Goal: Information Seeking & Learning: Check status

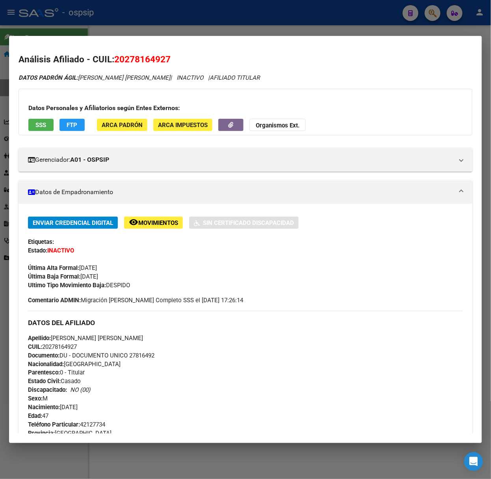
scroll to position [628, 0]
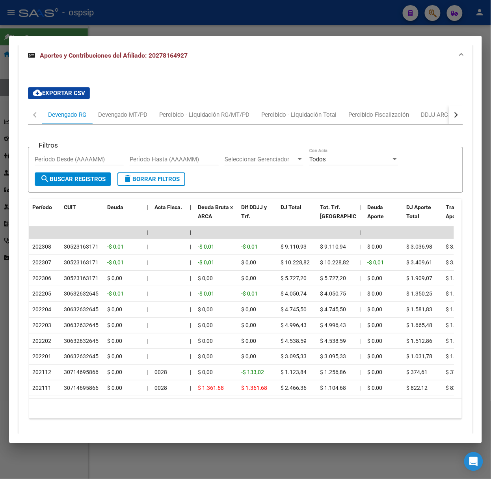
click at [365, 22] on div at bounding box center [245, 239] width 491 height 479
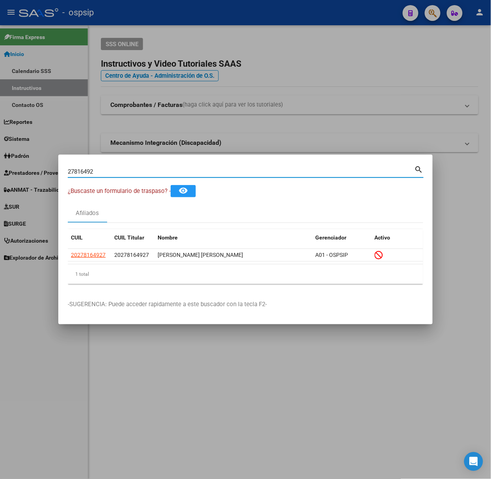
click at [347, 170] on input "27816492" at bounding box center [241, 171] width 347 height 7
click at [346, 171] on input "27816492" at bounding box center [241, 171] width 347 height 7
type input "37744742"
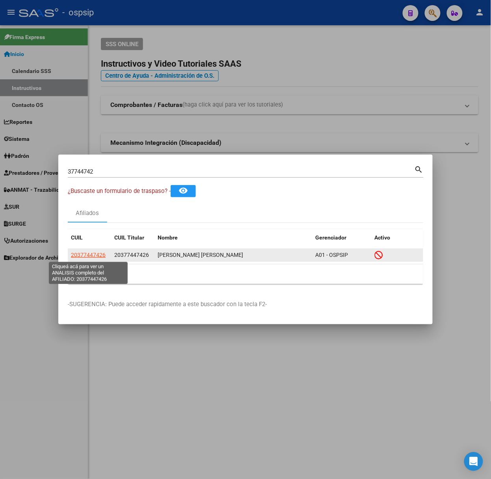
click at [78, 258] on span "20377447426" at bounding box center [88, 255] width 35 height 6
type textarea "20377447426"
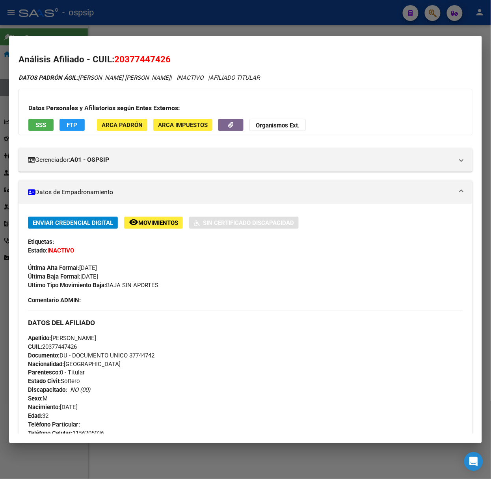
scroll to position [267, 0]
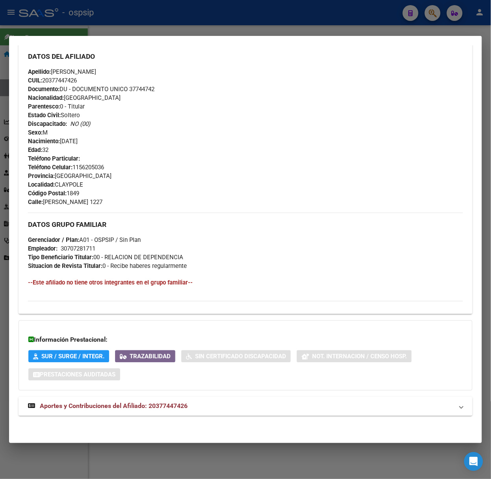
click at [206, 401] on mat-expansion-panel-header "Aportes y Contribuciones del Afiliado: 20377447426" at bounding box center [246, 406] width 454 height 19
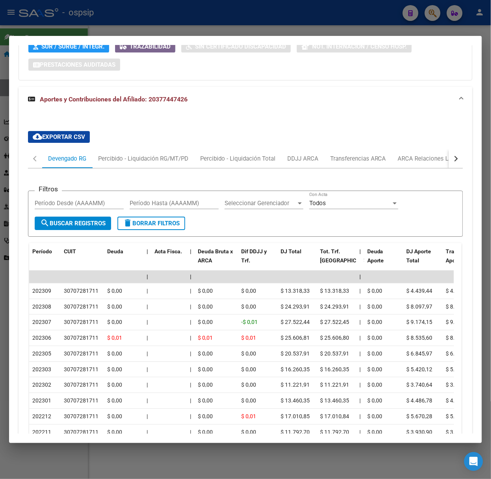
scroll to position [652, 0]
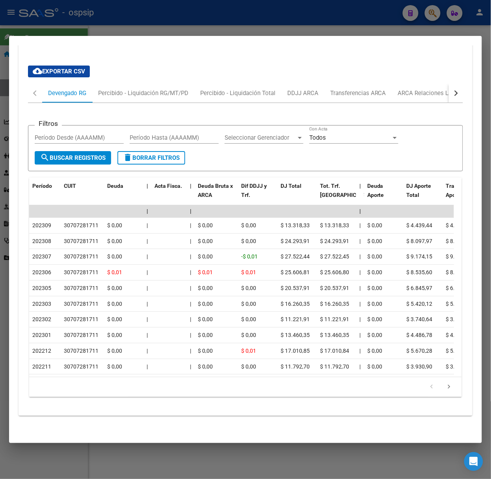
click at [71, 34] on div at bounding box center [245, 239] width 491 height 479
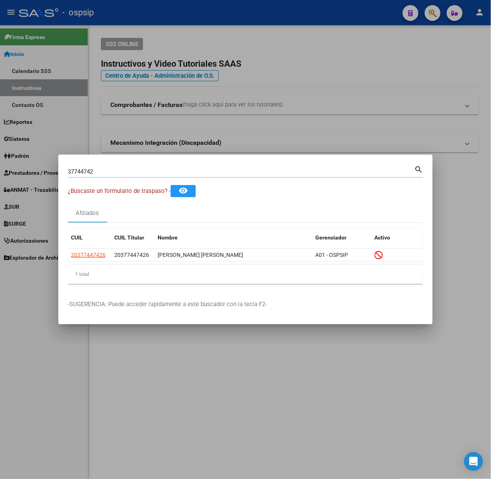
click at [114, 167] on div "37744742 Buscar (apellido, dni, [PERSON_NAME], nro traspaso, cuit, obra social)" at bounding box center [241, 172] width 347 height 12
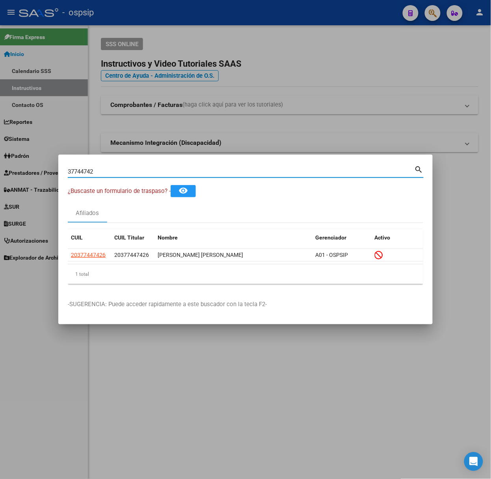
click at [117, 174] on input "37744742" at bounding box center [241, 171] width 347 height 7
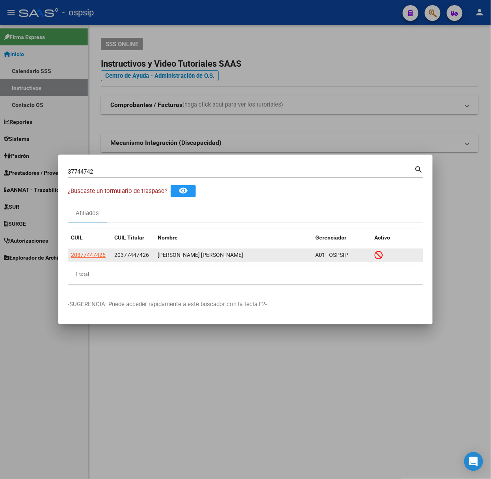
click at [99, 249] on datatable-body-cell "20377447426" at bounding box center [89, 255] width 43 height 12
click at [86, 252] on span "20377447426" at bounding box center [88, 255] width 35 height 6
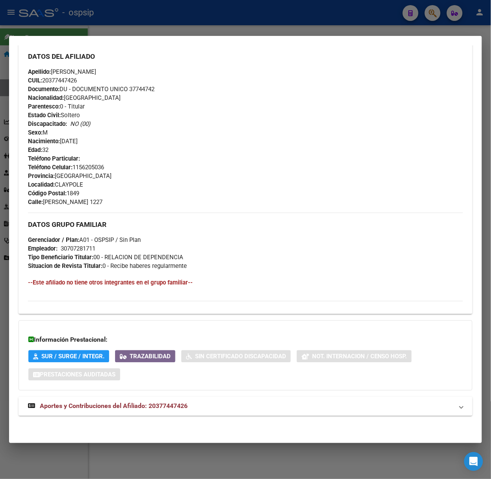
click at [168, 407] on span "Aportes y Contribuciones del Afiliado: 20377447426" at bounding box center [114, 405] width 148 height 7
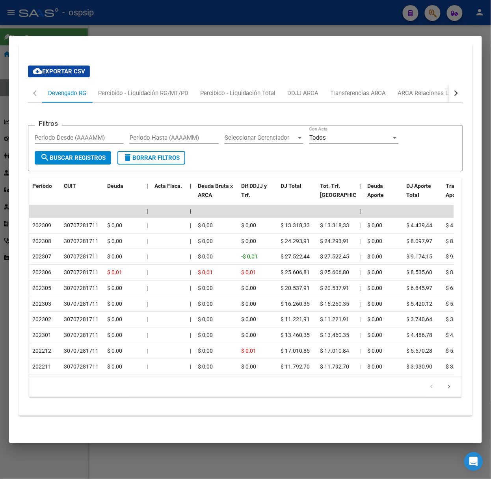
click at [138, 17] on div at bounding box center [245, 239] width 491 height 479
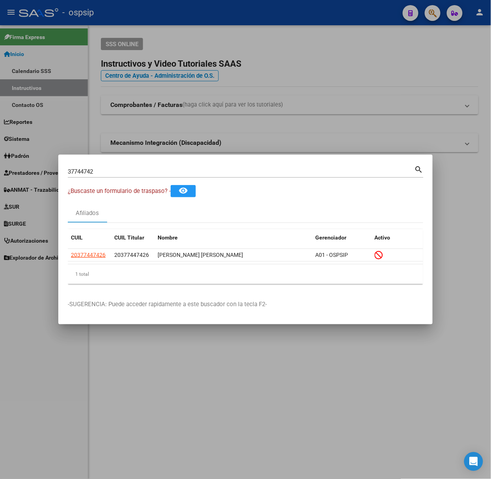
click at [127, 174] on input "37744742" at bounding box center [241, 171] width 347 height 7
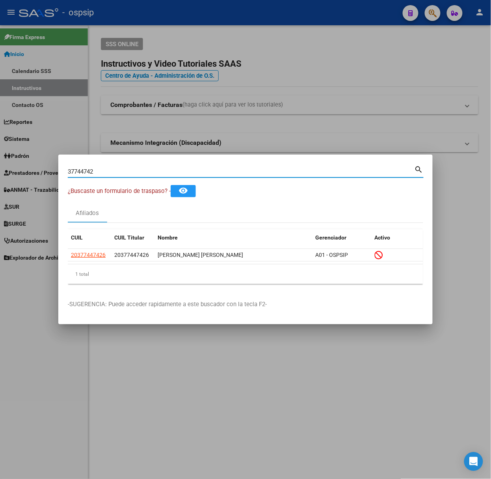
click at [127, 174] on input "37744742" at bounding box center [241, 171] width 347 height 7
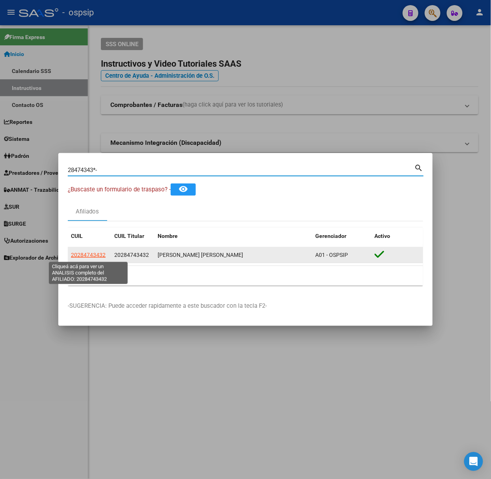
type input "28474343*-"
click at [101, 253] on span "20284743432" at bounding box center [88, 255] width 35 height 6
type textarea "20284743432"
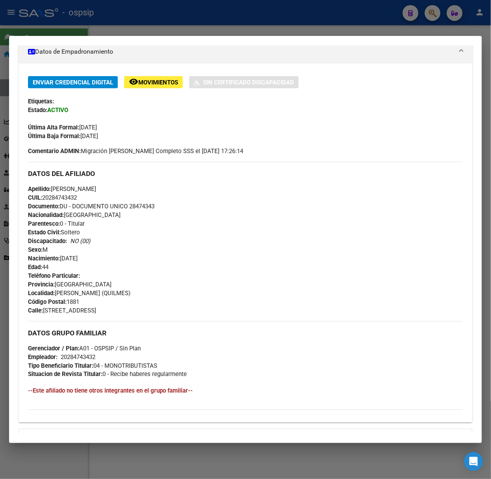
scroll to position [250, 0]
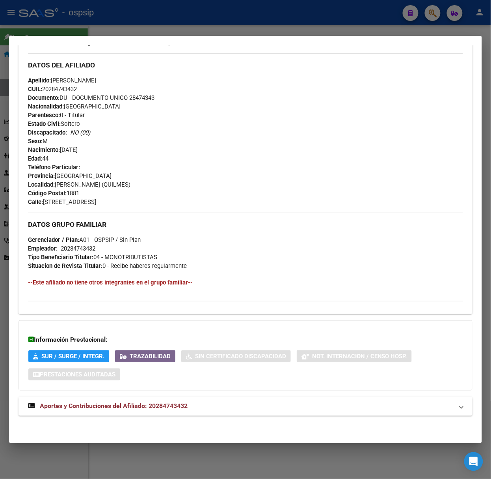
click at [131, 397] on mat-expansion-panel-header "Aportes y Contribuciones del Afiliado: 20284743432" at bounding box center [246, 406] width 454 height 19
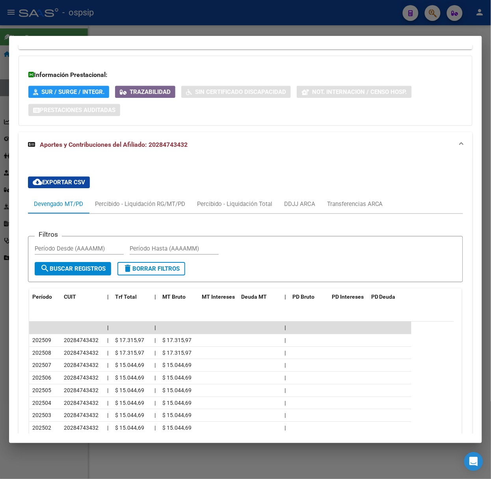
scroll to position [600, 0]
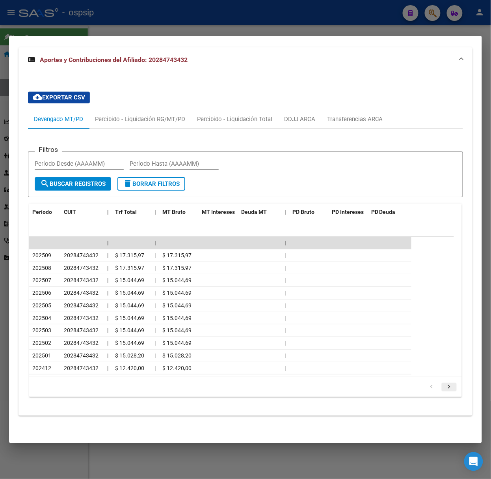
click at [444, 385] on icon "go to next page" at bounding box center [449, 387] width 10 height 9
drag, startPoint x: 213, startPoint y: 6, endPoint x: 200, endPoint y: 192, distance: 186.7
click at [213, 6] on div at bounding box center [245, 239] width 491 height 479
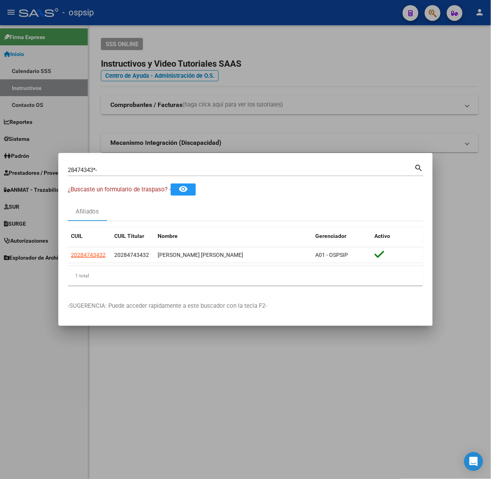
click at [136, 163] on div "28474343*- [PERSON_NAME] (apellido, dni, cuil, [PERSON_NAME], cuit, obra social…" at bounding box center [246, 168] width 356 height 13
click at [136, 170] on input "28474343*-" at bounding box center [241, 169] width 347 height 7
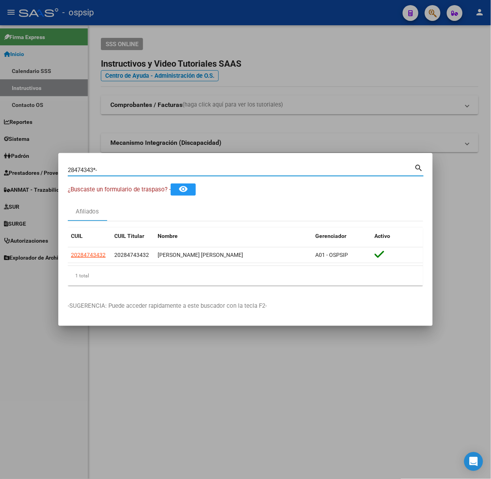
click at [136, 170] on input "28474343*-" at bounding box center [241, 169] width 347 height 7
type input "36068090"
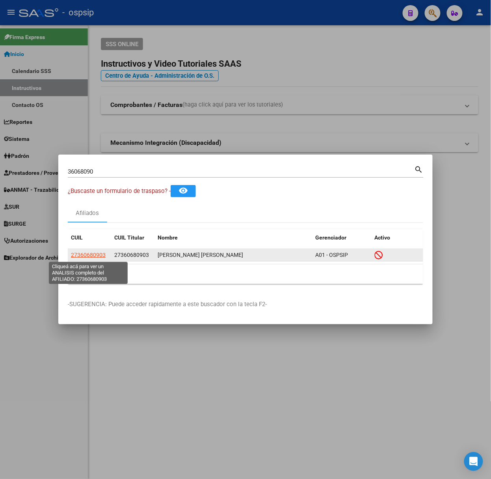
click at [97, 252] on span "27360680903" at bounding box center [88, 255] width 35 height 6
type textarea "27360680903"
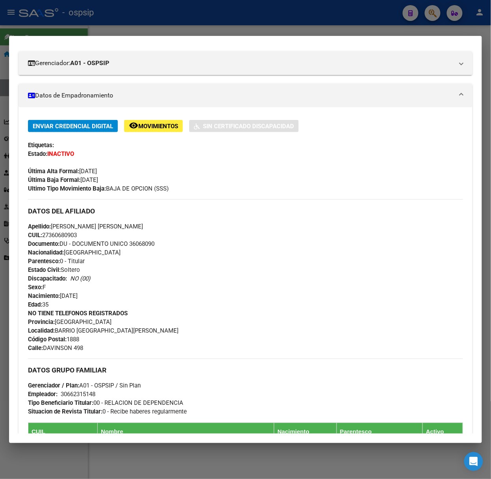
scroll to position [260, 0]
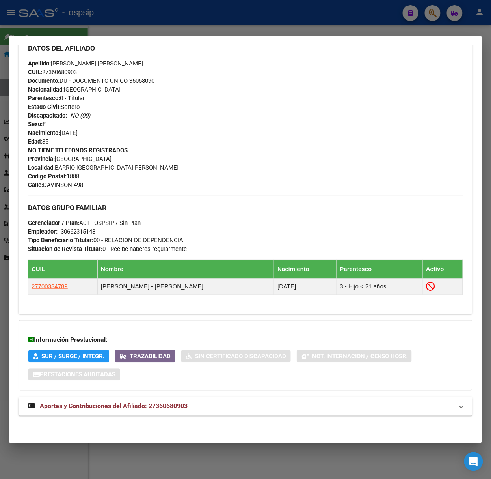
click at [164, 412] on mat-expansion-panel-header "Aportes y Contribuciones del Afiliado: 27360680903" at bounding box center [246, 406] width 454 height 19
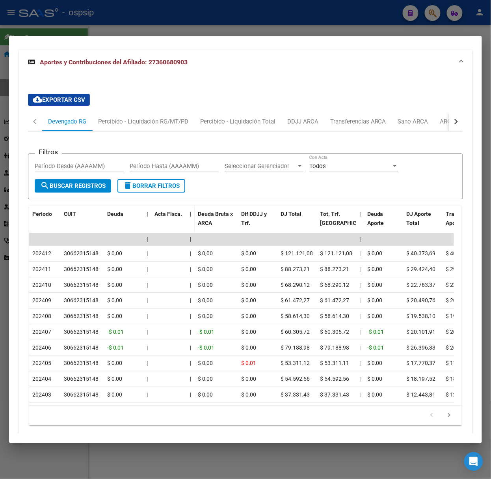
scroll to position [645, 0]
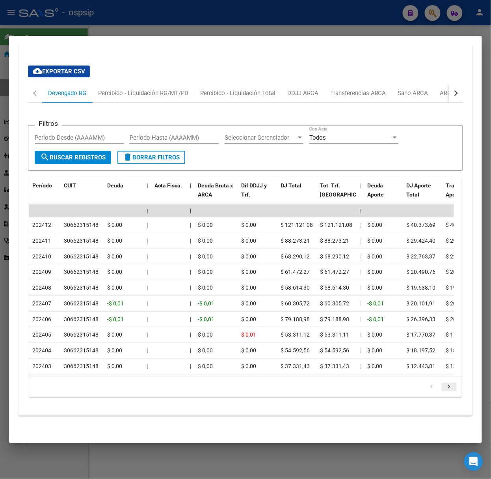
click at [446, 383] on icon "go to next page" at bounding box center [449, 387] width 10 height 9
click at [192, 24] on div at bounding box center [245, 239] width 491 height 479
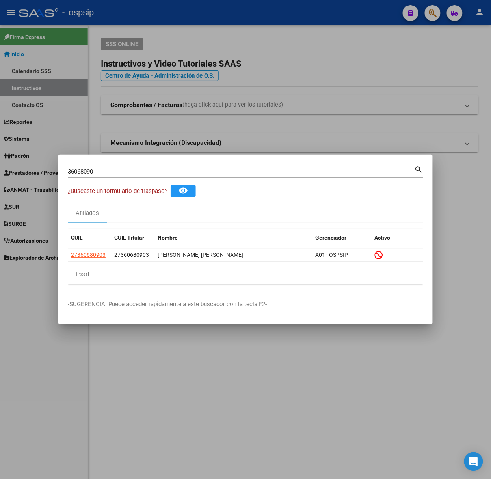
click at [170, 164] on div "36068090 Buscar (apellido, dni, cuil, nro traspaso, cuit, obra social) search" at bounding box center [246, 170] width 356 height 13
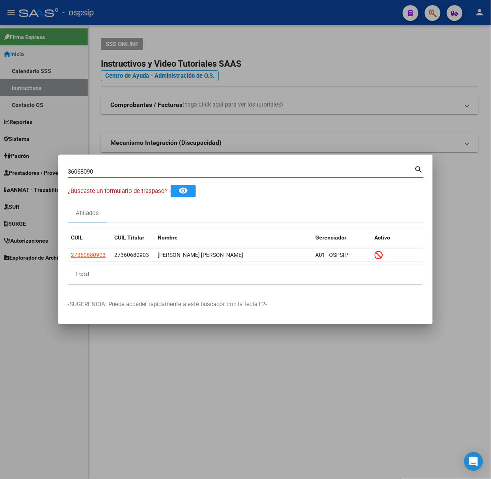
click at [173, 166] on div "36068090 Buscar (apellido, dni, cuil, nro traspaso, cuit, obra social)" at bounding box center [241, 172] width 347 height 12
click at [177, 174] on input "36068090" at bounding box center [241, 171] width 347 height 7
type input "41135847"
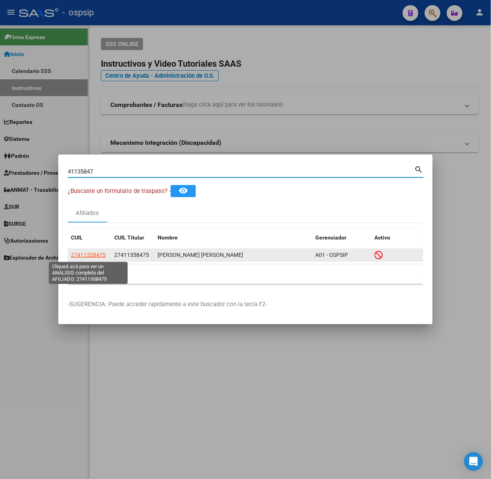
click at [95, 252] on span "27411358475" at bounding box center [88, 255] width 35 height 6
type textarea "27411358475"
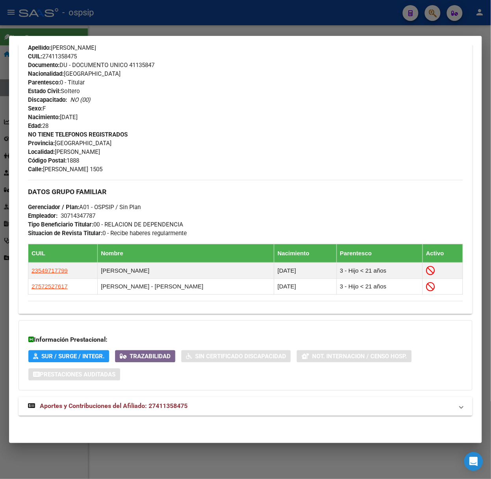
scroll to position [276, 0]
click at [193, 425] on div "Análisis Afiliado - CUIL: 27411358475 DATOS [PERSON_NAME] ÁGIL: [PERSON_NAME] […" at bounding box center [246, 106] width 454 height 656
click at [191, 415] on mat-expansion-panel-header "Aportes y Contribuciones del Afiliado: 27411358475" at bounding box center [246, 406] width 454 height 19
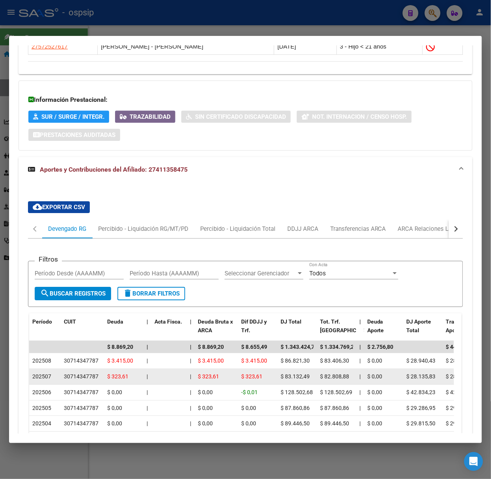
scroll to position [661, 0]
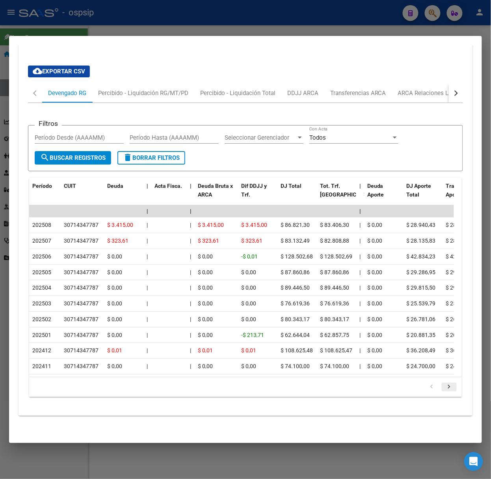
click at [444, 386] on icon "go to next page" at bounding box center [449, 387] width 10 height 9
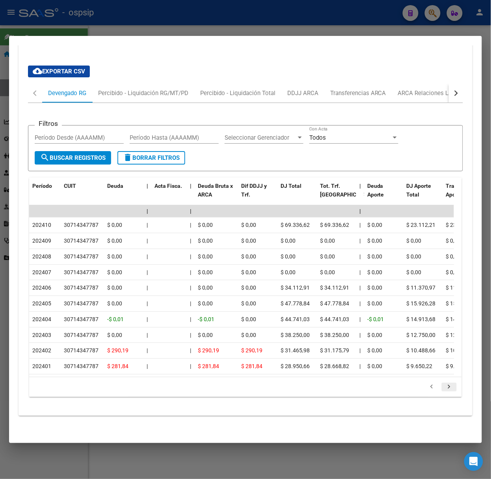
click at [444, 386] on icon "go to next page" at bounding box center [449, 387] width 10 height 9
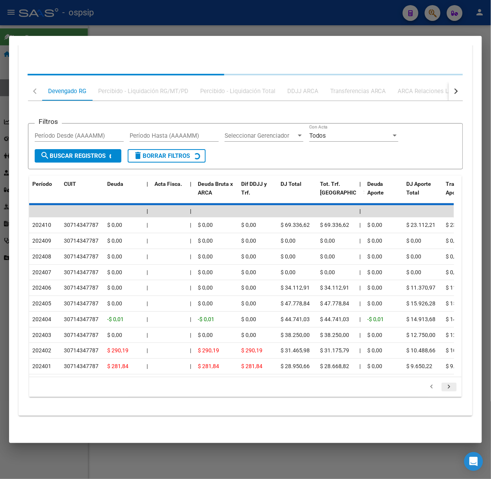
scroll to position [646, 0]
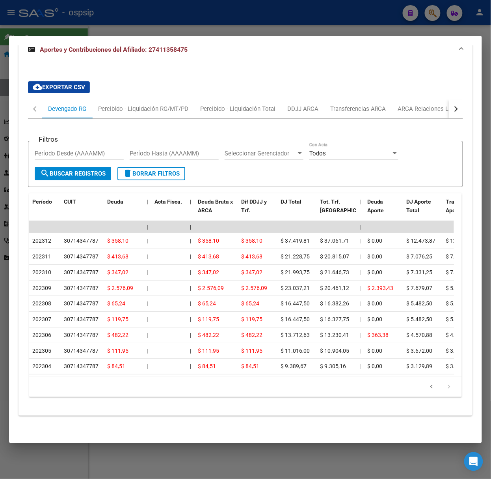
click at [151, 5] on div at bounding box center [245, 239] width 491 height 479
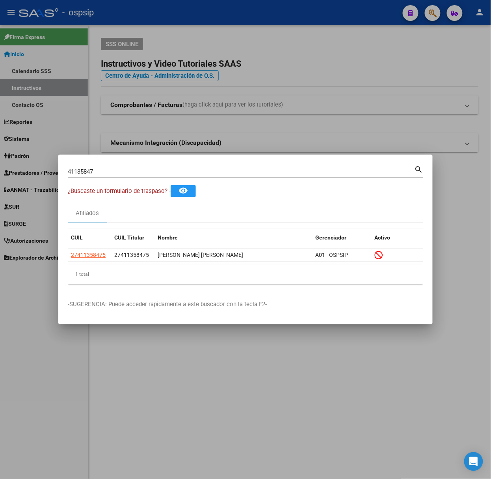
click at [120, 166] on mat-dialog-container "41135847 Buscar (apellido, dni, cuil, nro traspaso, cuit, obra social) search ¿…" at bounding box center [245, 240] width 375 height 170
click at [120, 172] on input "41135847" at bounding box center [241, 171] width 347 height 7
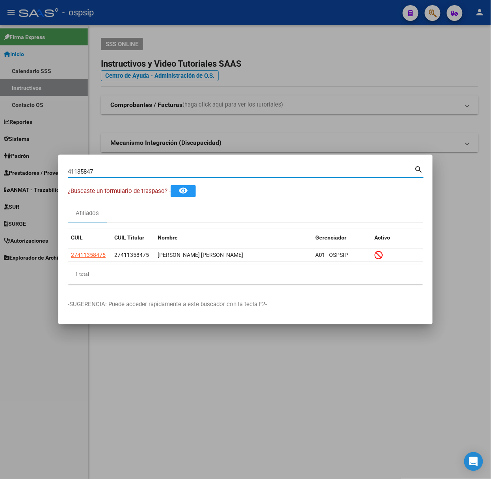
click at [120, 172] on input "41135847" at bounding box center [241, 171] width 347 height 7
type input "39290534"
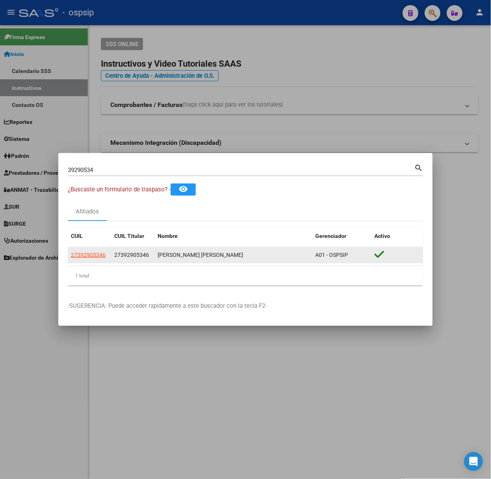
click at [98, 259] on app-link-go-to "27392905346" at bounding box center [88, 254] width 35 height 9
click at [95, 254] on span "27392905346" at bounding box center [88, 255] width 35 height 6
type textarea "27392905346"
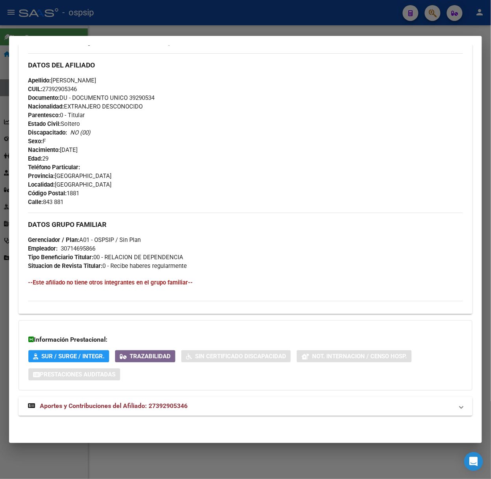
click at [227, 402] on mat-panel-title "Aportes y Contribuciones del Afiliado: 27392905346" at bounding box center [241, 405] width 426 height 9
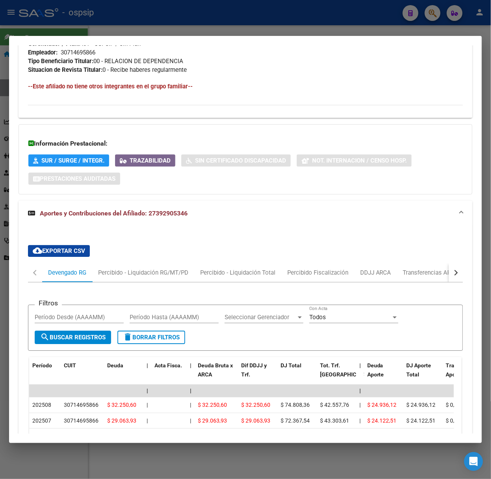
scroll to position [643, 0]
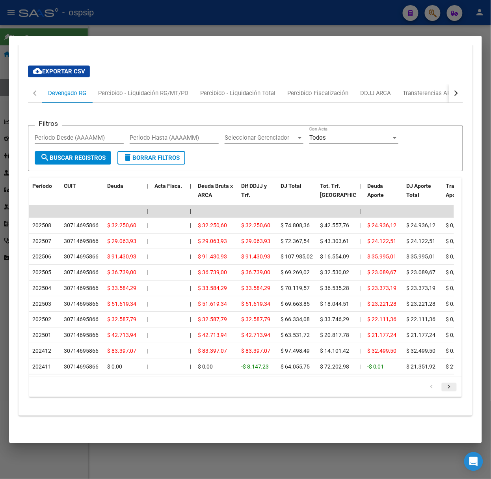
click at [444, 384] on icon "go to next page" at bounding box center [449, 387] width 10 height 9
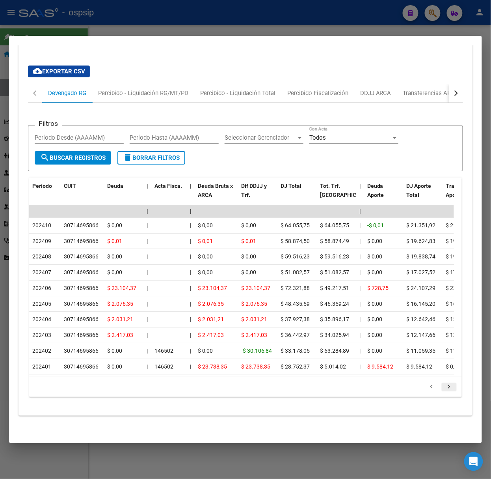
click at [444, 384] on icon "go to next page" at bounding box center [449, 387] width 10 height 9
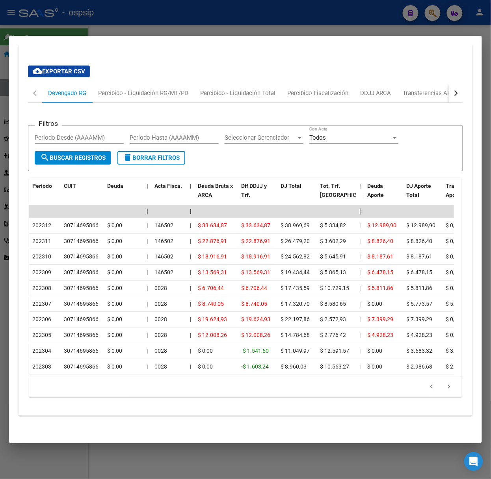
click at [128, 21] on div at bounding box center [245, 239] width 491 height 479
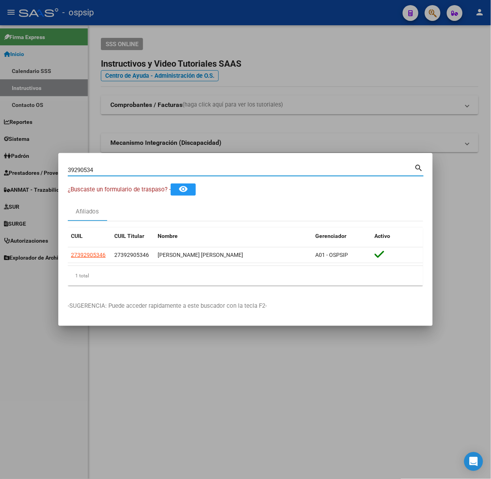
click at [127, 171] on input "39290534" at bounding box center [241, 169] width 347 height 7
type input "39209566"
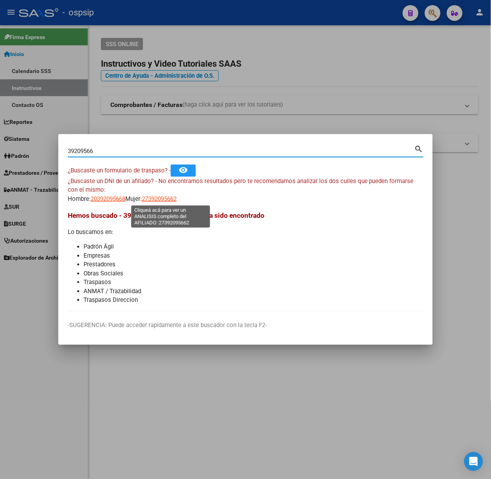
click at [158, 196] on span "27392095662" at bounding box center [159, 198] width 35 height 7
type textarea "27392095662"
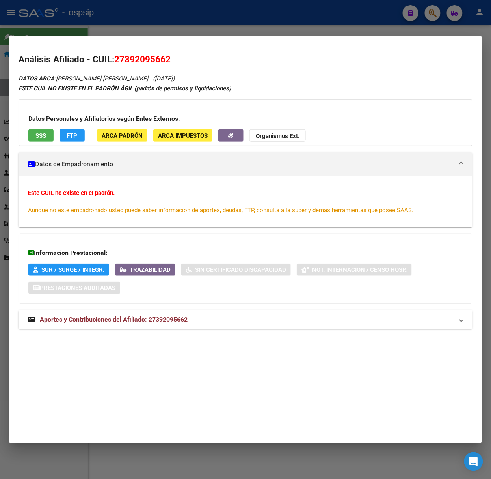
click at [82, 327] on mat-expansion-panel-header "Aportes y Contribuciones del Afiliado: 27392095662" at bounding box center [246, 319] width 454 height 19
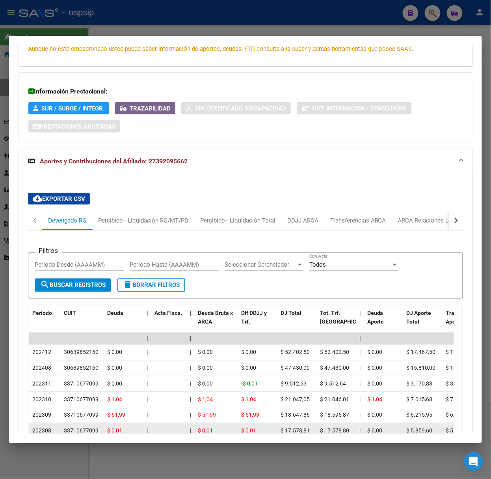
scroll to position [267, 0]
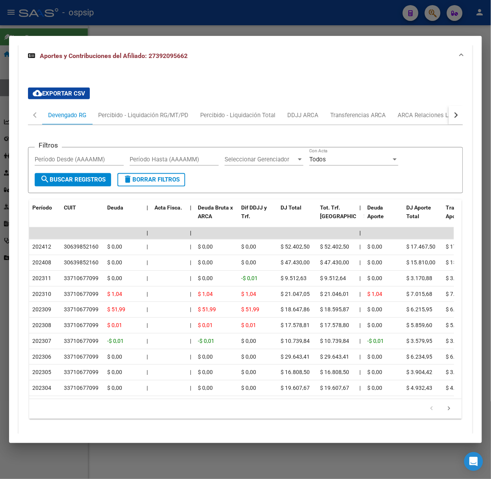
click at [82, 29] on div at bounding box center [245, 239] width 491 height 479
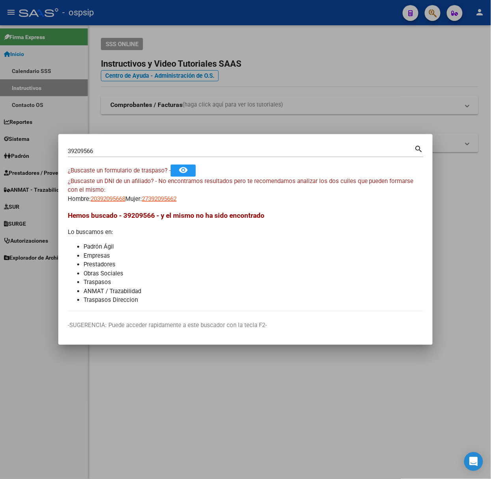
click at [100, 152] on input "39209566" at bounding box center [241, 150] width 347 height 7
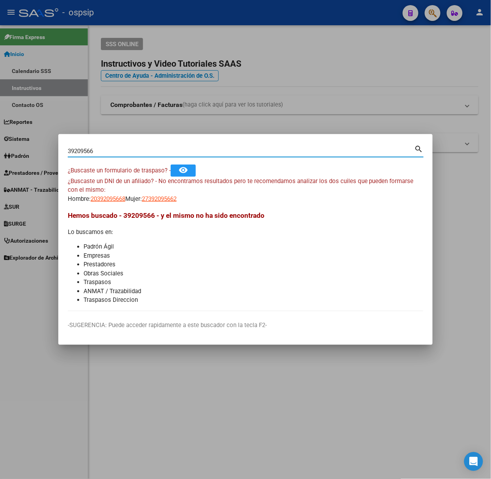
click at [100, 152] on input "39209566" at bounding box center [241, 150] width 347 height 7
type input "42942844"
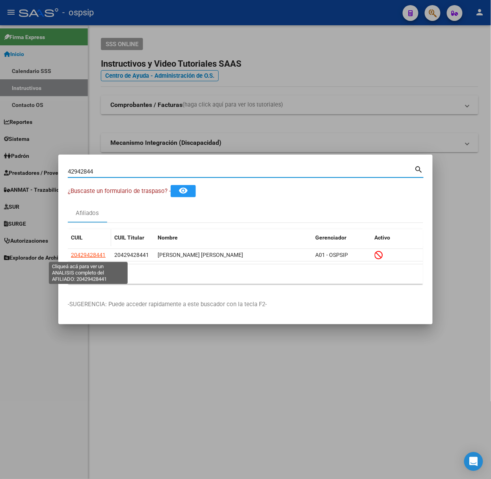
click at [84, 253] on span "20429428441" at bounding box center [88, 255] width 35 height 6
type textarea "20429428441"
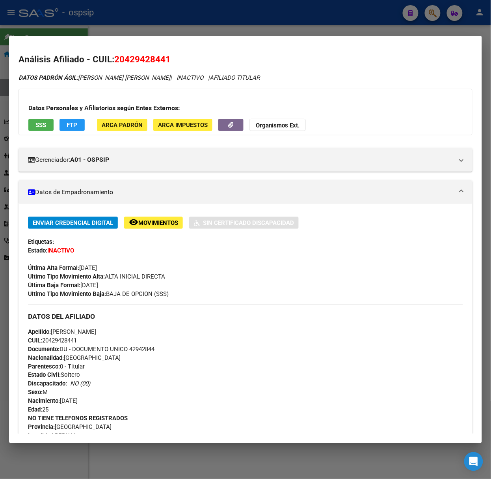
scroll to position [269, 0]
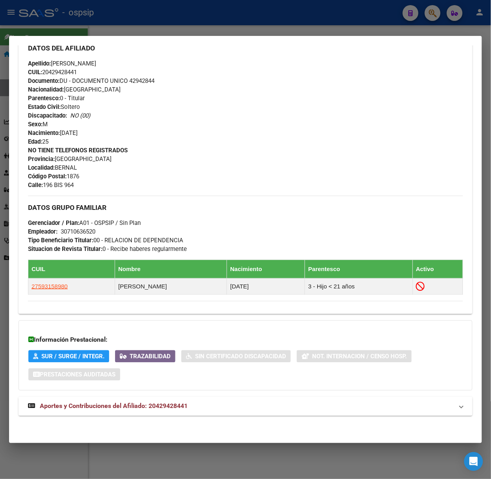
click at [171, 409] on span "Aportes y Contribuciones del Afiliado: 20429428441" at bounding box center [114, 405] width 148 height 7
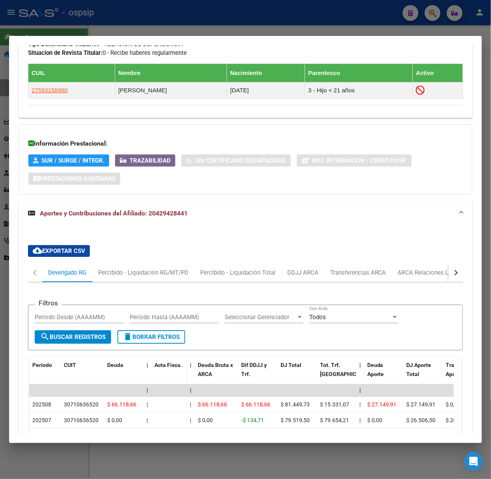
scroll to position [653, 0]
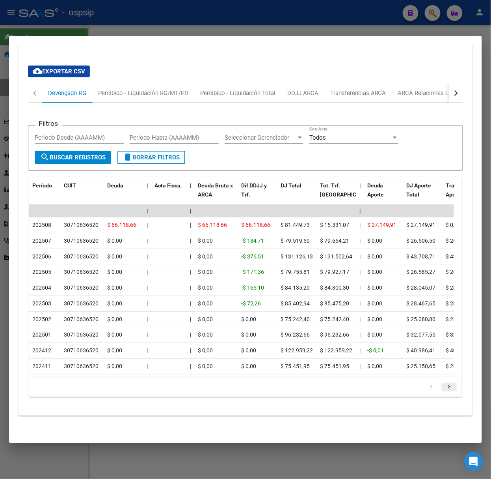
click at [444, 390] on icon "go to next page" at bounding box center [449, 387] width 10 height 9
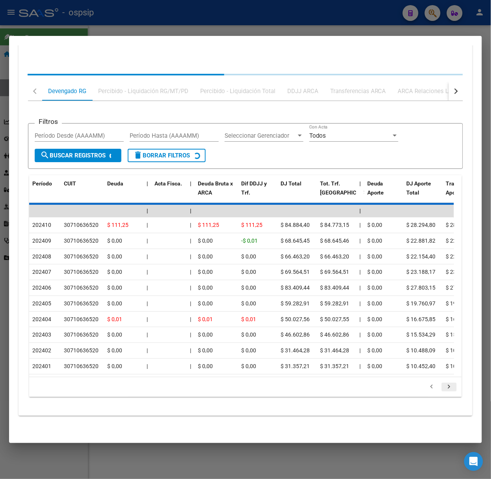
scroll to position [638, 0]
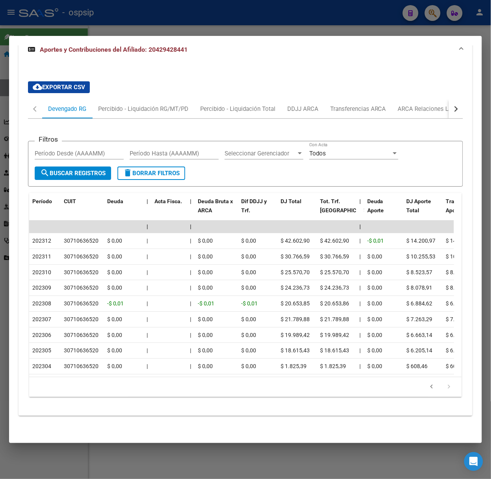
click at [175, 16] on div at bounding box center [245, 239] width 491 height 479
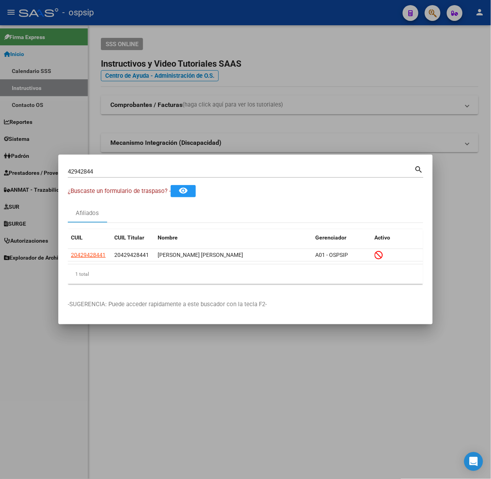
click at [146, 172] on input "42942844" at bounding box center [241, 171] width 347 height 7
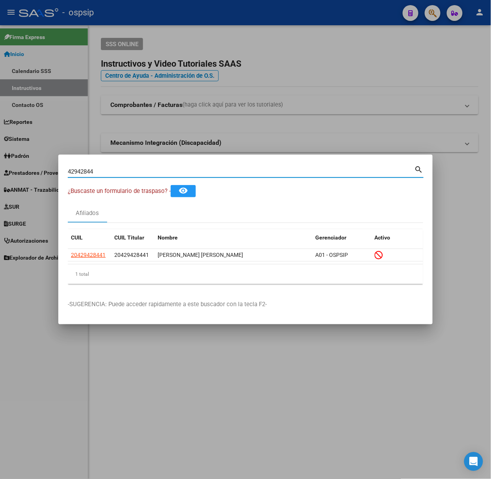
click at [146, 172] on input "42942844" at bounding box center [241, 171] width 347 height 7
type input "4"
type input "42413122"
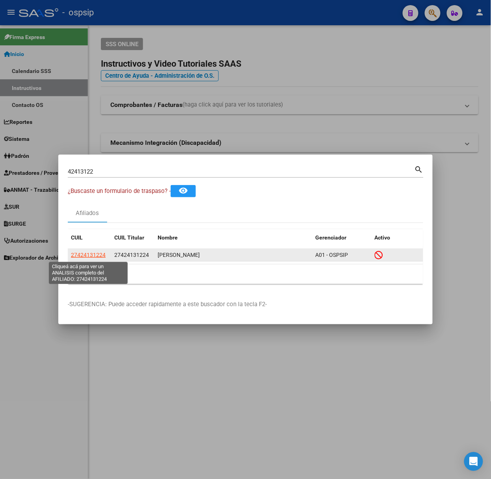
click at [94, 255] on span "27424131224" at bounding box center [88, 255] width 35 height 6
copy span "1"
type textarea "27424131224"
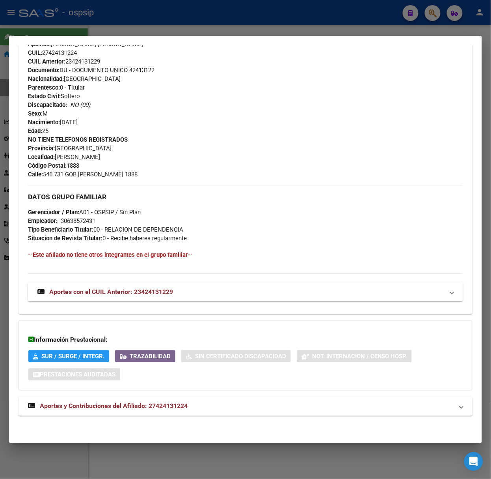
click at [182, 409] on span "Aportes y Contribuciones del Afiliado: 27424131224" at bounding box center [114, 405] width 148 height 7
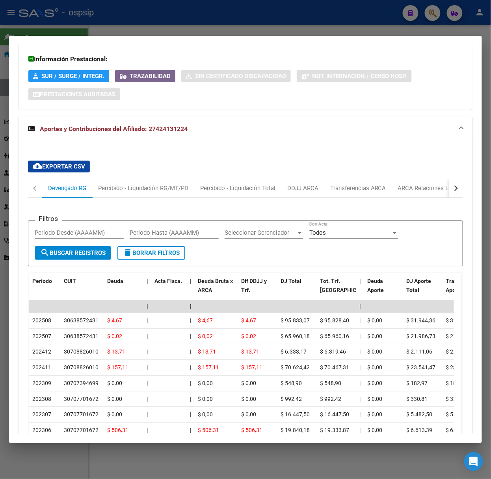
scroll to position [664, 0]
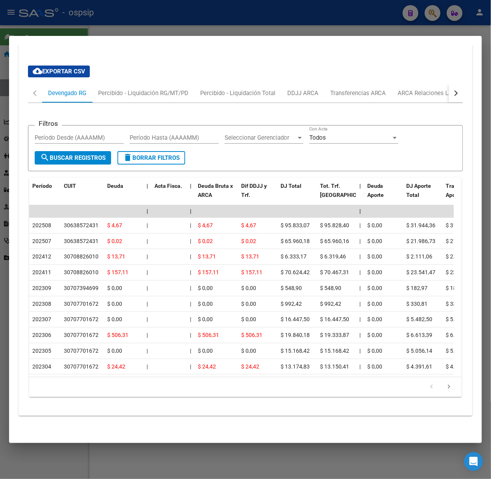
click at [398, 103] on div "Filtros Período Desde (AAAAMM) Período Hasta (AAAAMM) Seleccionar Gerenciador S…" at bounding box center [245, 253] width 435 height 300
click at [399, 89] on div "ARCA Relaciones Laborales" at bounding box center [435, 93] width 74 height 9
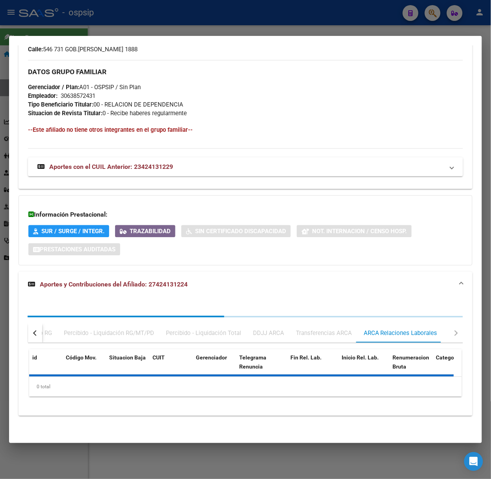
scroll to position [621, 0]
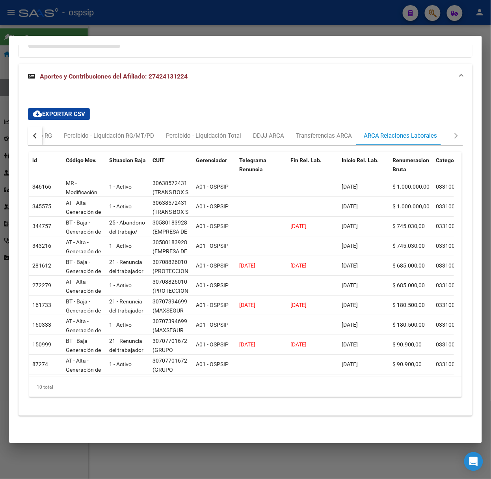
click at [110, 30] on div at bounding box center [245, 239] width 491 height 479
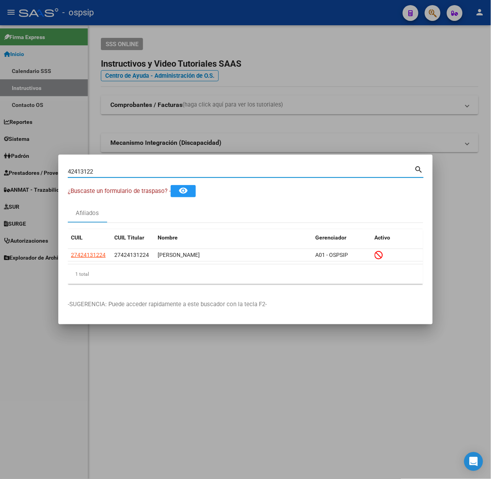
click at [140, 174] on input "42413122" at bounding box center [241, 171] width 347 height 7
type input "94571669"
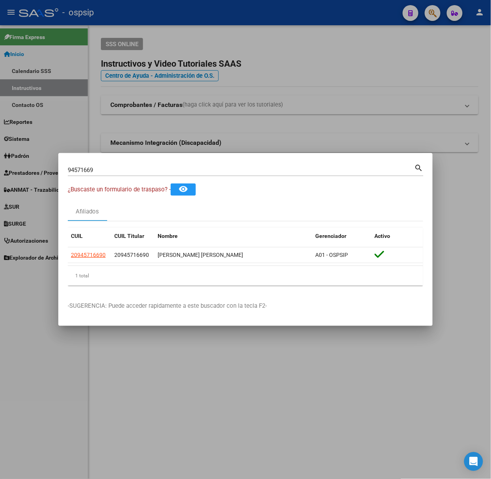
click at [89, 246] on datatable-header "CUIL CUIL Titular Nombre Gerenciador Activo" at bounding box center [246, 238] width 356 height 20
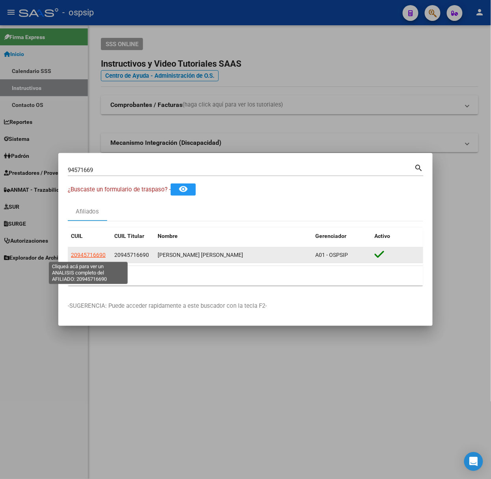
click at [89, 256] on span "20945716690" at bounding box center [88, 255] width 35 height 6
type textarea "20945716690"
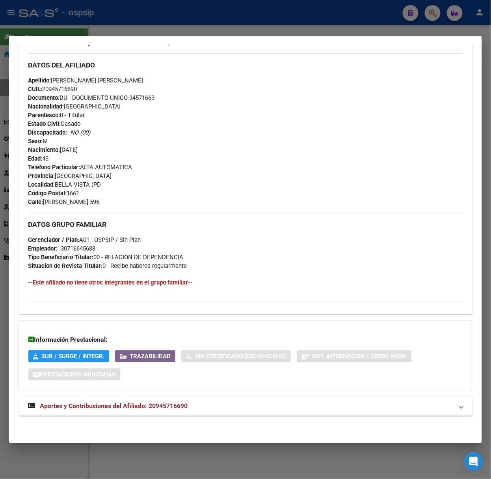
click at [190, 408] on mat-panel-title "Aportes y Contribuciones del Afiliado: 20945716690" at bounding box center [241, 405] width 426 height 9
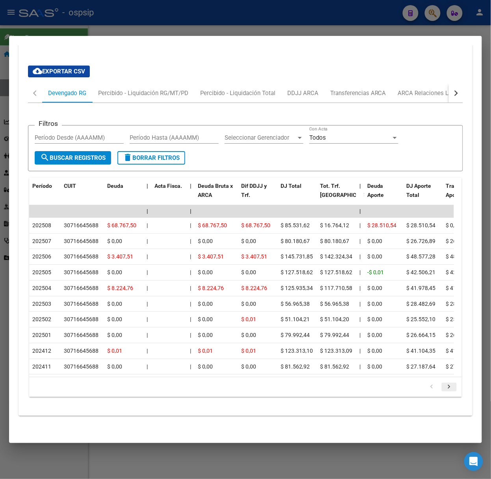
click at [447, 386] on link "go to next page" at bounding box center [449, 387] width 15 height 9
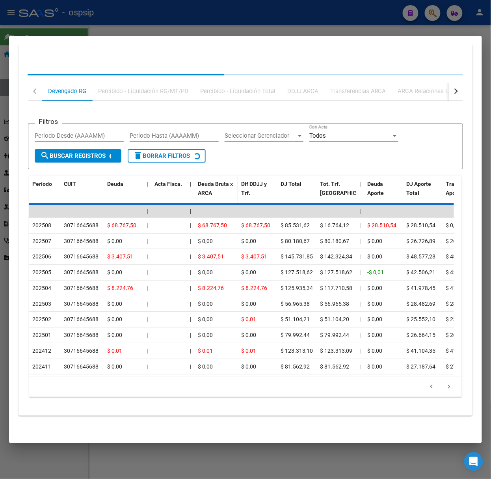
scroll to position [643, 0]
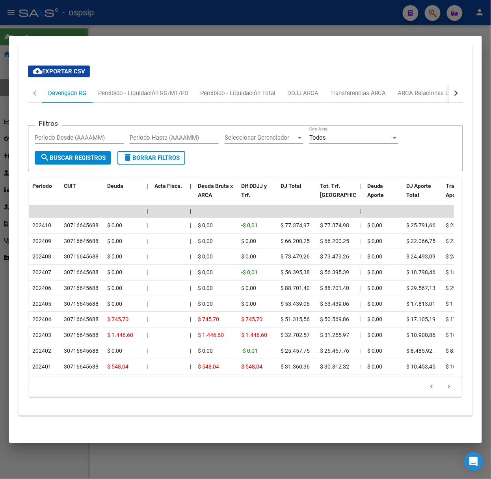
click at [151, 15] on div at bounding box center [245, 239] width 491 height 479
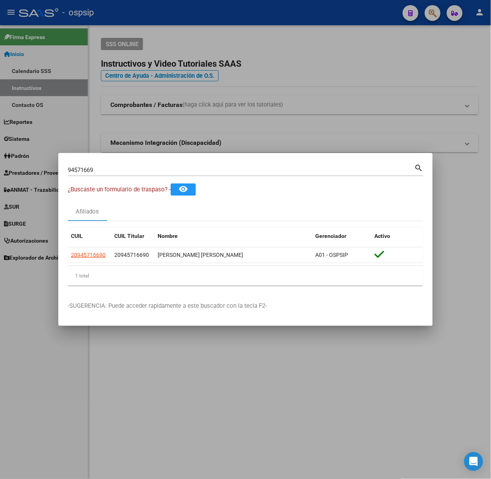
click at [147, 165] on div "94571669 Buscar (apellido, dni, cuil, [PERSON_NAME], cuit, obra social)" at bounding box center [241, 170] width 347 height 12
click at [147, 166] on input "94571669" at bounding box center [241, 169] width 347 height 7
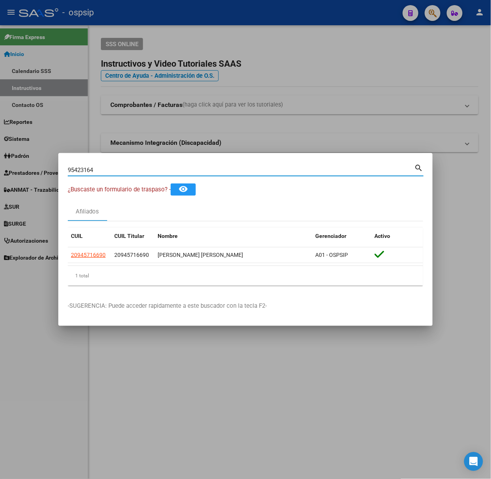
type input "95423164"
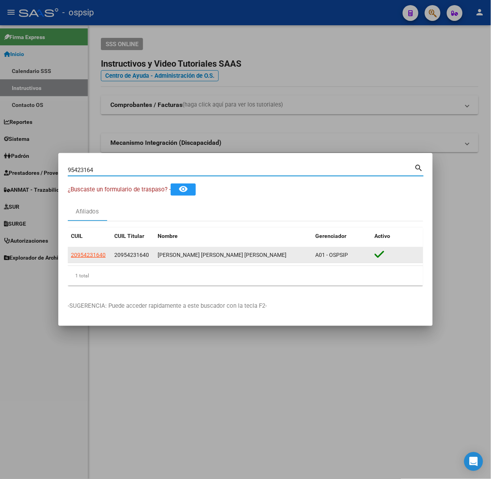
click at [99, 262] on datatable-body-cell "20954231640" at bounding box center [89, 254] width 43 height 15
click at [99, 259] on app-link-go-to "20954231640" at bounding box center [88, 254] width 35 height 9
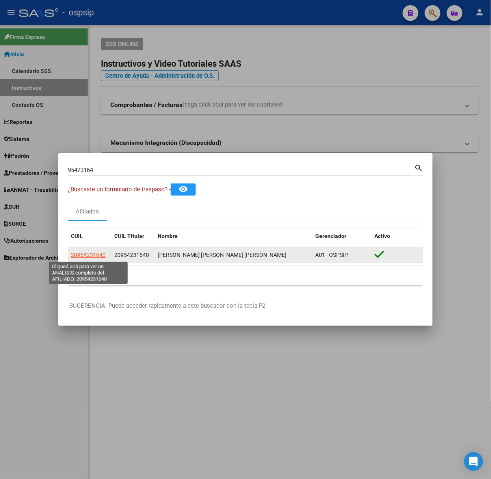
click at [93, 256] on span "20954231640" at bounding box center [88, 255] width 35 height 6
copy span "20954231640"
type textarea "20954231640"
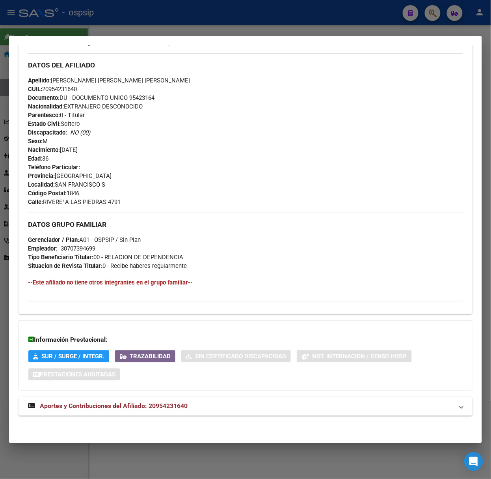
click at [162, 395] on div "DATOS [PERSON_NAME] ÁGIL: [PERSON_NAME] [PERSON_NAME] [PERSON_NAME] | ACTIVO | …" at bounding box center [246, 120] width 454 height 609
click at [168, 400] on mat-expansion-panel-header "Aportes y Contribuciones del Afiliado: 20954231640" at bounding box center [246, 406] width 454 height 19
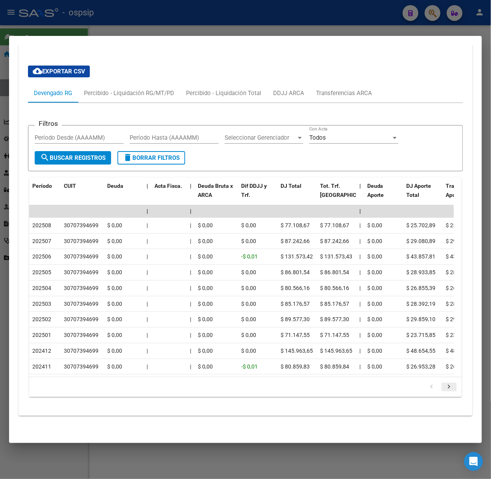
click at [444, 385] on icon "go to next page" at bounding box center [449, 387] width 10 height 9
click at [105, 24] on div at bounding box center [245, 239] width 491 height 479
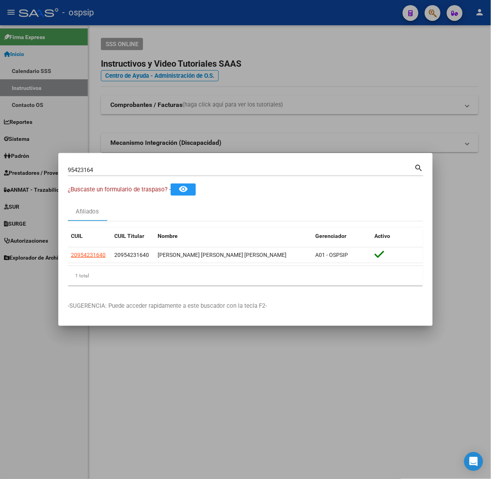
click at [118, 174] on input "95423164" at bounding box center [241, 169] width 347 height 7
type input "44044195"
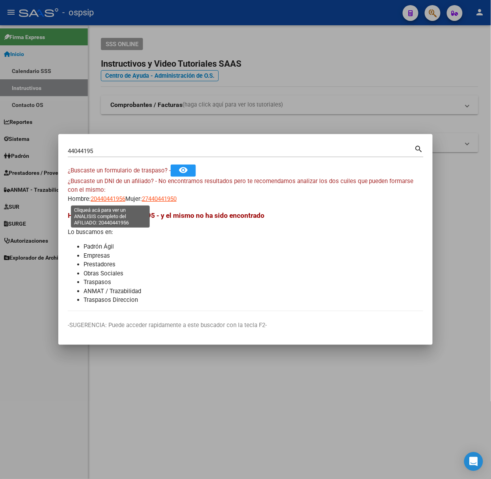
click at [117, 197] on span "20440441956" at bounding box center [108, 198] width 35 height 7
type textarea "20440441956"
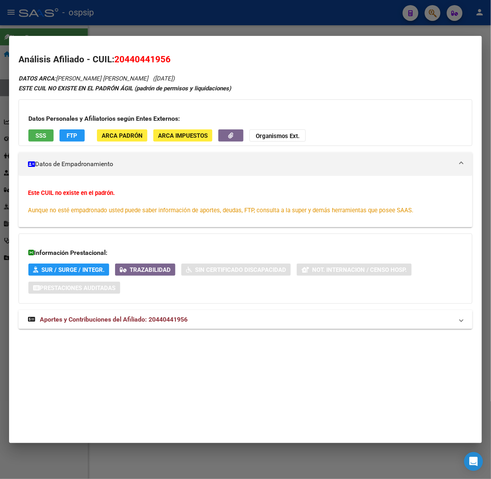
click at [120, 282] on app-prestaciones-auditadas-detail "Prestaciones Auditadas" at bounding box center [74, 288] width 92 height 12
click at [133, 314] on mat-expansion-panel-header "Aportes y Contribuciones del Afiliado: 20440441956" at bounding box center [246, 319] width 454 height 19
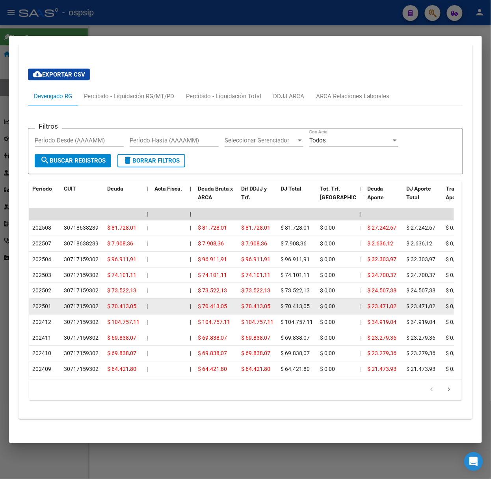
scroll to position [298, 0]
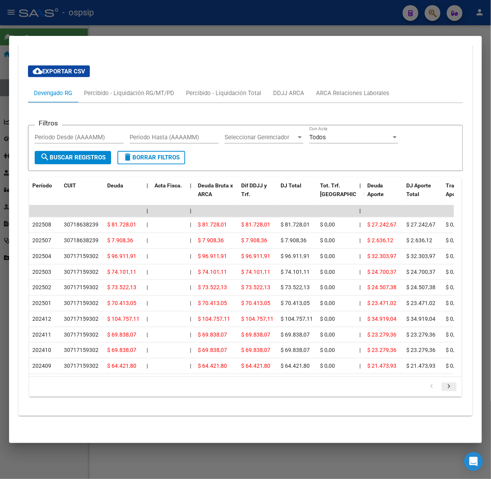
click at [444, 384] on icon "go to next page" at bounding box center [449, 387] width 10 height 9
click at [106, 18] on div at bounding box center [245, 239] width 491 height 479
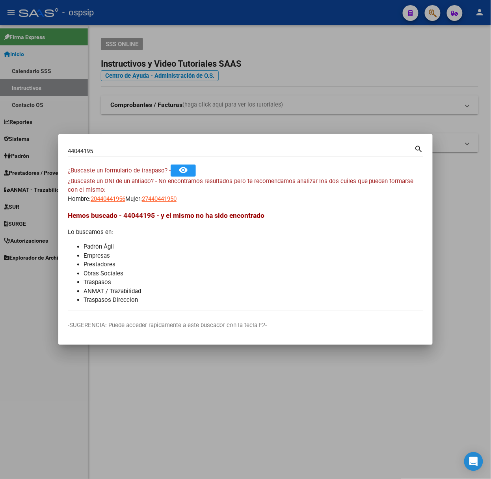
click at [108, 153] on input "44044195" at bounding box center [241, 150] width 347 height 7
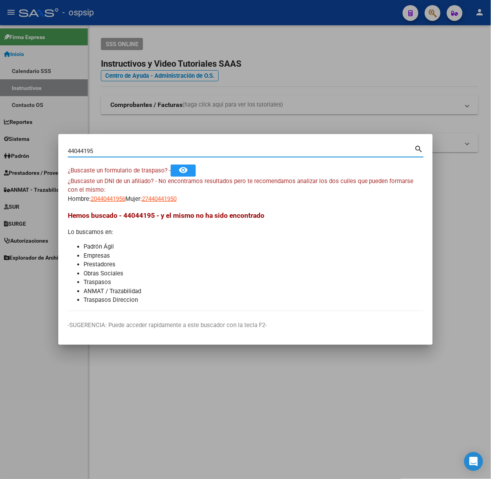
click at [108, 153] on input "44044195" at bounding box center [241, 150] width 347 height 7
type input "31606765"
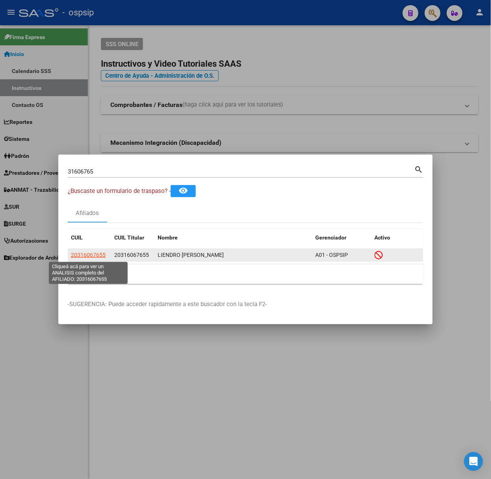
click at [101, 252] on span "20316067655" at bounding box center [88, 255] width 35 height 6
type textarea "20316067655"
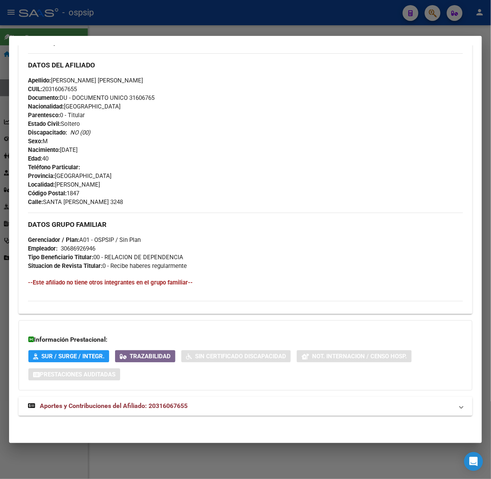
click at [172, 408] on span "Aportes y Contribuciones del Afiliado: 20316067655" at bounding box center [114, 405] width 148 height 7
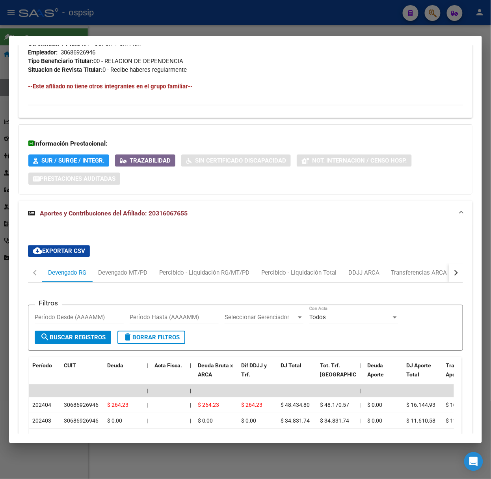
scroll to position [619, 0]
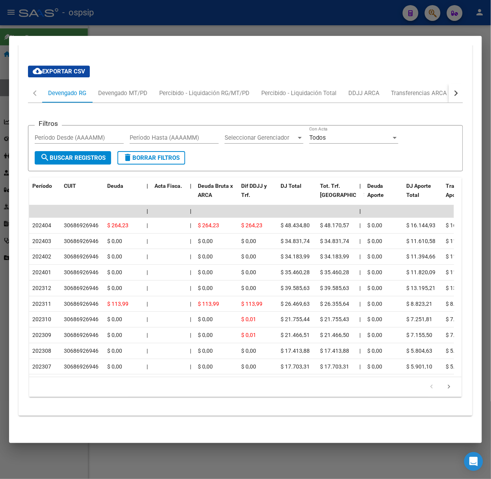
click at [119, 36] on mat-dialog-container "Análisis Afiliado - CUIL: 20316067655 DATOS [PERSON_NAME] ÁGIL: LIENDRO [PERSON…" at bounding box center [245, 239] width 473 height 407
click at [115, 28] on div at bounding box center [245, 239] width 491 height 479
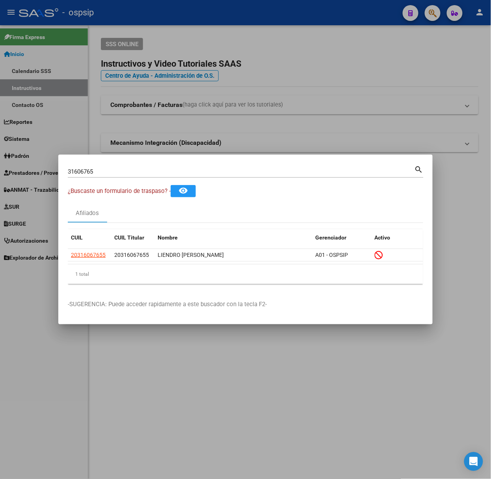
click at [117, 169] on input "31606765" at bounding box center [241, 171] width 347 height 7
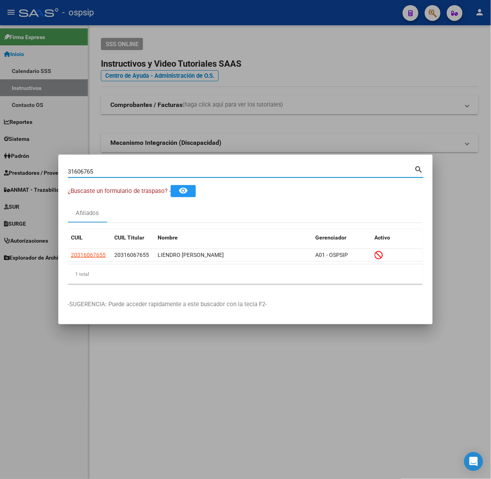
click at [117, 169] on input "31606765" at bounding box center [241, 171] width 347 height 7
type input "16965447"
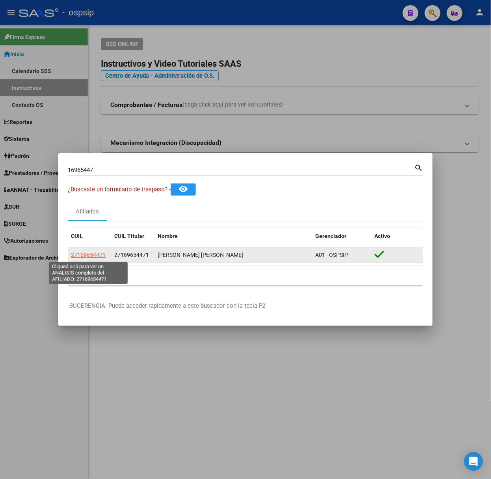
click at [84, 255] on span "27169654471" at bounding box center [88, 255] width 35 height 6
type textarea "27169654471"
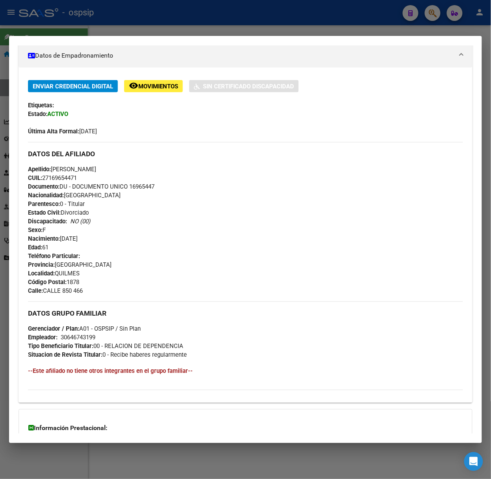
scroll to position [226, 0]
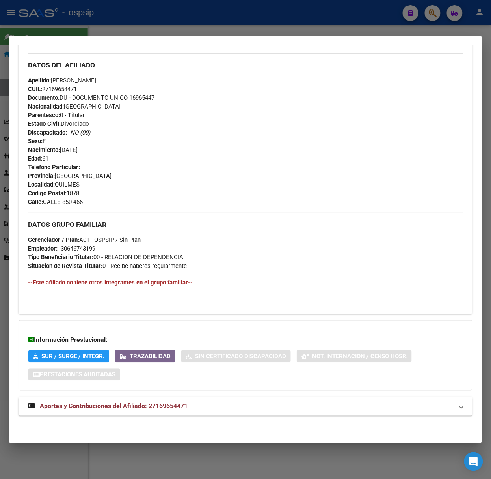
click at [141, 411] on mat-expansion-panel-header "Aportes y Contribuciones del Afiliado: 27169654471" at bounding box center [246, 406] width 454 height 19
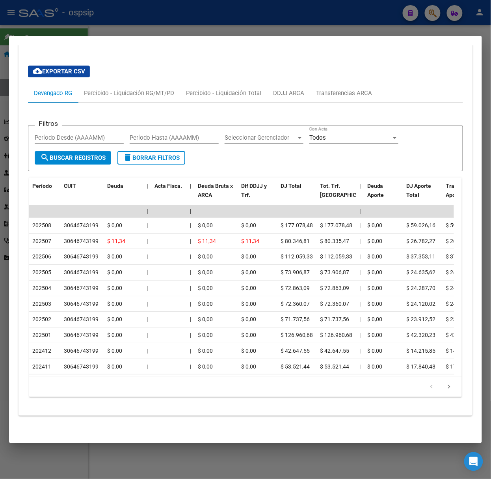
scroll to position [610, 0]
click at [446, 382] on li at bounding box center [449, 386] width 17 height 13
click at [441, 381] on li at bounding box center [449, 386] width 17 height 13
click at [444, 386] on icon "go to next page" at bounding box center [449, 387] width 10 height 9
click at [244, 16] on div at bounding box center [245, 239] width 491 height 479
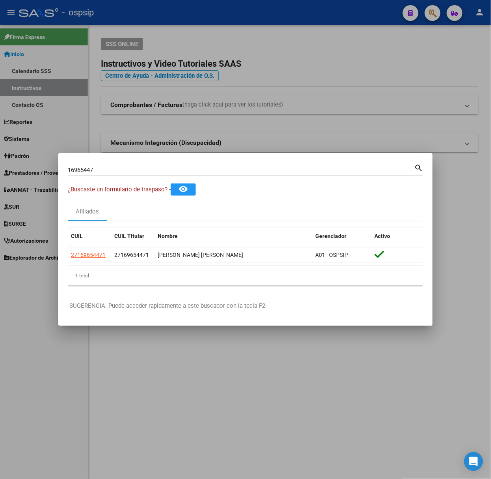
click at [156, 169] on input "16965447" at bounding box center [241, 169] width 347 height 7
type input "23935165"
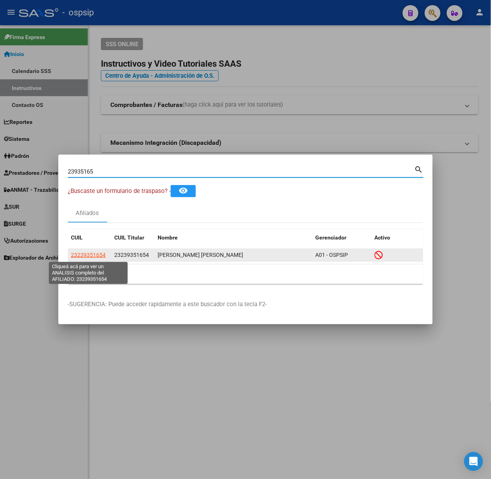
click at [101, 254] on span "23239351654" at bounding box center [88, 255] width 35 height 6
type textarea "23239351654"
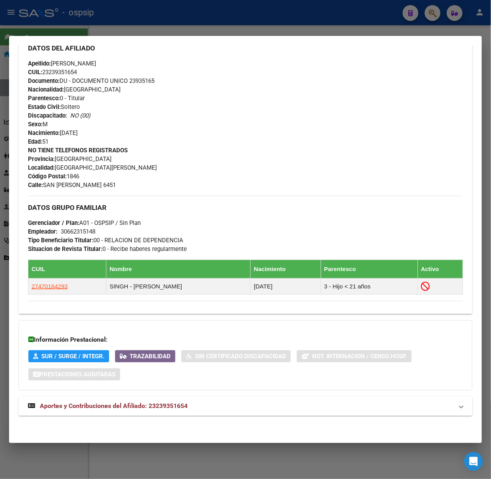
click at [201, 405] on mat-panel-title "Aportes y Contribuciones del Afiliado: 23239351654" at bounding box center [241, 405] width 426 height 9
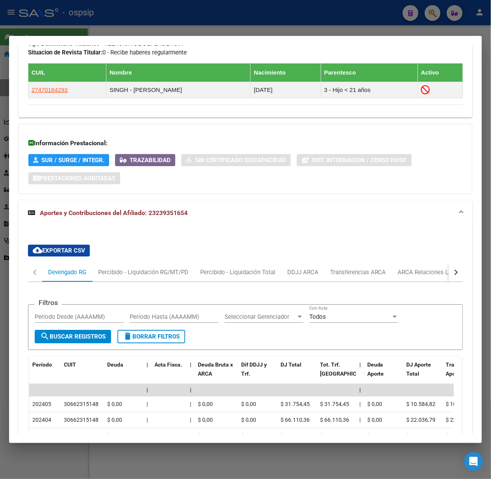
scroll to position [620, 0]
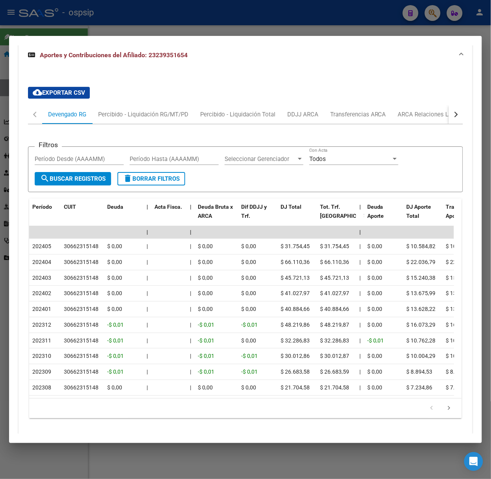
click at [146, 35] on div at bounding box center [245, 239] width 491 height 479
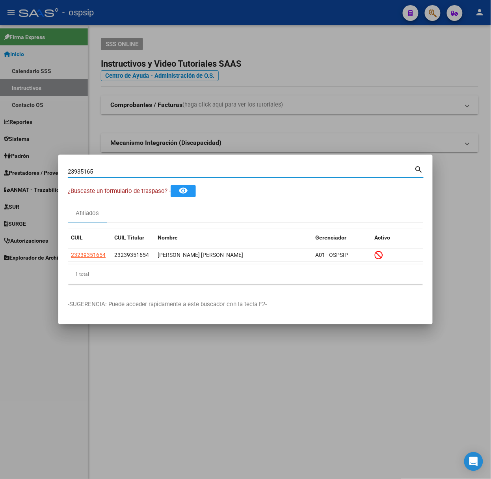
click at [144, 168] on input "23935165" at bounding box center [241, 171] width 347 height 7
type input "30086620"
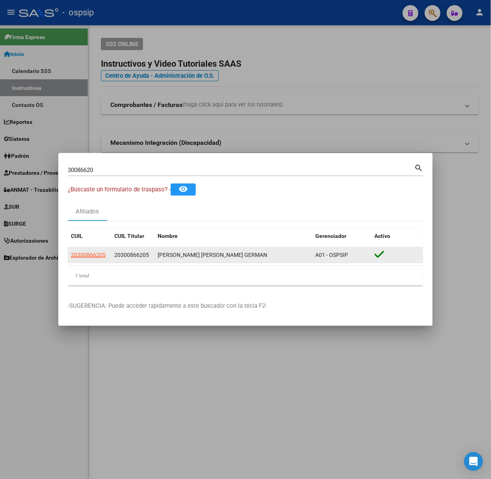
click at [83, 251] on app-link-go-to "20300866205" at bounding box center [88, 254] width 35 height 9
click at [86, 256] on span "20300866205" at bounding box center [88, 255] width 35 height 6
type textarea "20300866205"
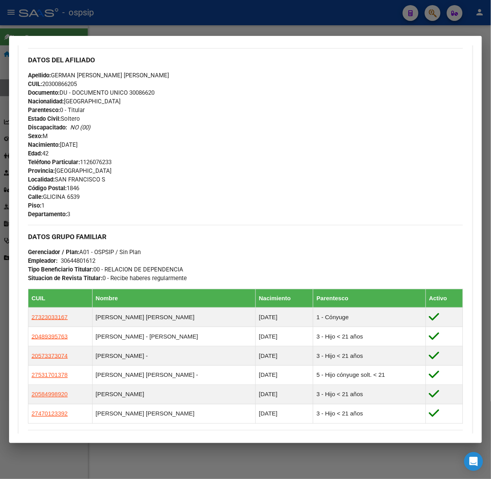
scroll to position [392, 0]
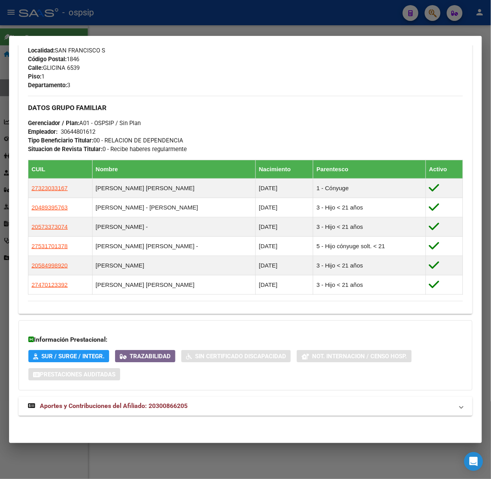
click at [159, 398] on mat-expansion-panel-header "Aportes y Contribuciones del Afiliado: 20300866205" at bounding box center [246, 406] width 454 height 19
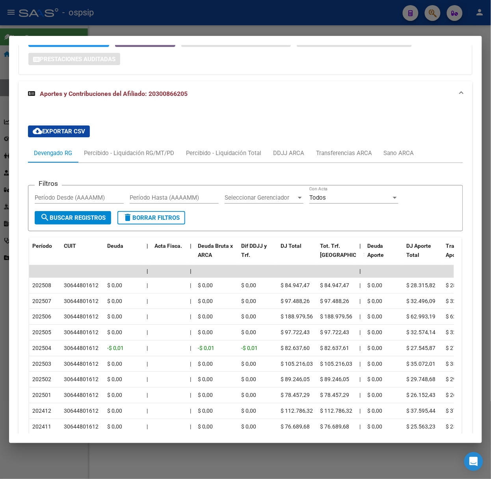
scroll to position [777, 0]
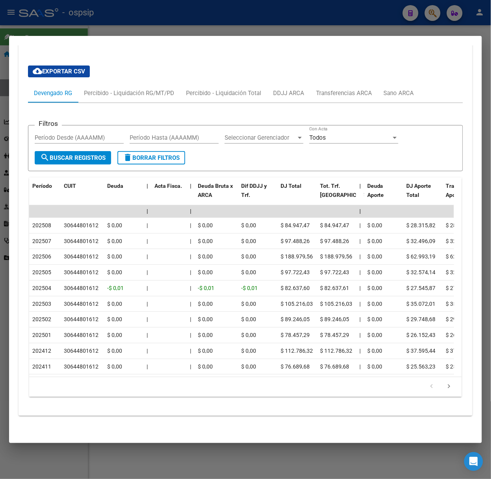
click at [439, 396] on div "179,769,313,486,231,570,000,000,000,000,000,000,000,000,000,000,000,000,000,000…" at bounding box center [245, 387] width 433 height 20
click at [444, 390] on icon "go to next page" at bounding box center [449, 387] width 10 height 9
click at [95, 29] on div at bounding box center [245, 239] width 491 height 479
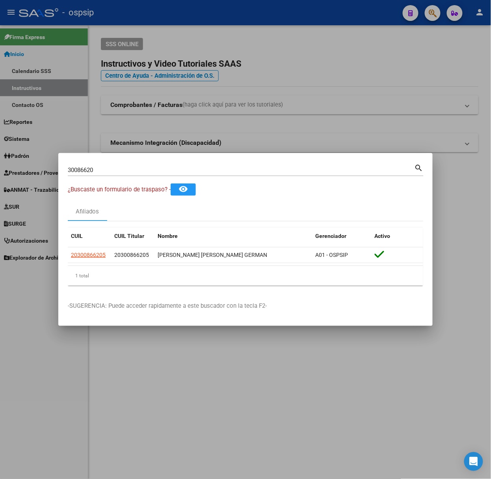
click at [114, 163] on div "30086620 Buscar (apellido, dni, [PERSON_NAME], nro traspaso, cuit, obra social)…" at bounding box center [246, 168] width 356 height 13
click at [117, 171] on input "30086620" at bounding box center [241, 169] width 347 height 7
type input "43521532"
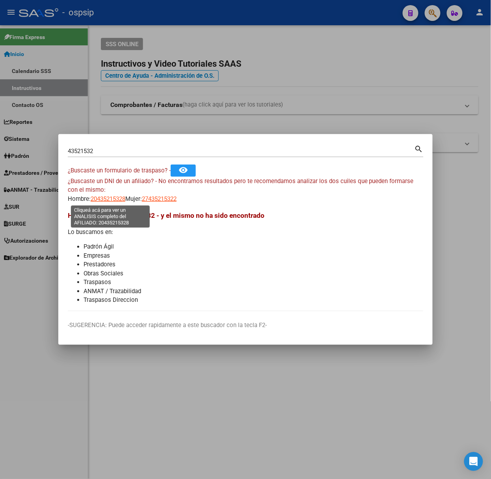
click at [109, 199] on span "20435215328" at bounding box center [108, 198] width 35 height 7
type textarea "20435215328"
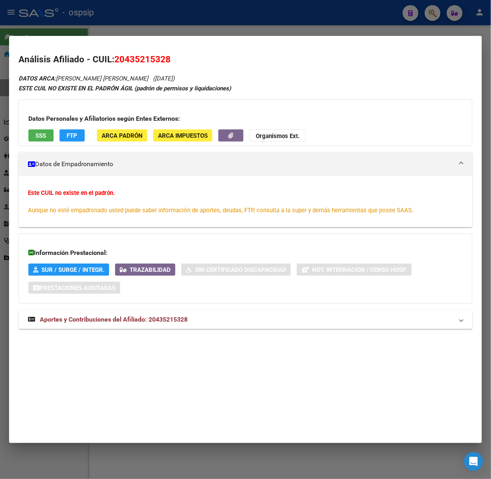
click at [150, 316] on span "Aportes y Contribuciones del Afiliado: 20435215328" at bounding box center [114, 318] width 148 height 7
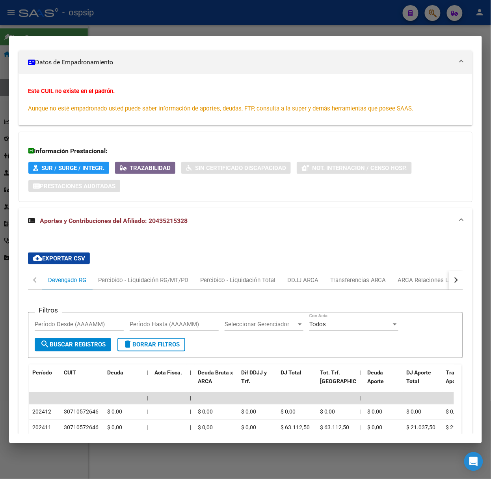
scroll to position [298, 0]
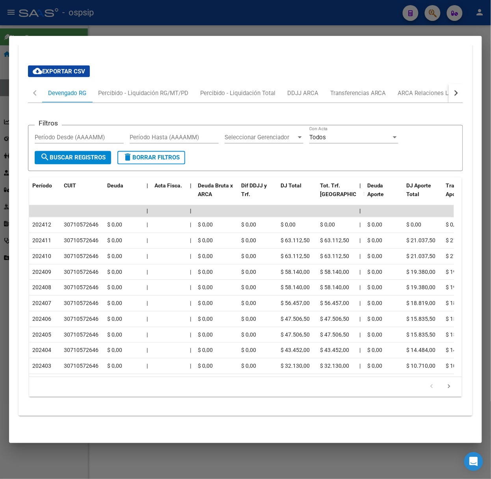
click at [210, 13] on div at bounding box center [245, 239] width 491 height 479
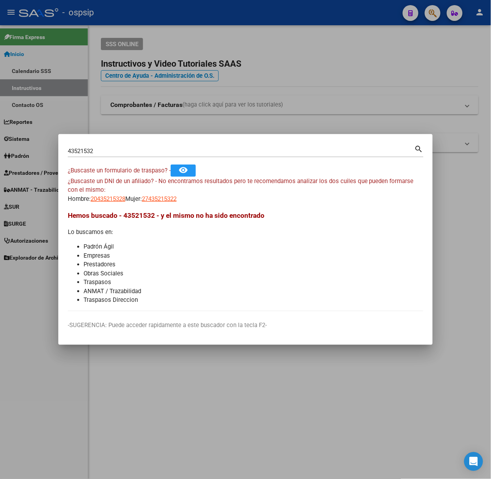
click at [166, 138] on mat-dialog-container "43521532 Buscar (apellido, dni, cuil, nro traspaso, cuit, obra social) search ¿…" at bounding box center [245, 239] width 375 height 211
click at [166, 144] on div "43521532 Buscar (apellido, dni, [PERSON_NAME], nro traspaso, cuit, obra social)…" at bounding box center [246, 150] width 356 height 13
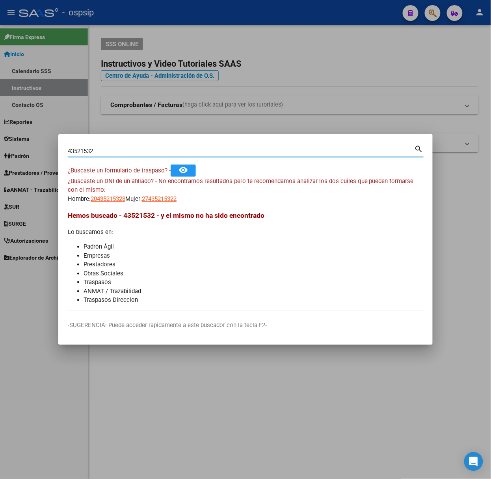
click at [171, 151] on input "43521532" at bounding box center [241, 150] width 347 height 7
click at [170, 151] on input "43521532" at bounding box center [241, 150] width 347 height 7
type input "2"
type input "49531121"
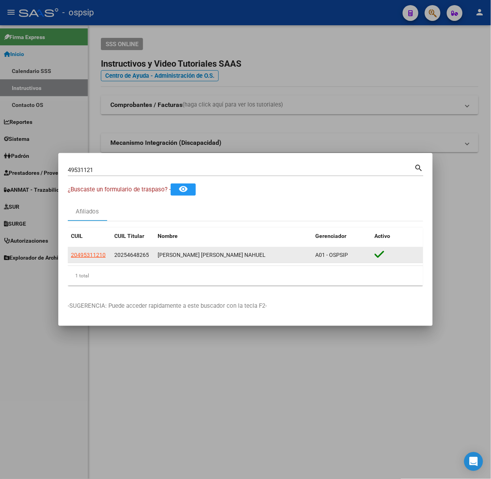
click at [106, 259] on div "20495311210" at bounding box center [89, 254] width 37 height 9
click at [99, 256] on span "20495311210" at bounding box center [88, 255] width 35 height 6
type textarea "20495311210"
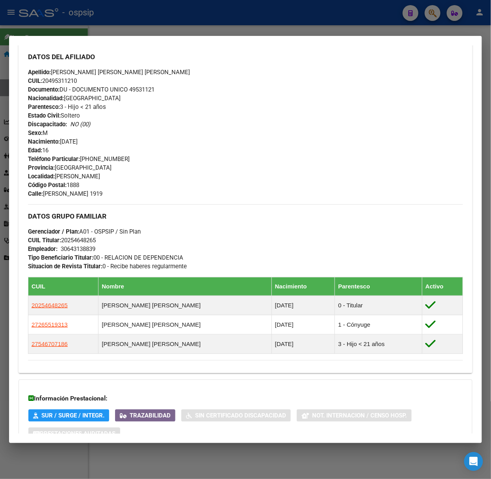
scroll to position [330, 0]
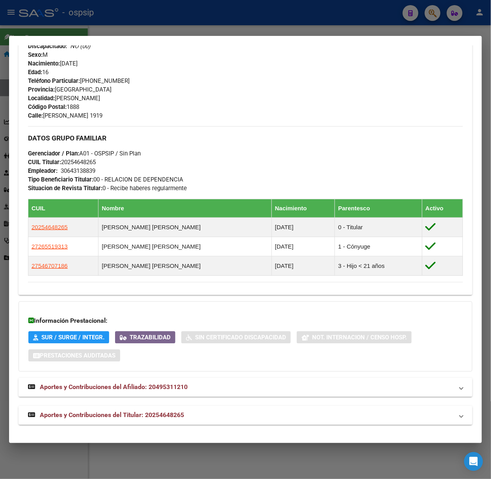
click at [246, 403] on div "DATOS [PERSON_NAME] ÁGIL: [PERSON_NAME] [PERSON_NAME] NAHUEL | ACTIVO | FAMILIA…" at bounding box center [246, 84] width 454 height 680
click at [246, 409] on mat-expansion-panel-header "Aportes y Contribuciones del Titular: 20254648265" at bounding box center [246, 415] width 454 height 19
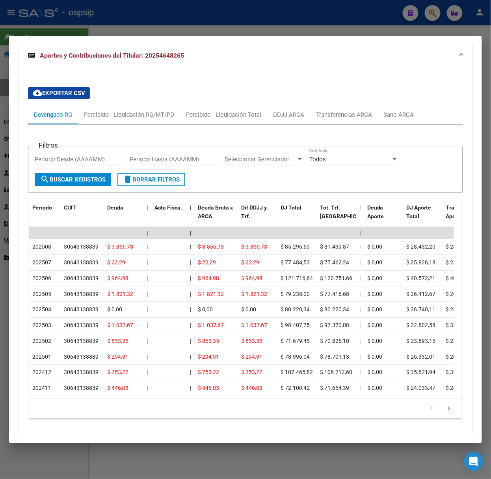
scroll to position [714, 0]
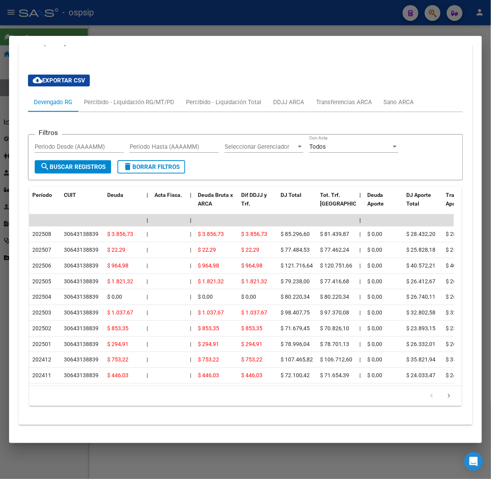
click at [432, 395] on li at bounding box center [432, 395] width 17 height 13
click at [442, 396] on link "go to next page" at bounding box center [449, 396] width 15 height 9
click at [200, 24] on div at bounding box center [245, 239] width 491 height 479
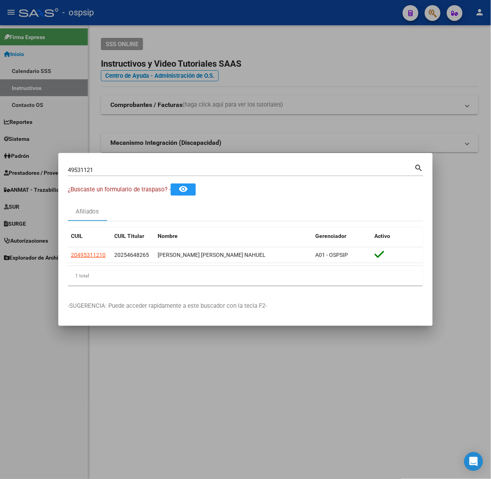
click at [93, 171] on input "49531121" at bounding box center [241, 169] width 347 height 7
type input "14790697"
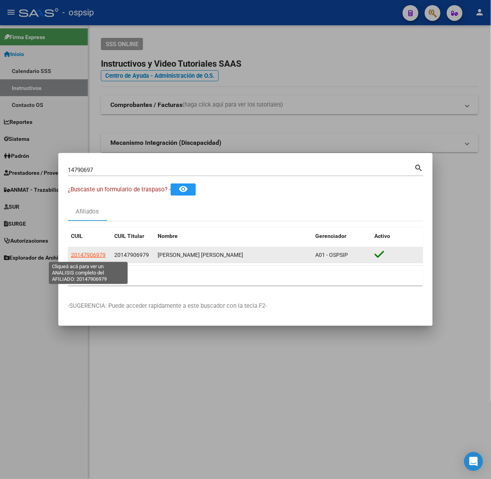
click at [97, 252] on span "20147906979" at bounding box center [88, 255] width 35 height 6
type textarea "20147906979"
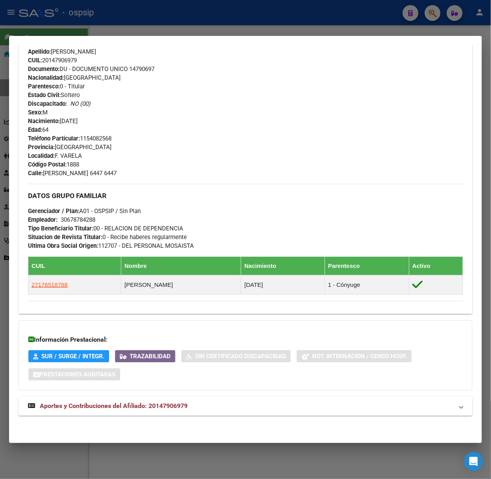
click at [142, 419] on div "DATOS [PERSON_NAME] ÁGIL: [PERSON_NAME] [PERSON_NAME] | ACTIVO | AFILIADO TITUL…" at bounding box center [246, 114] width 454 height 620
click at [142, 415] on mat-expansion-panel-header "Aportes y Contribuciones del Afiliado: 20147906979" at bounding box center [246, 406] width 454 height 19
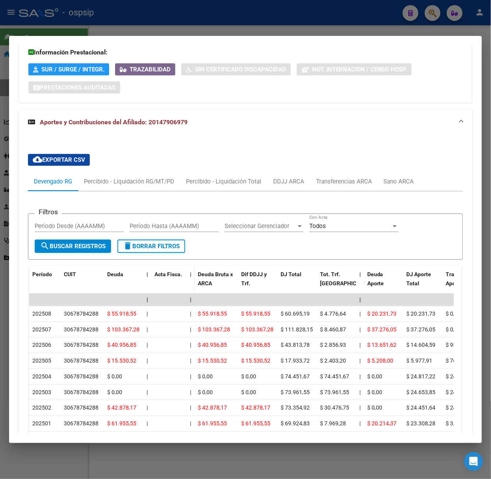
scroll to position [655, 0]
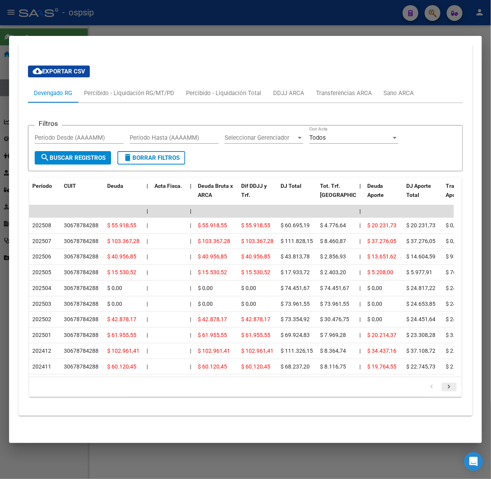
click at [445, 386] on icon "go to next page" at bounding box center [449, 387] width 10 height 9
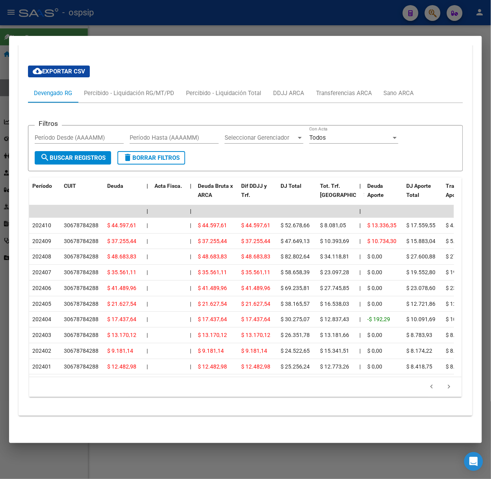
click at [210, 15] on div at bounding box center [245, 239] width 491 height 479
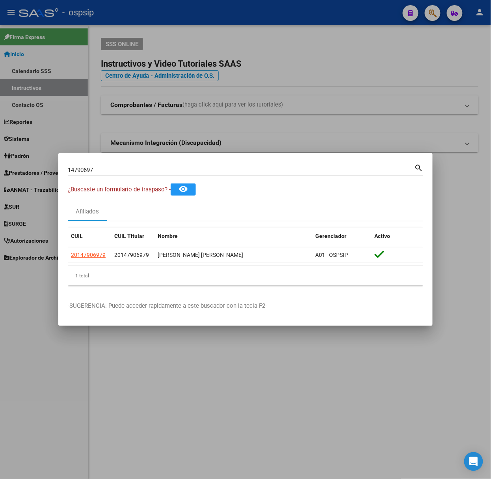
click at [193, 164] on div "14790697 Buscar (apellido, dni, cuil, nro traspaso, cuit, obra social)" at bounding box center [241, 170] width 347 height 12
click at [190, 179] on div "14790697 Buscar (apellido, dni, cuil, [PERSON_NAME], cuit, obra social) search" at bounding box center [246, 172] width 356 height 21
click at [195, 173] on input "14790697" at bounding box center [241, 169] width 347 height 7
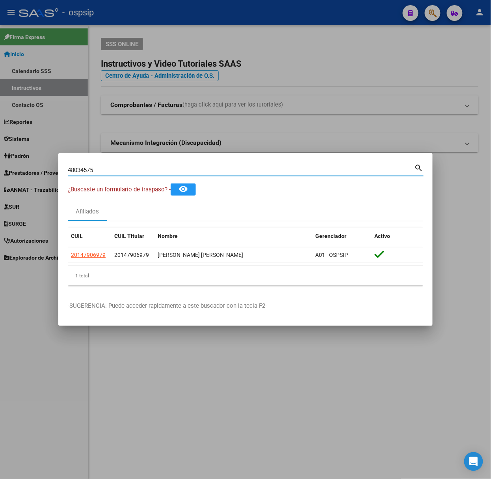
type input "48034575"
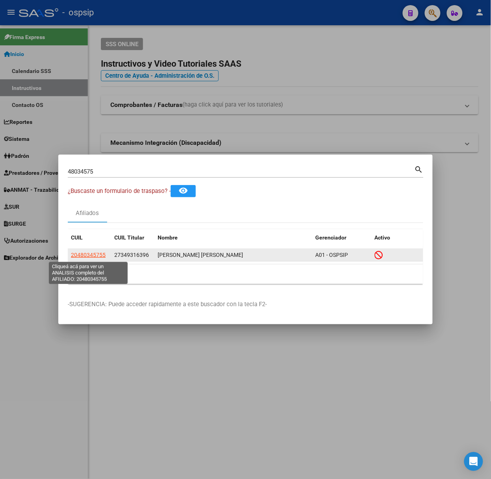
click at [100, 254] on span "20480345755" at bounding box center [88, 255] width 35 height 6
type textarea "20480345755"
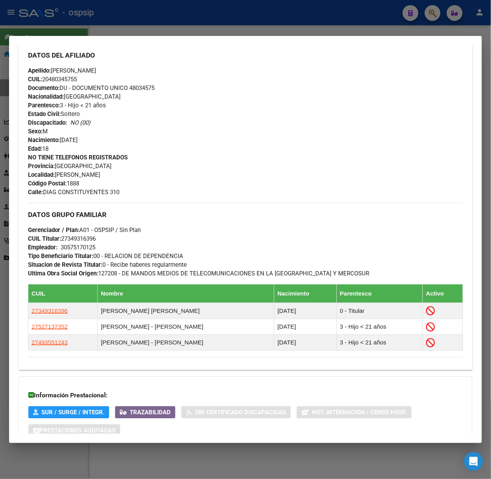
scroll to position [329, 0]
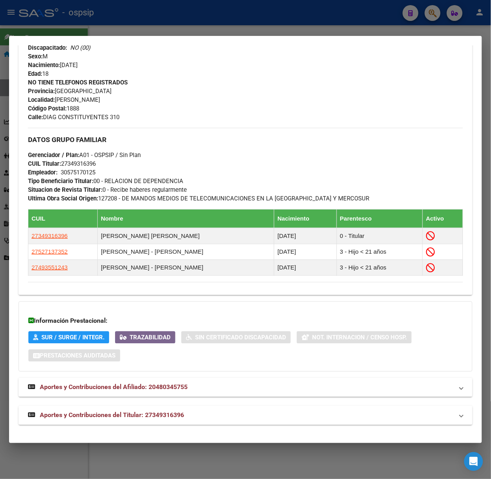
click at [211, 412] on mat-panel-title "Aportes y Contribuciones del Titular: 27349316396" at bounding box center [241, 415] width 426 height 9
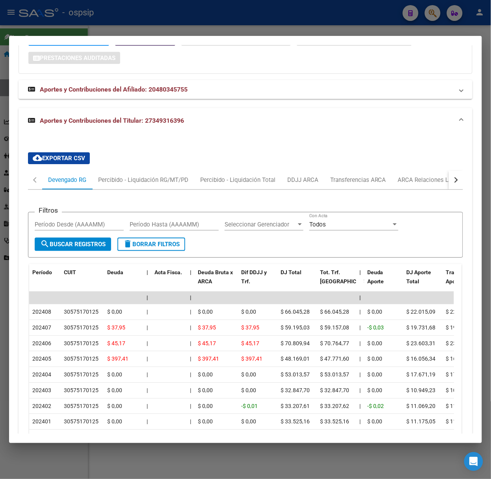
scroll to position [713, 0]
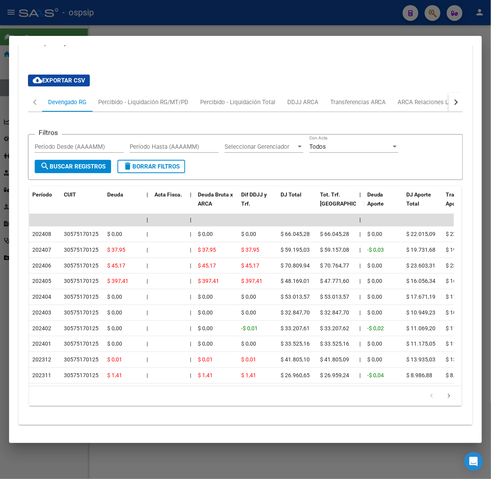
click at [71, 34] on div at bounding box center [245, 239] width 491 height 479
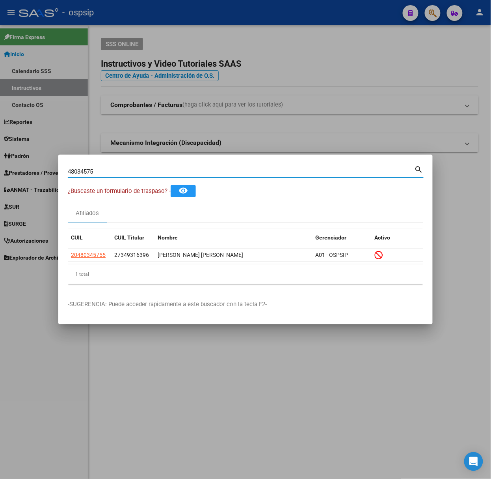
click at [144, 174] on input "48034575" at bounding box center [241, 171] width 347 height 7
click at [141, 171] on input "48034575" at bounding box center [241, 171] width 347 height 7
type input "29197286"
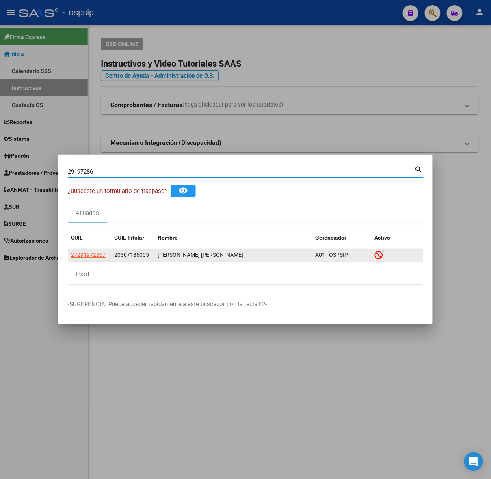
click at [93, 252] on app-link-go-to "27291972867" at bounding box center [88, 254] width 35 height 9
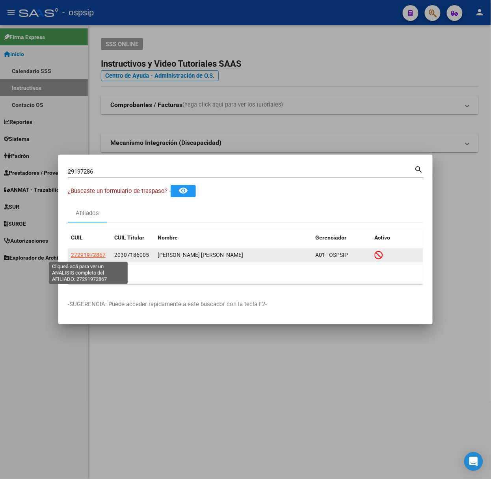
click at [93, 252] on span "27291972867" at bounding box center [88, 255] width 35 height 6
type textarea "27291972867"
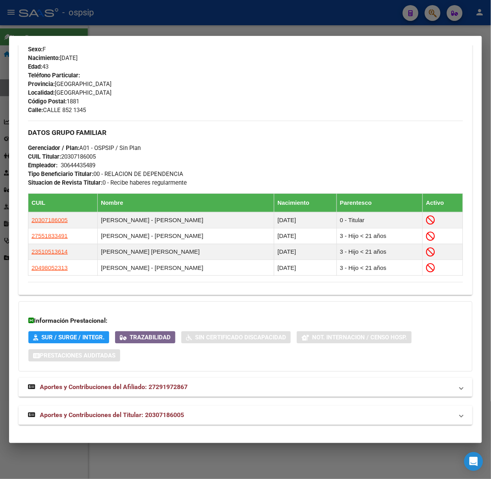
click at [174, 418] on span "Aportes y Contribuciones del Titular: 20307186005" at bounding box center [112, 414] width 144 height 7
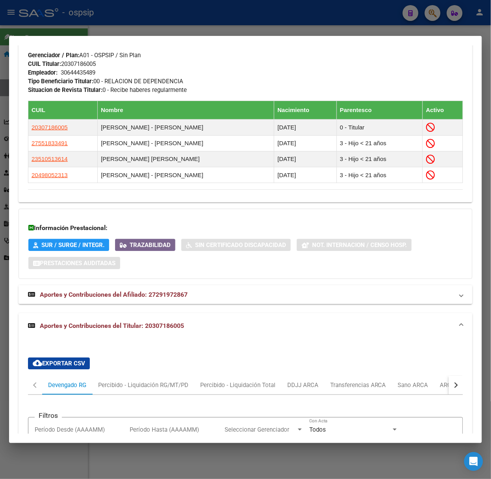
scroll to position [315, 0]
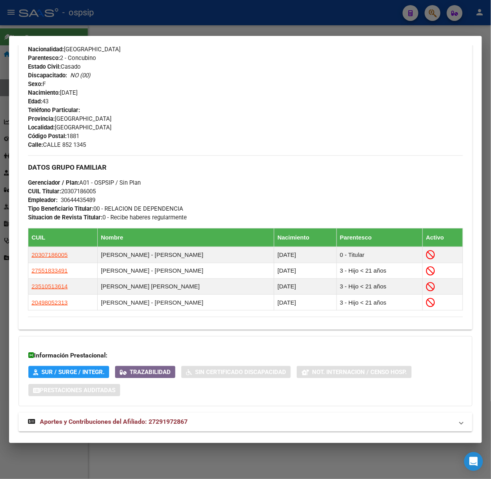
click at [86, 24] on div at bounding box center [245, 239] width 491 height 479
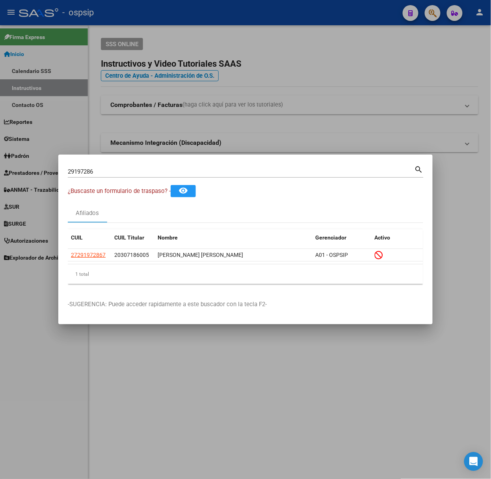
click at [118, 172] on input "29197286" at bounding box center [241, 171] width 347 height 7
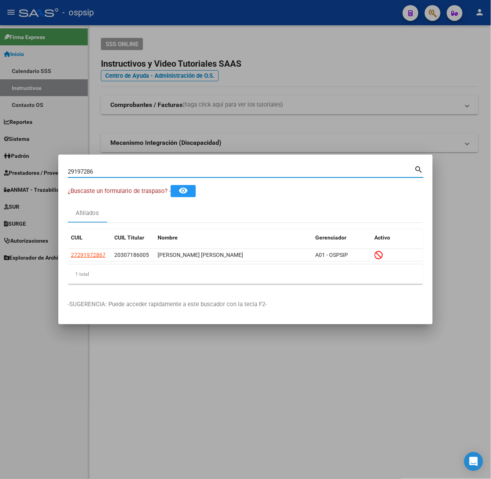
click at [118, 172] on input "29197286" at bounding box center [241, 171] width 347 height 7
type input "8"
type input "49554666"
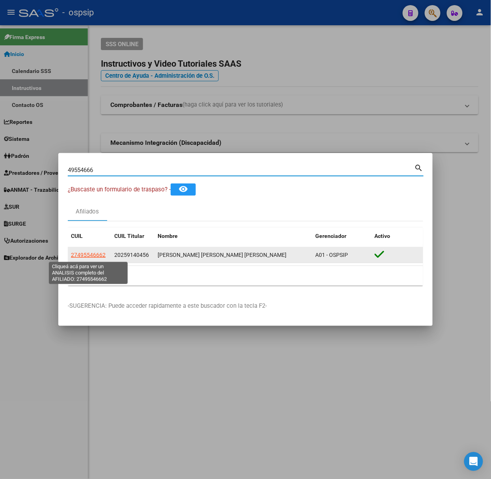
click at [92, 256] on span "27495546662" at bounding box center [88, 255] width 35 height 6
type textarea "27495546662"
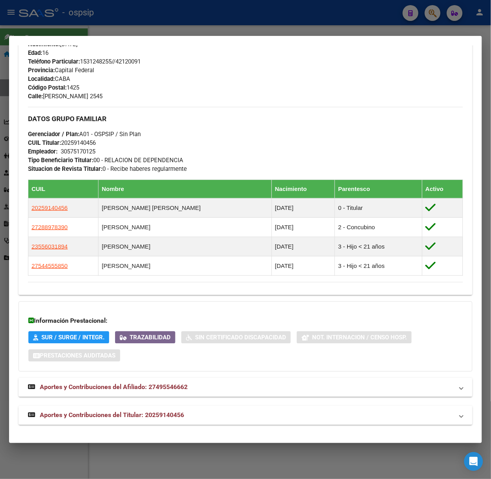
click at [162, 420] on mat-expansion-panel-header "Aportes y Contribuciones del Titular: 20259140456" at bounding box center [246, 415] width 454 height 19
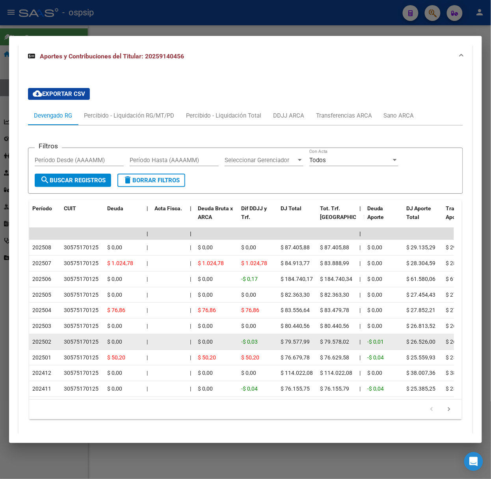
scroll to position [716, 0]
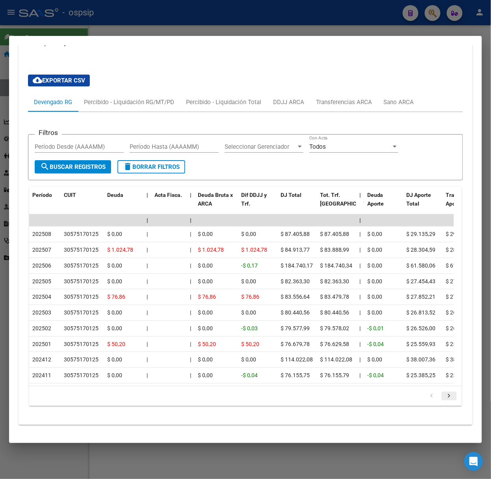
click at [444, 398] on icon "go to next page" at bounding box center [449, 396] width 10 height 9
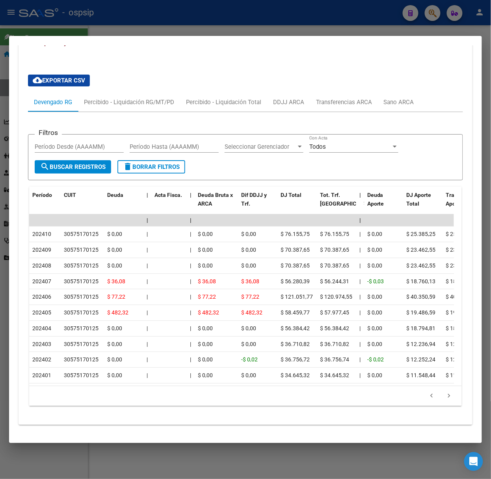
click at [94, 24] on div at bounding box center [245, 239] width 491 height 479
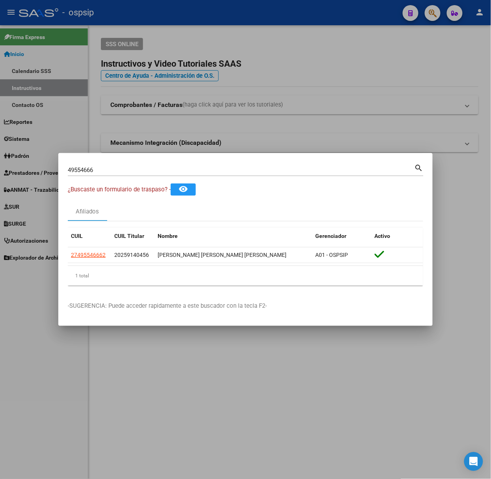
click at [144, 174] on div "49554666 Buscar (apellido, dni, [PERSON_NAME], nro traspaso, cuit, obra social)" at bounding box center [241, 170] width 347 height 12
click at [133, 168] on input "49554666" at bounding box center [241, 169] width 347 height 7
type input "2"
type input "31329589"
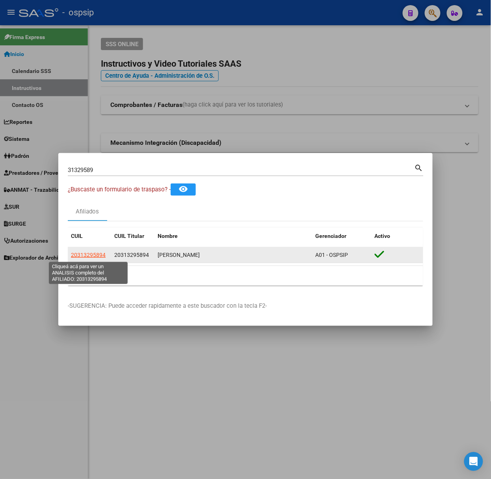
click at [91, 258] on span "20313295894" at bounding box center [88, 255] width 35 height 6
type textarea "20313295894"
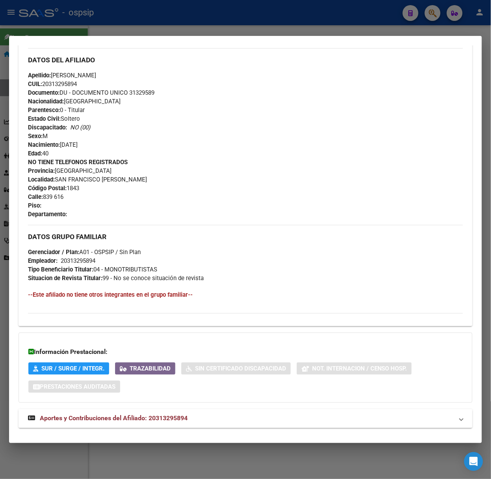
scroll to position [275, 0]
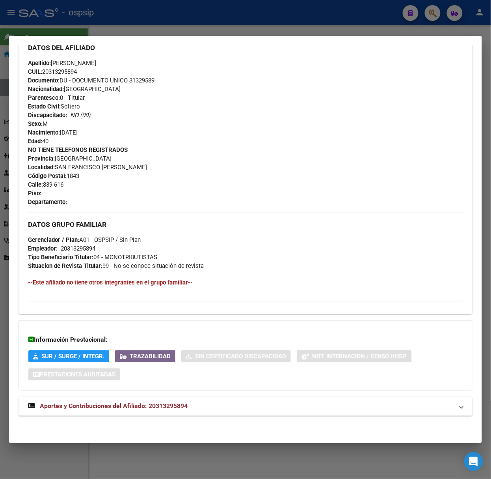
click at [204, 408] on mat-panel-title "Aportes y Contribuciones del Afiliado: 20313295894" at bounding box center [241, 405] width 426 height 9
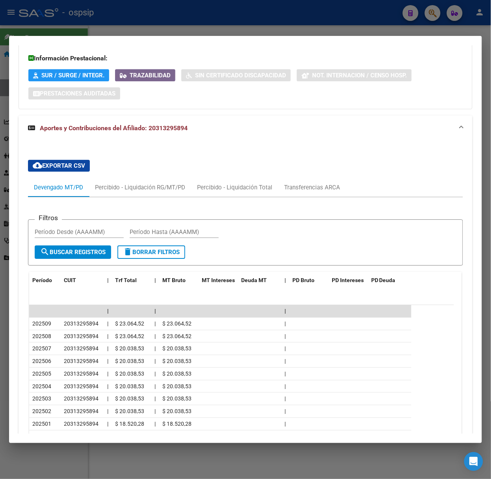
scroll to position [626, 0]
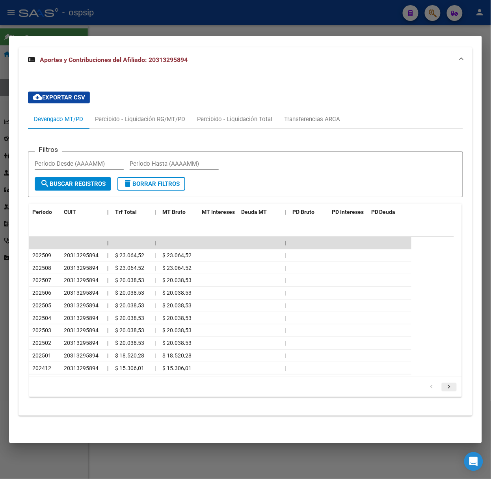
click at [444, 383] on icon "go to next page" at bounding box center [449, 387] width 10 height 9
click at [130, 24] on div at bounding box center [245, 239] width 491 height 479
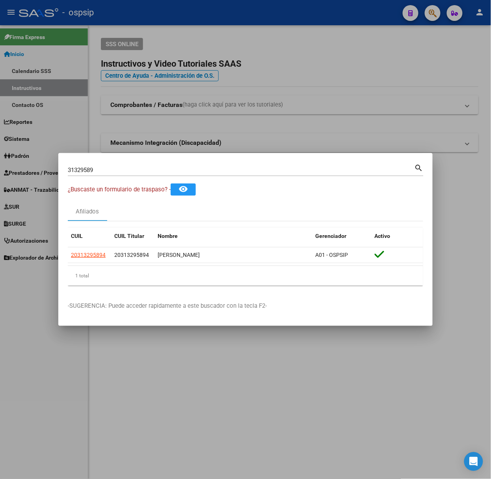
click at [172, 171] on input "31329589" at bounding box center [241, 169] width 347 height 7
type input "34986323"
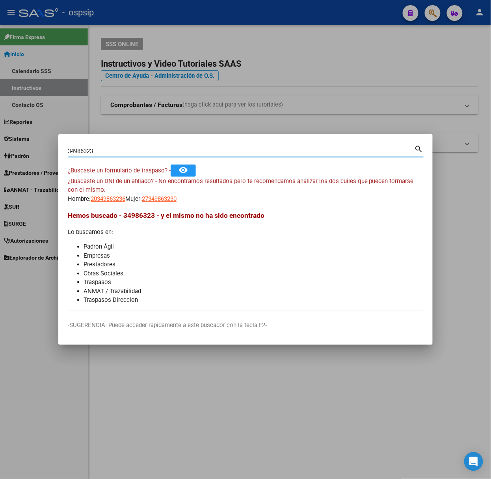
click at [146, 191] on div "¿Buscaste un DNI de un afiliado? - No encontramos resultados pero te recomendam…" at bounding box center [246, 190] width 356 height 27
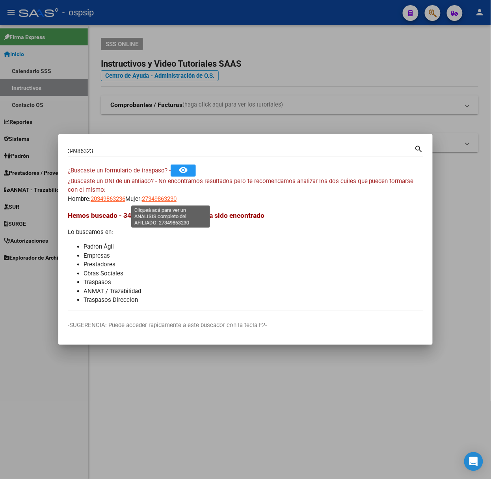
click at [162, 201] on span "27349863230" at bounding box center [159, 198] width 35 height 7
type textarea "27349863230"
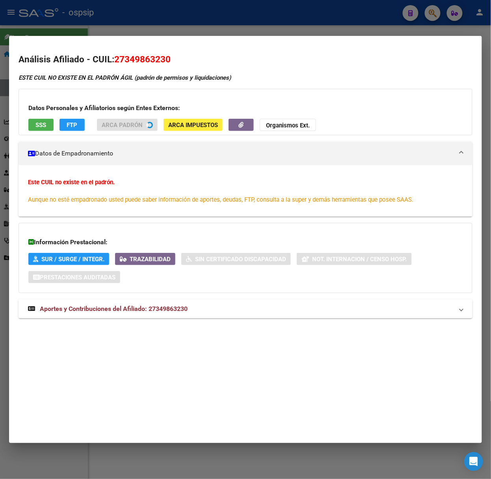
click at [168, 311] on span "Aportes y Contribuciones del Afiliado: 27349863230" at bounding box center [114, 308] width 148 height 7
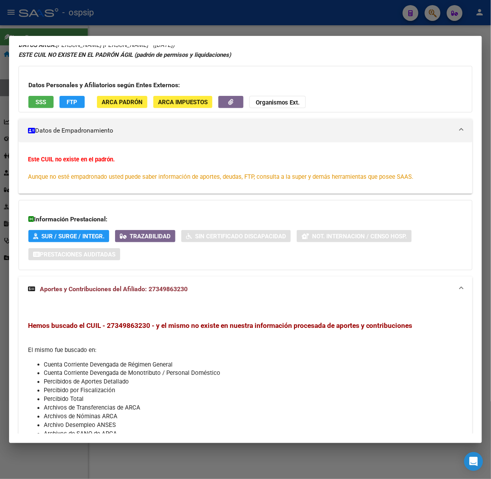
scroll to position [0, 0]
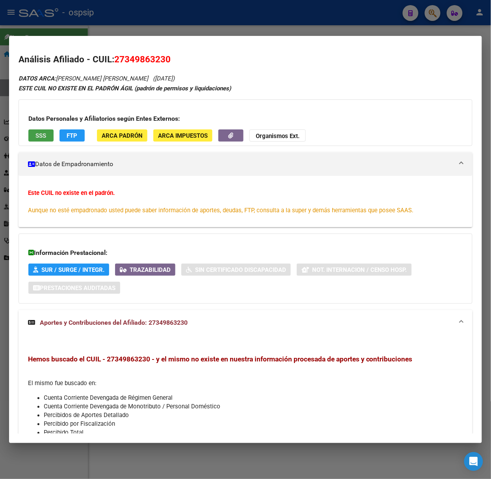
click at [43, 130] on button "SSS" at bounding box center [40, 135] width 25 height 12
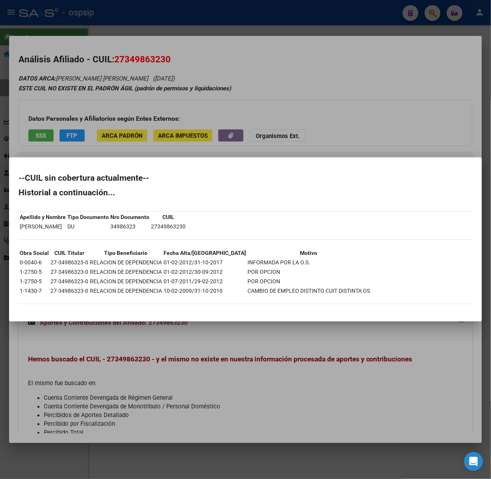
click at [80, 144] on div at bounding box center [245, 239] width 491 height 479
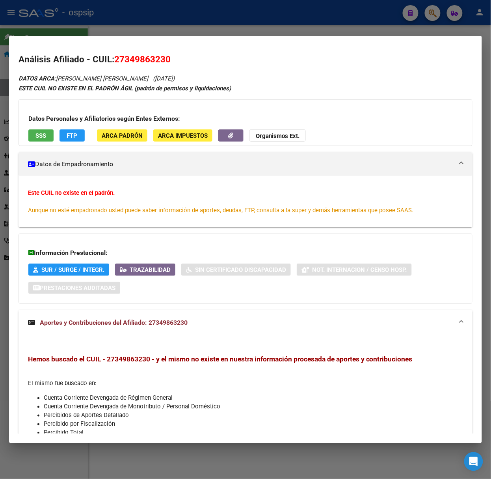
click at [82, 12] on div at bounding box center [245, 239] width 491 height 479
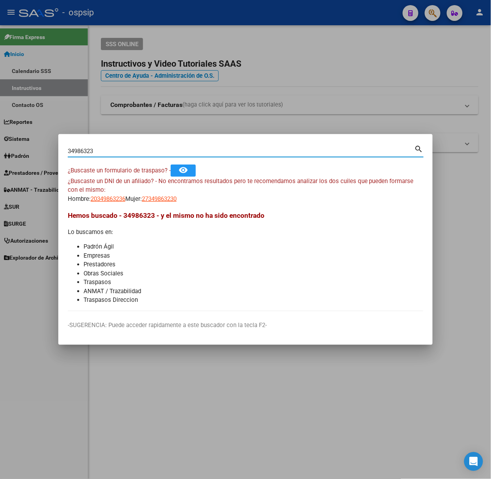
click at [97, 151] on input "34986323" at bounding box center [241, 150] width 347 height 7
type input "36843062"
click at [97, 204] on mat-dialog-content "36843062 Buscar (apellido, dni, cuil, nro traspaso, cuit, obra social) search ¿…" at bounding box center [245, 228] width 375 height 168
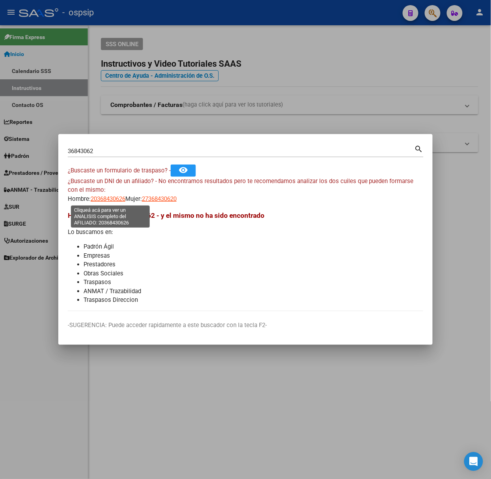
click at [108, 196] on span "20368430626" at bounding box center [108, 198] width 35 height 7
type textarea "20368430626"
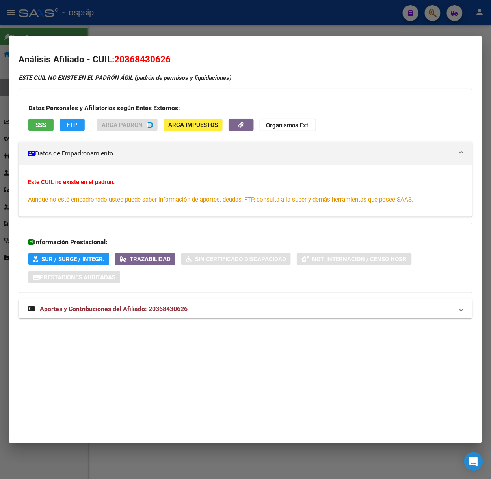
click at [167, 327] on div "Análisis Afiliado - CUIL: 20368430626 ESTE CUIL NO EXISTE EN EL [PERSON_NAME] Á…" at bounding box center [246, 194] width 454 height 283
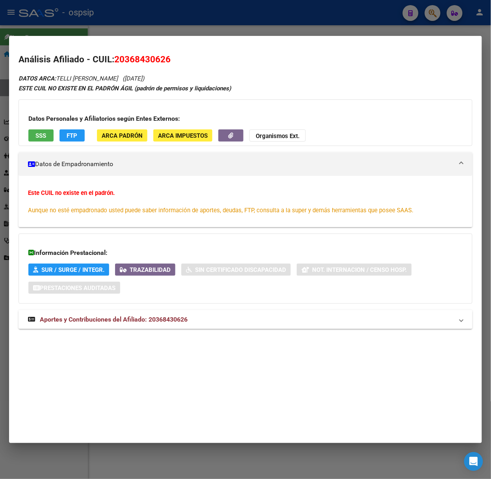
click at [169, 308] on div "DATOS ARCA: TELLI [PERSON_NAME] ([DATE]) ESTE CUIL NO EXISTE EN EL [PERSON_NAME…" at bounding box center [246, 205] width 454 height 264
click at [176, 316] on span "Aportes y Contribuciones del Afiliado: 20368430626" at bounding box center [114, 318] width 148 height 7
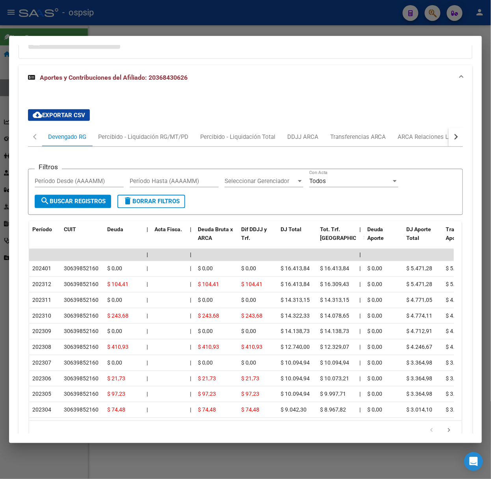
scroll to position [298, 0]
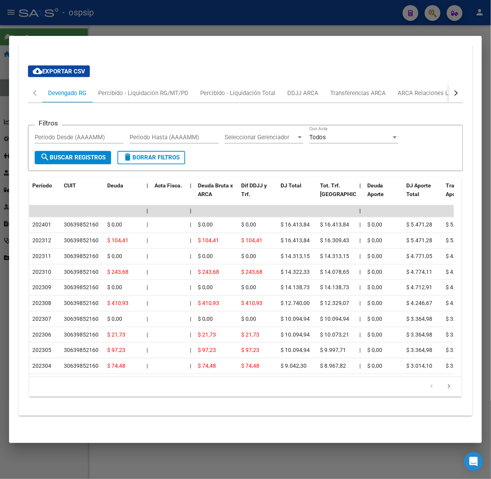
click at [426, 103] on div "Filtros Período Desde (AAAAMM) Período Hasta (AAAAMM) Seleccionar Gerenciador S…" at bounding box center [245, 253] width 435 height 300
click at [418, 89] on div "ARCA Relaciones Laborales" at bounding box center [435, 93] width 86 height 19
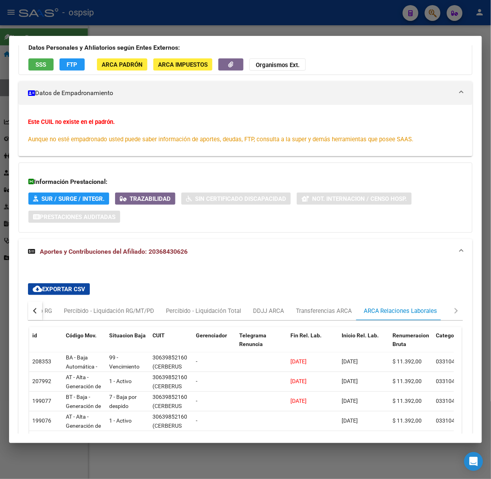
scroll to position [0, 0]
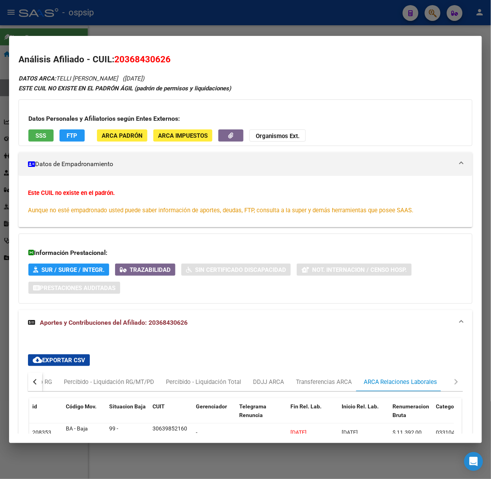
click at [32, 145] on div "Datos Personales y Afiliatorios según Entes Externos: SSS FTP ARCA Padrón ARCA …" at bounding box center [246, 122] width 454 height 47
click at [36, 131] on button "SSS" at bounding box center [40, 135] width 25 height 12
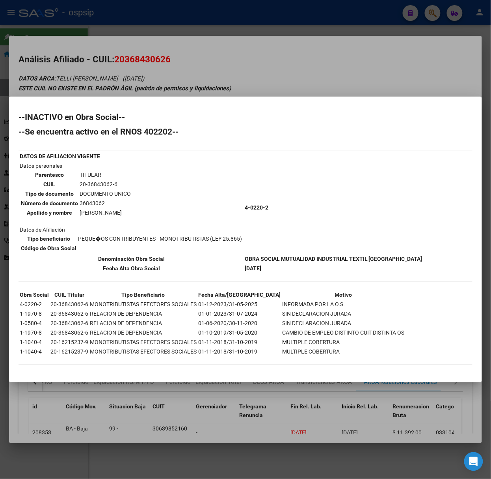
click at [121, 83] on div at bounding box center [245, 239] width 491 height 479
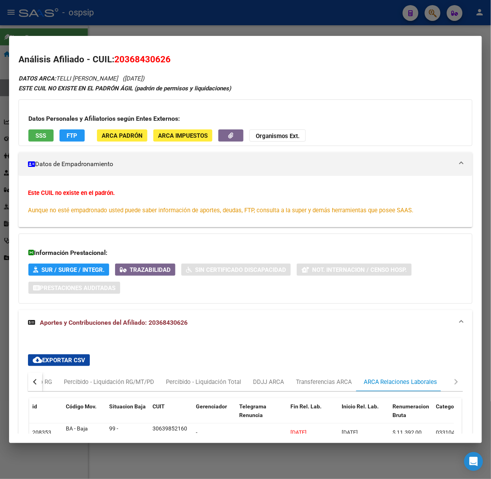
click at [120, 30] on div at bounding box center [245, 239] width 491 height 479
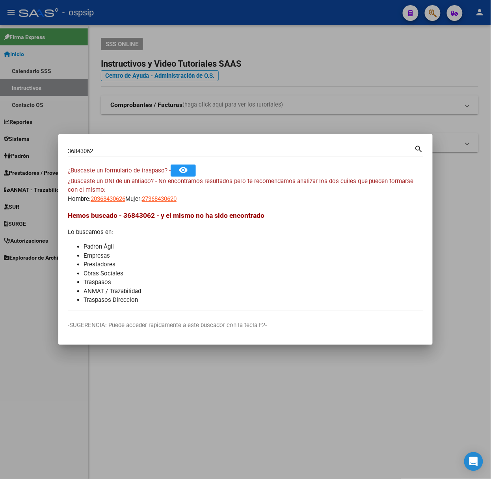
click at [113, 135] on mat-dialog-container "36843062 Buscar (apellido, dni, cuil, nro traspaso, cuit, obra social) search ¿…" at bounding box center [245, 239] width 375 height 211
click at [123, 145] on div "36843062 Buscar (apellido, dni, cuil, [PERSON_NAME], cuit, obra social)" at bounding box center [241, 151] width 347 height 12
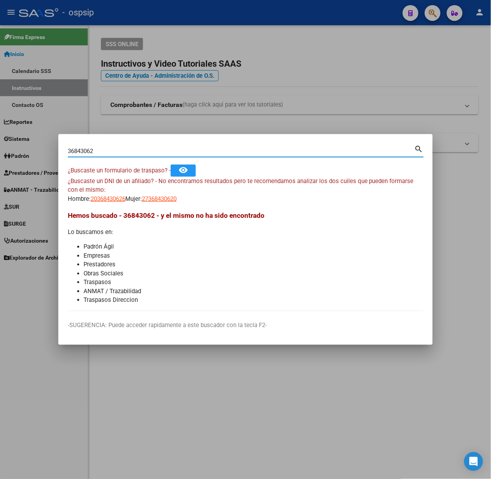
click at [130, 153] on input "36843062" at bounding box center [241, 150] width 347 height 7
type input "27061713"
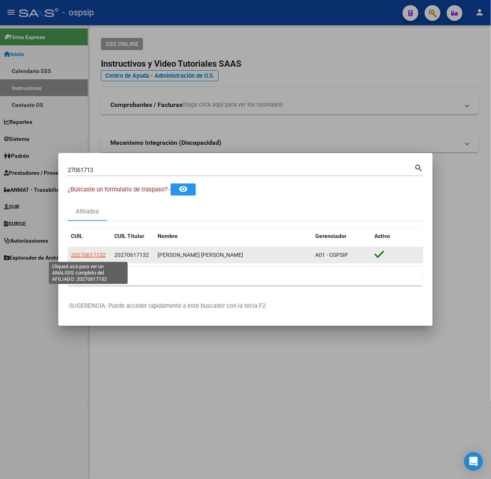
click at [102, 252] on span "20270617132" at bounding box center [88, 255] width 35 height 6
type textarea "20270617132"
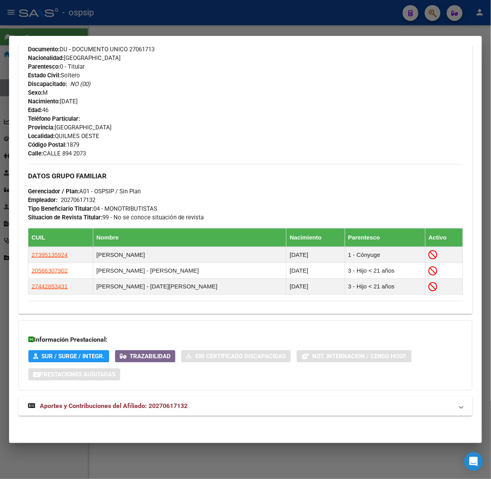
click at [178, 412] on mat-expansion-panel-header "Aportes y Contribuciones del Afiliado: 20270617132" at bounding box center [246, 406] width 454 height 19
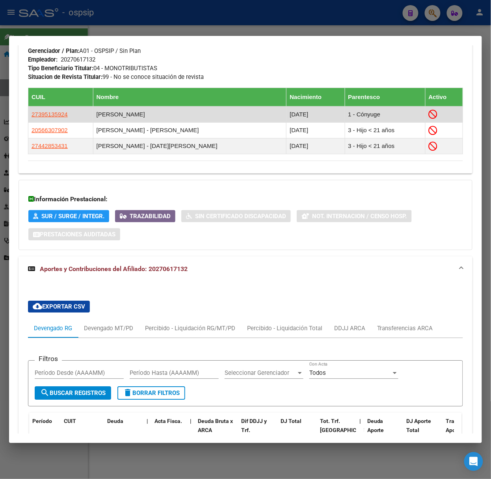
scroll to position [502, 0]
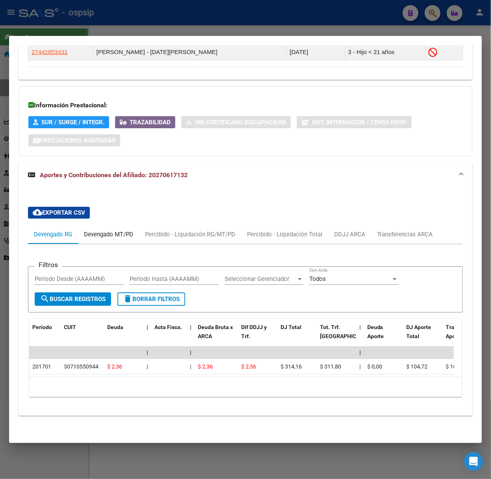
click at [125, 230] on div "Devengado MT/PD" at bounding box center [108, 234] width 49 height 9
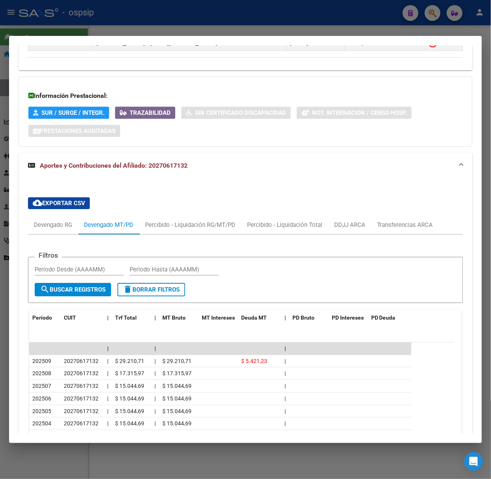
scroll to position [655, 0]
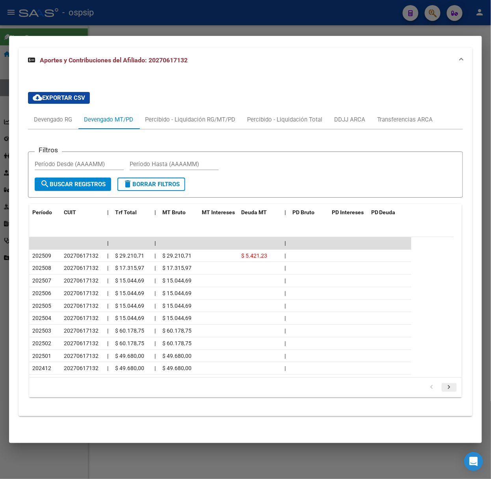
click at [444, 393] on icon "go to next page" at bounding box center [449, 387] width 10 height 9
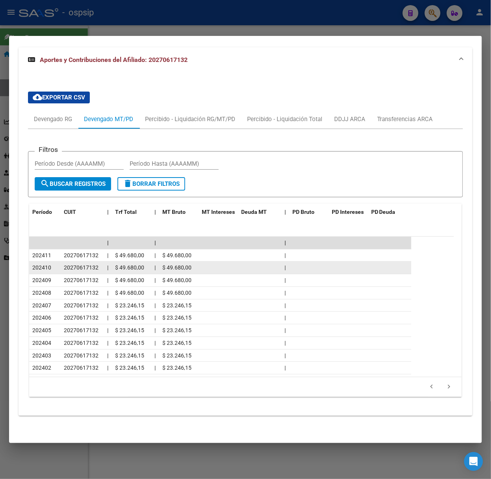
scroll to position [658, 0]
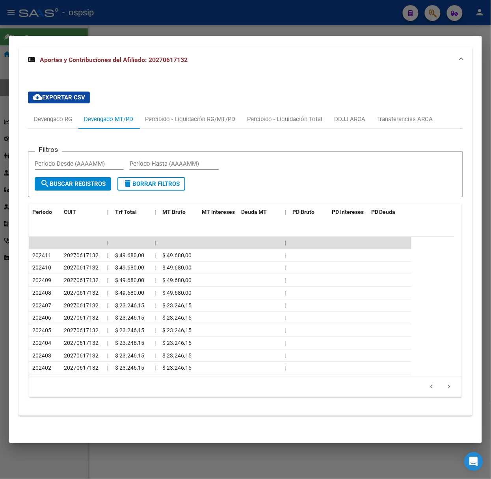
click at [168, 28] on div at bounding box center [245, 239] width 491 height 479
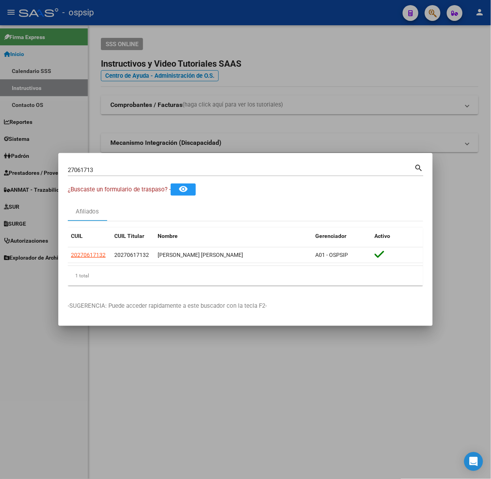
click at [157, 169] on input "27061713" at bounding box center [241, 169] width 347 height 7
type input "53755297"
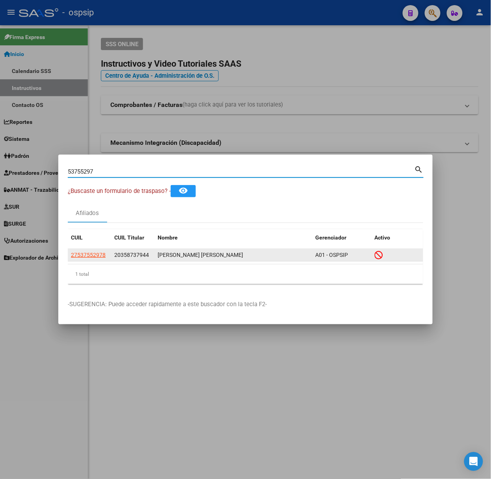
click at [106, 251] on div "27537552978" at bounding box center [89, 254] width 37 height 9
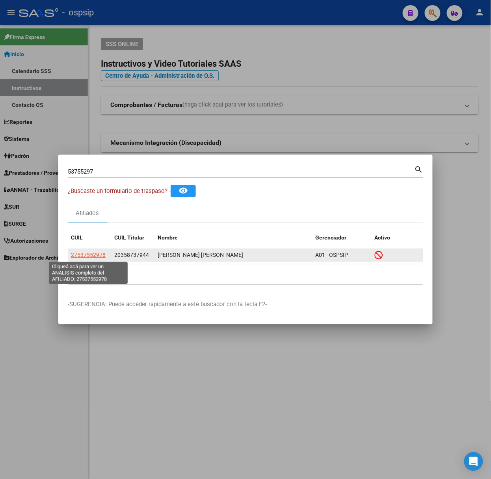
click at [101, 256] on span "27537552978" at bounding box center [88, 255] width 35 height 6
type textarea "27537552978"
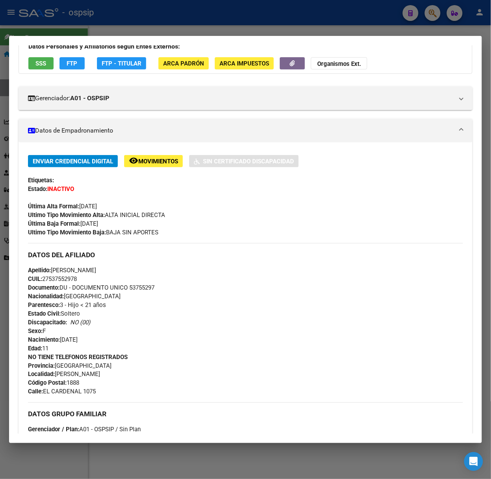
scroll to position [329, 0]
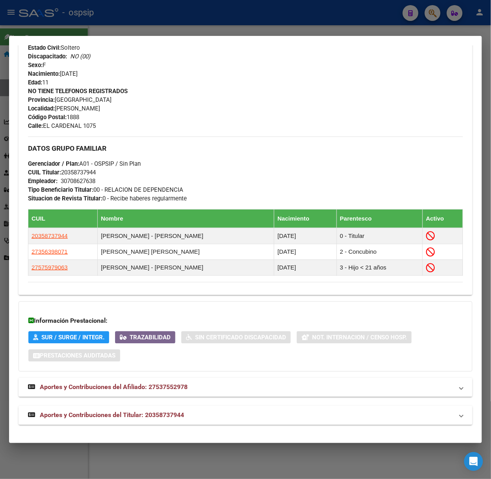
click at [230, 420] on mat-panel-title "Aportes y Contribuciones del Titular: 20358737944" at bounding box center [241, 415] width 426 height 9
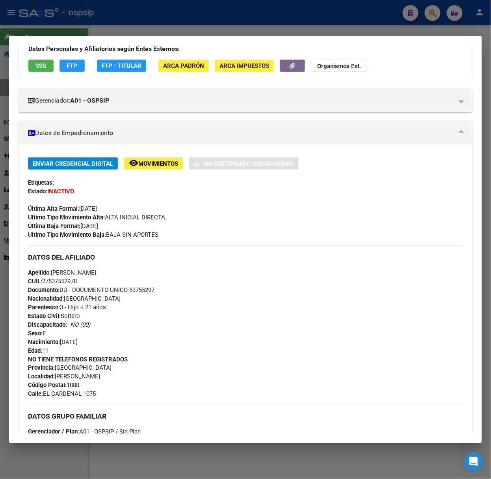
scroll to position [0, 0]
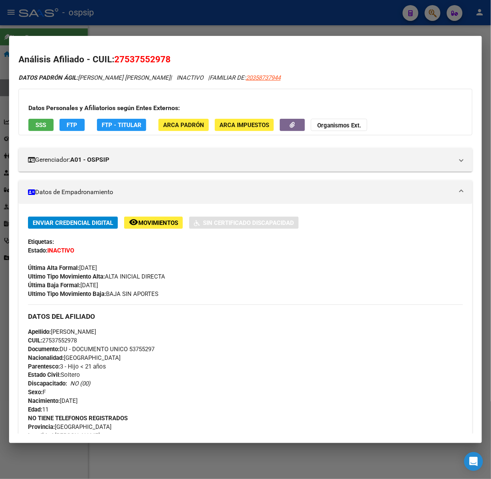
click at [151, 34] on div at bounding box center [245, 239] width 491 height 479
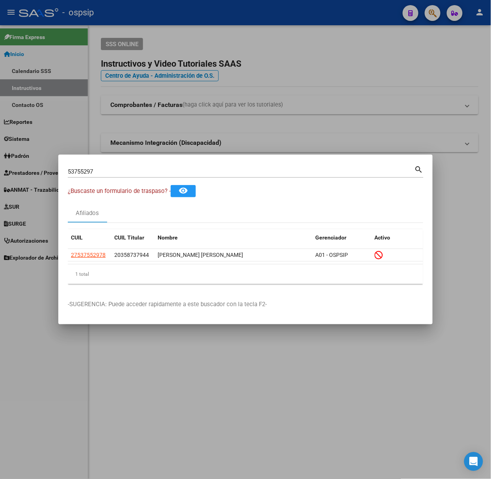
click at [133, 167] on div "53755297 Buscar (apellido, dni, [PERSON_NAME], [PERSON_NAME], cuit, obra social)" at bounding box center [241, 172] width 347 height 12
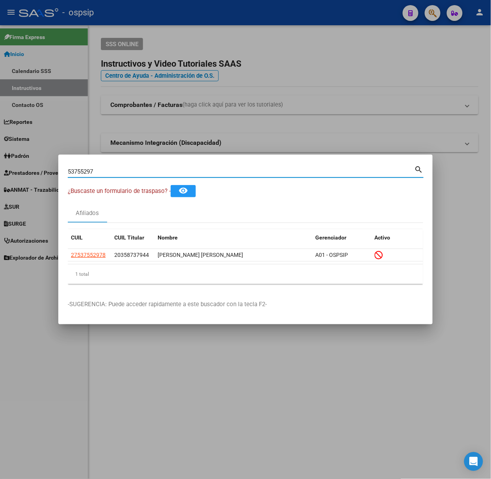
click at [133, 169] on input "53755297" at bounding box center [241, 171] width 347 height 7
type input "56109309"
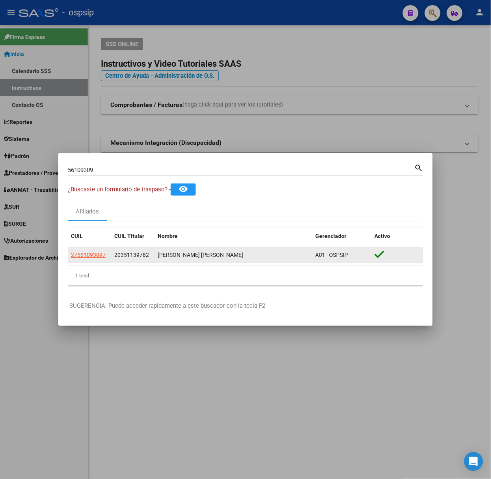
click at [86, 259] on app-link-go-to "27561093097" at bounding box center [88, 254] width 35 height 9
click at [86, 256] on span "27561093097" at bounding box center [88, 255] width 35 height 6
type textarea "27561093097"
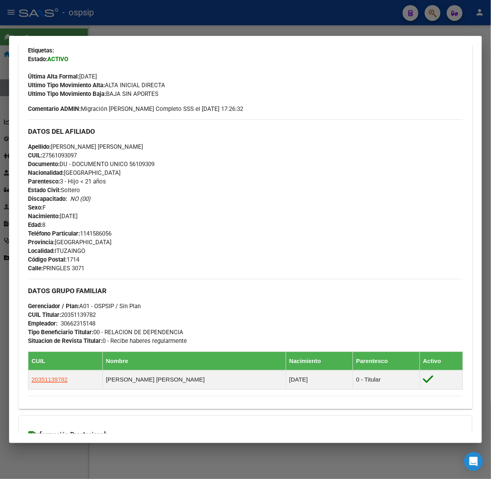
scroll to position [306, 0]
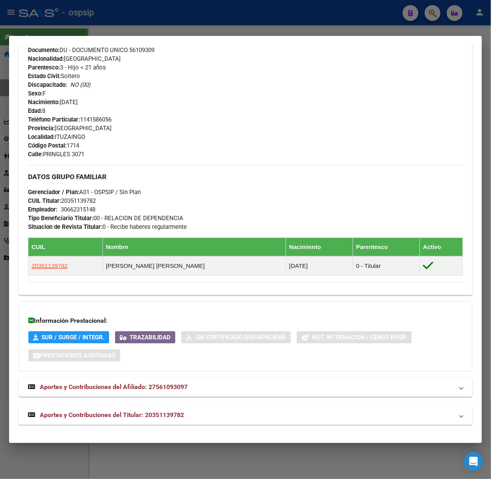
click at [120, 407] on mat-expansion-panel-header "Aportes y Contribuciones del Titular: 20351139782" at bounding box center [246, 415] width 454 height 19
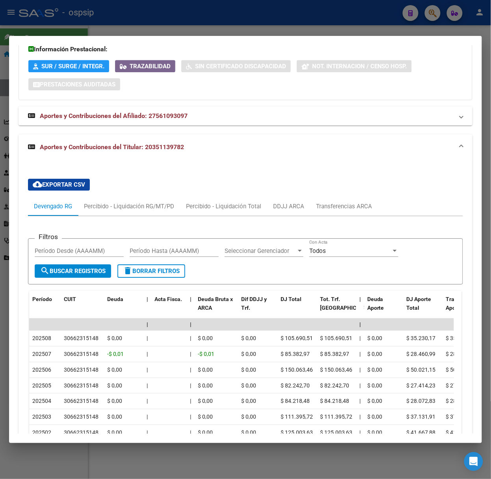
scroll to position [691, 0]
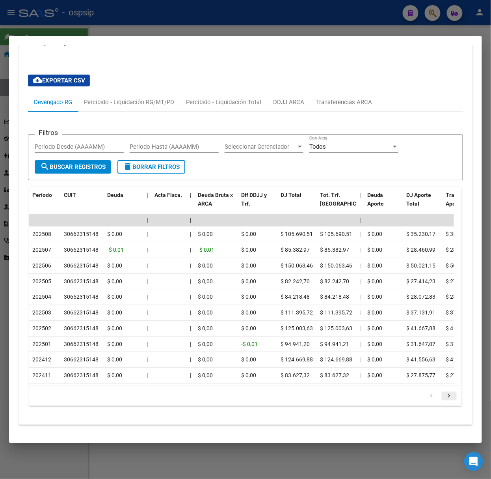
click at [444, 398] on icon "go to next page" at bounding box center [449, 396] width 10 height 9
click at [73, 28] on div at bounding box center [245, 239] width 491 height 479
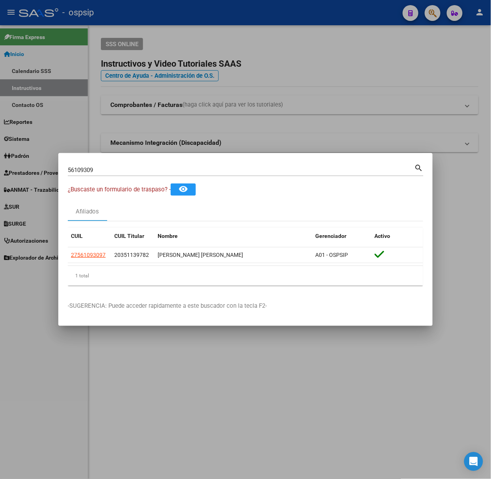
click at [95, 172] on input "56109309" at bounding box center [241, 169] width 347 height 7
type input "47070423"
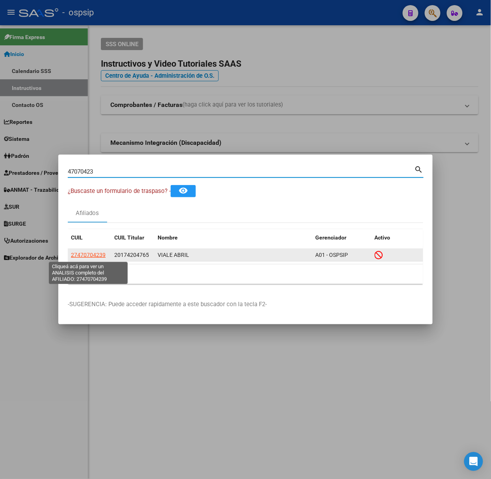
click at [92, 256] on span "27470704239" at bounding box center [88, 255] width 35 height 6
type textarea "27470704239"
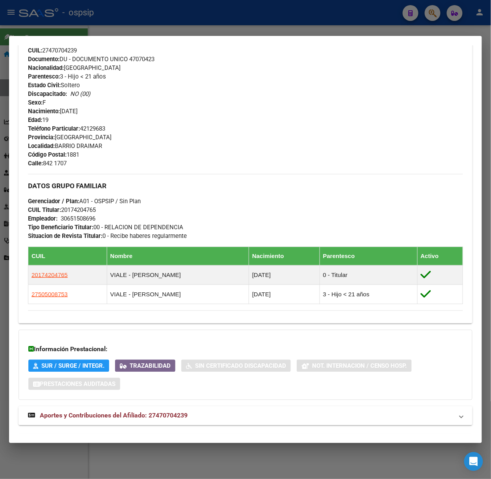
scroll to position [327, 0]
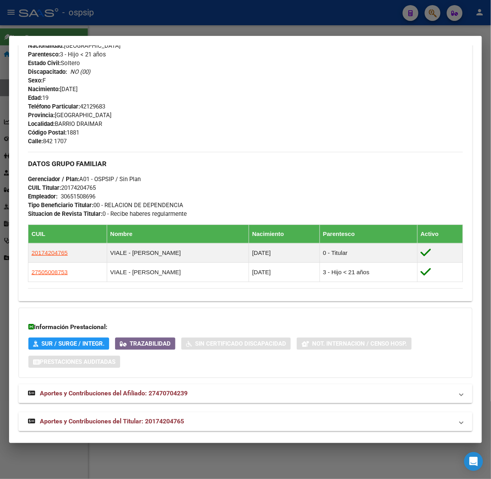
click at [224, 411] on div "DATOS [PERSON_NAME] ÁGIL: VIALE ABRIL | INACTIVO | FAMILIAR DE: 20174204765 Dat…" at bounding box center [246, 88] width 454 height 685
click at [223, 412] on div "DATOS [PERSON_NAME] ÁGIL: VIALE ABRIL | INACTIVO | FAMILIAR DE: 20174204765 Dat…" at bounding box center [246, 88] width 454 height 685
click at [231, 423] on mat-panel-title "Aportes y Contribuciones del Titular: 20174204765" at bounding box center [241, 421] width 426 height 9
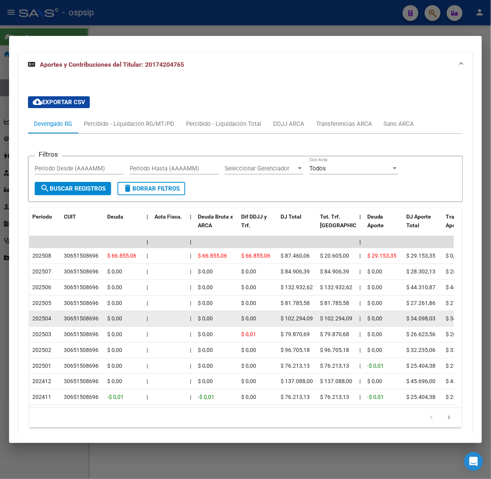
scroll to position [719, 0]
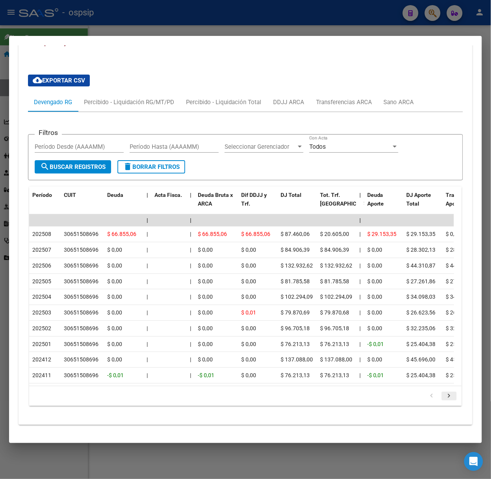
click at [444, 396] on icon "go to next page" at bounding box center [449, 396] width 10 height 9
click at [80, 24] on div at bounding box center [245, 239] width 491 height 479
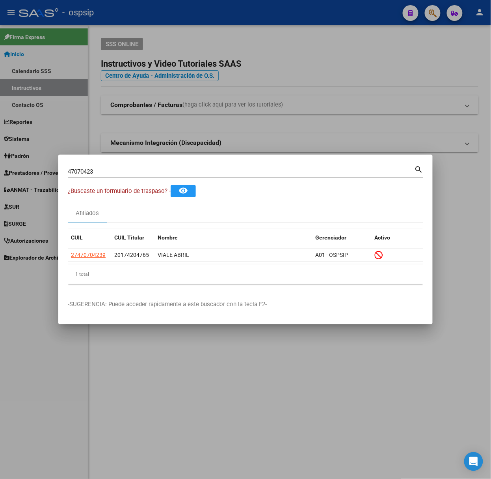
click at [172, 171] on input "47070423" at bounding box center [241, 171] width 347 height 7
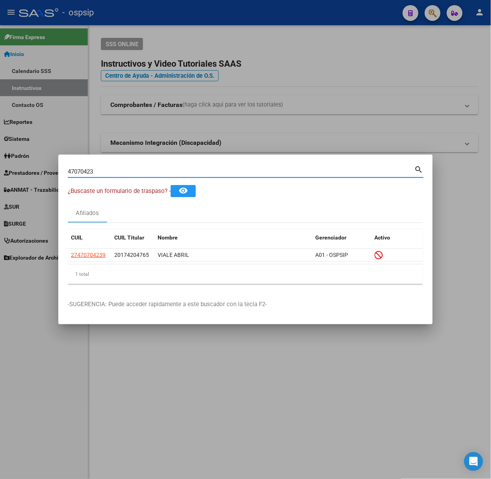
click at [172, 171] on input "47070423" at bounding box center [241, 171] width 347 height 7
type input "50400766"
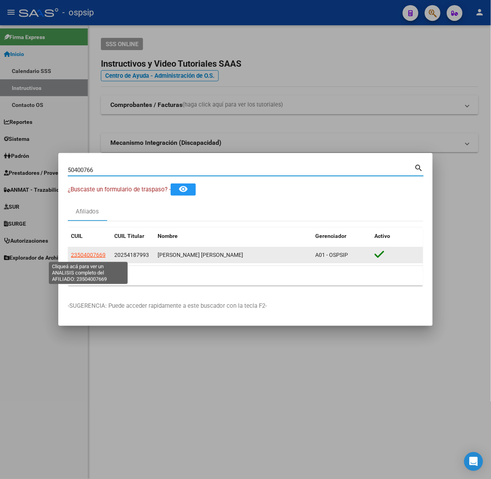
click at [95, 256] on span "23504007669" at bounding box center [88, 255] width 35 height 6
type textarea "23504007669"
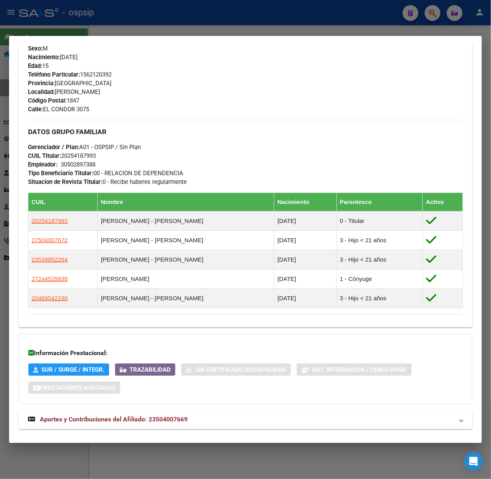
scroll to position [383, 0]
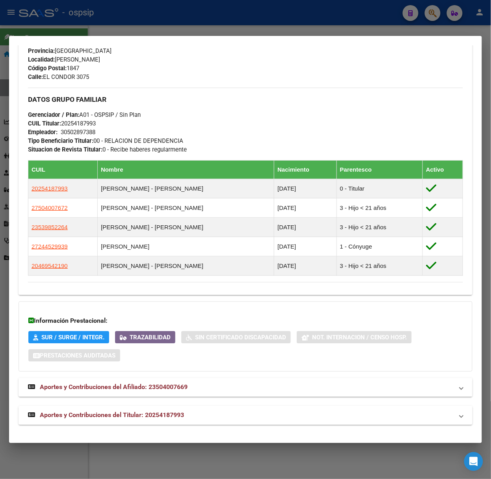
click at [166, 414] on span "Aportes y Contribuciones del Titular: 20254187993" at bounding box center [112, 414] width 144 height 7
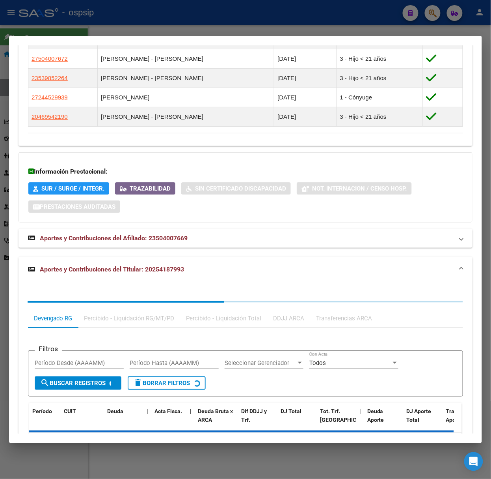
scroll to position [578, 0]
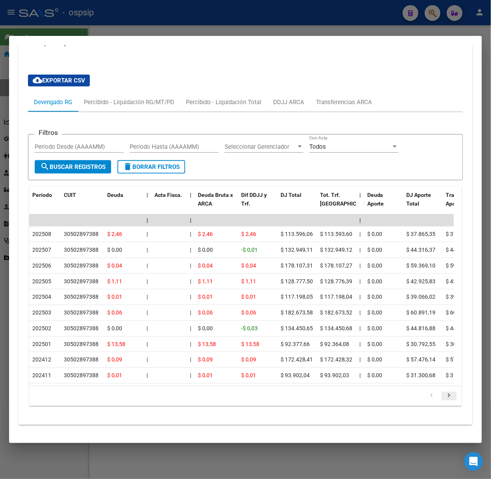
click at [444, 398] on icon "go to next page" at bounding box center [449, 396] width 10 height 9
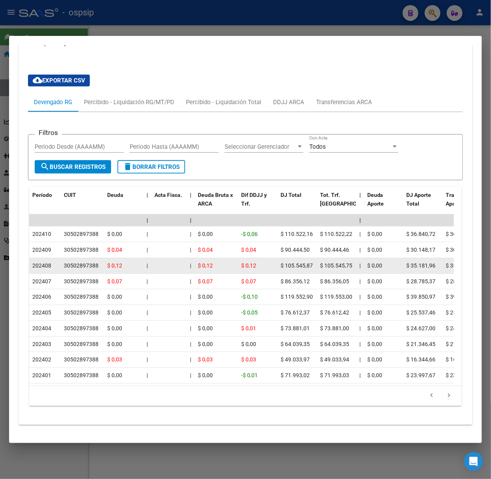
scroll to position [767, 0]
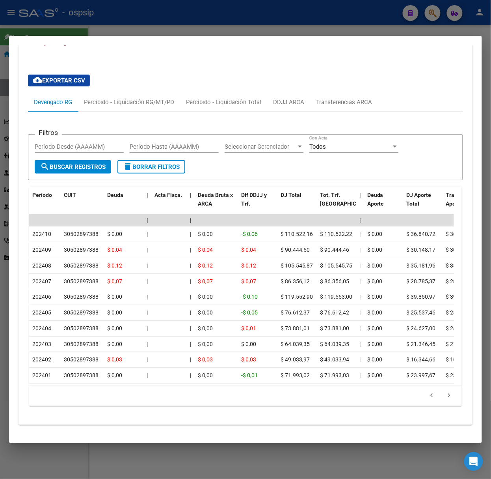
click at [127, 24] on div at bounding box center [245, 239] width 491 height 479
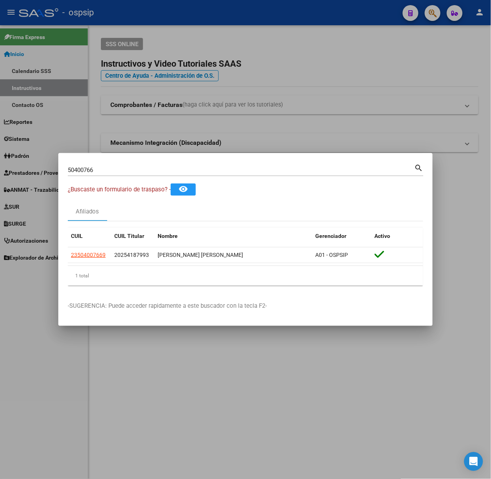
click at [111, 177] on div "50400766 Buscar (apellido, dni, [PERSON_NAME], [PERSON_NAME], cuit, obra social…" at bounding box center [246, 172] width 356 height 21
click at [111, 172] on input "50400766" at bounding box center [241, 169] width 347 height 7
type input "59746631"
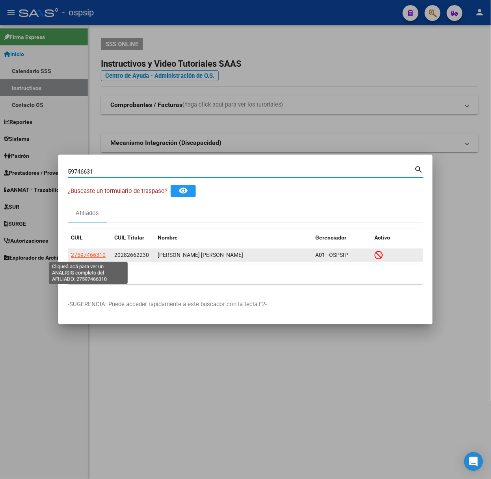
click at [84, 257] on span "27597466310" at bounding box center [88, 255] width 35 height 6
type textarea "27597466310"
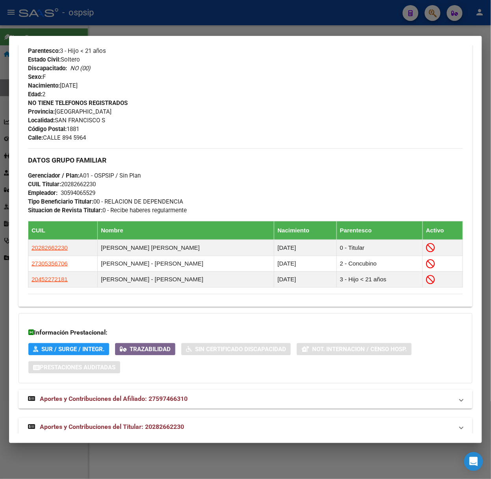
scroll to position [329, 0]
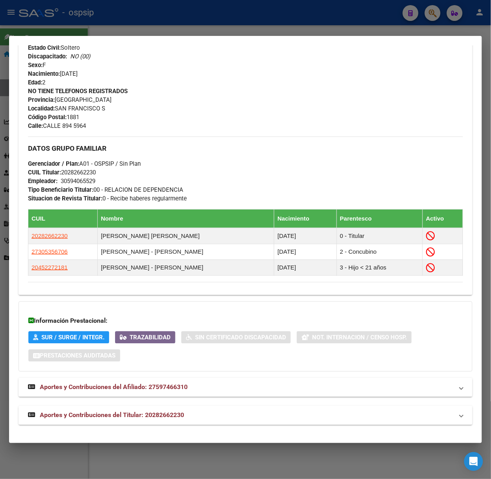
click at [140, 422] on mat-expansion-panel-header "Aportes y Contribuciones del Titular: 20282662230" at bounding box center [246, 415] width 454 height 19
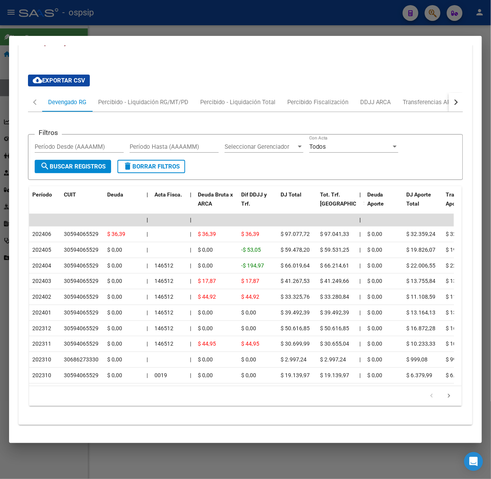
scroll to position [713, 0]
click at [112, 15] on div at bounding box center [245, 239] width 491 height 479
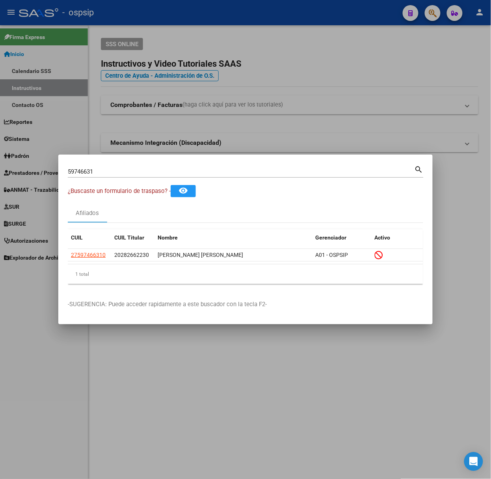
click at [100, 175] on input "59746631" at bounding box center [241, 171] width 347 height 7
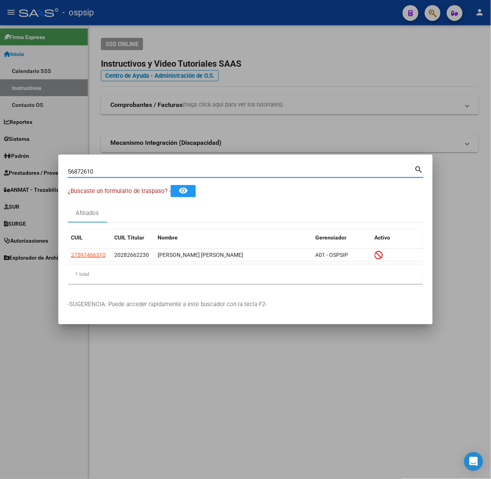
type input "56872610"
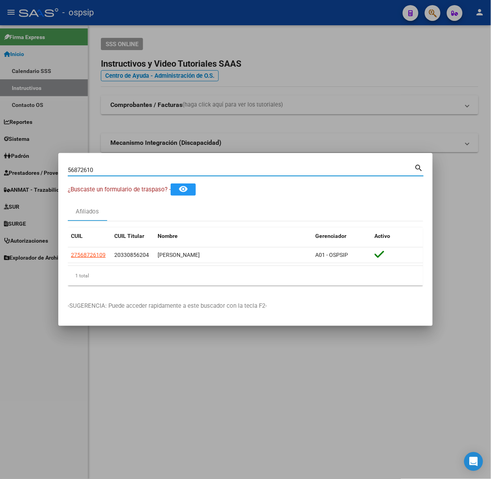
drag, startPoint x: 100, startPoint y: 175, endPoint x: 123, endPoint y: 377, distance: 203.3
click at [123, 371] on div "56872610 Buscar (apellido, dni, cuil, nro traspaso, cuit, obra social) search ¿…" at bounding box center [245, 239] width 491 height 479
click at [95, 244] on datatable-header-cell "CUIL" at bounding box center [89, 236] width 43 height 17
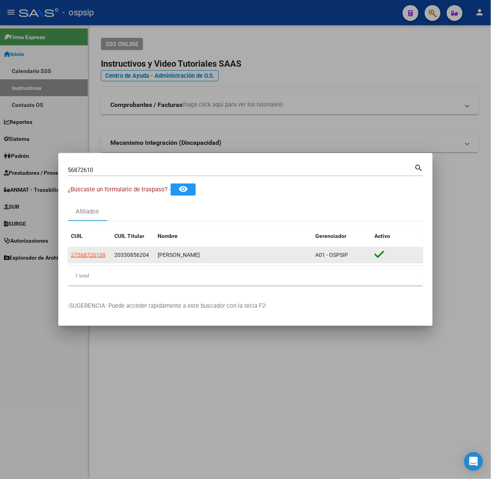
click at [95, 251] on app-link-go-to "27568726109" at bounding box center [88, 254] width 35 height 9
click at [95, 256] on span "27568726109" at bounding box center [88, 255] width 35 height 6
type textarea "27568726109"
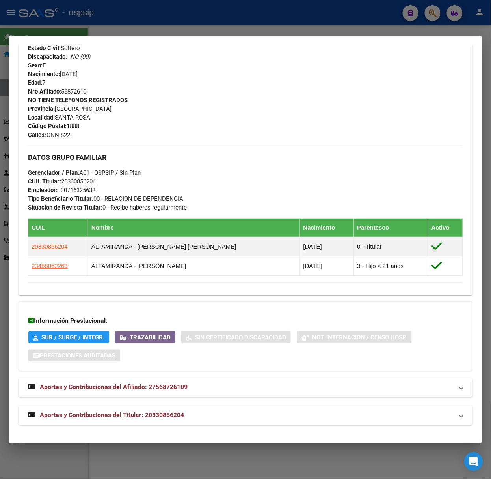
click at [139, 412] on span "Aportes y Contribuciones del Titular: 20330856204" at bounding box center [112, 414] width 144 height 7
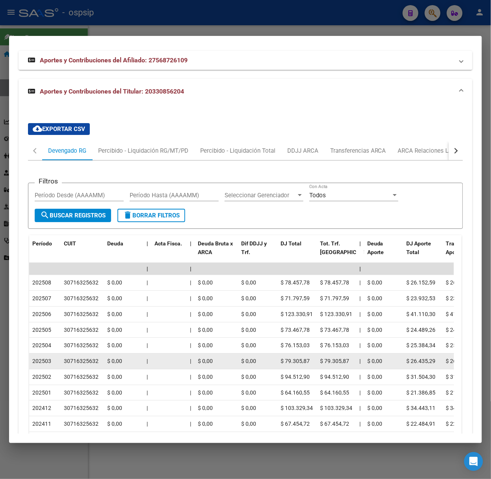
scroll to position [686, 0]
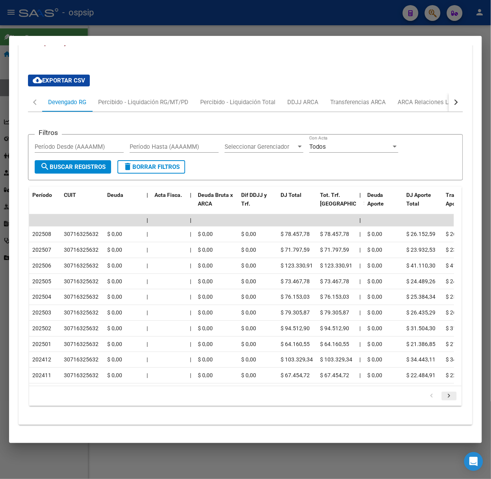
click at [444, 395] on icon "go to next page" at bounding box center [449, 396] width 10 height 9
click at [77, 20] on div at bounding box center [245, 239] width 491 height 479
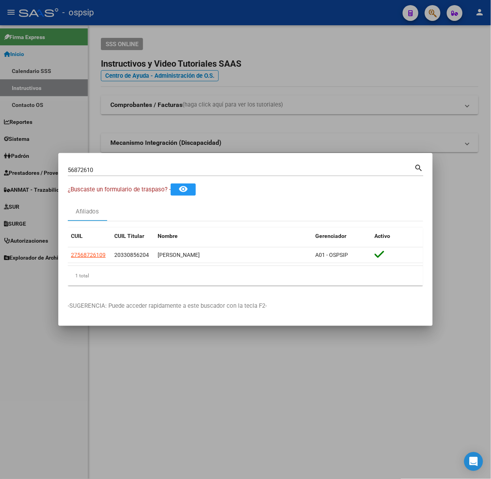
click at [114, 175] on div "56872610 Buscar (apellido, dni, cuil, nro traspaso, cuit, obra social)" at bounding box center [241, 170] width 347 height 12
click at [110, 171] on input "56872610" at bounding box center [241, 169] width 347 height 7
type input "14200400"
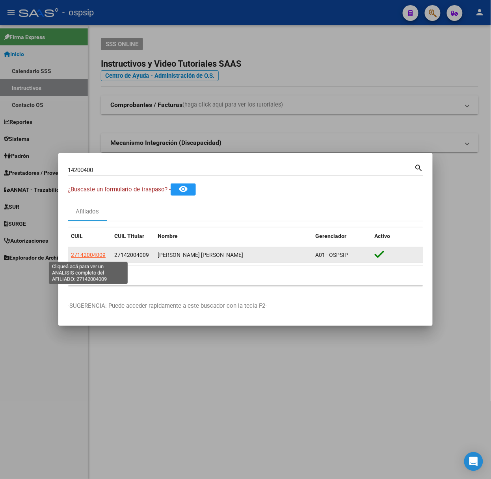
click at [80, 252] on span "27142004009" at bounding box center [88, 255] width 35 height 6
type textarea "27142004009"
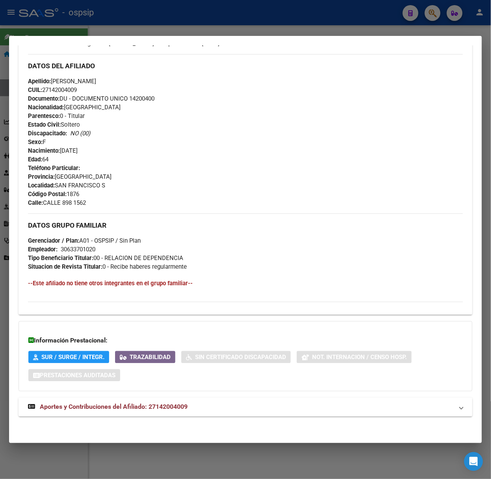
scroll to position [250, 0]
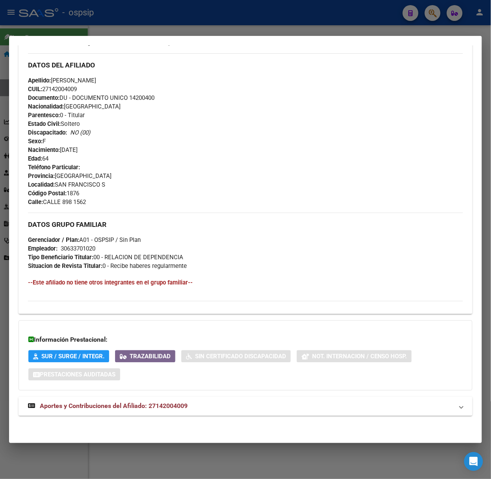
click at [173, 402] on span "Aportes y Contribuciones del Afiliado: 27142004009" at bounding box center [114, 405] width 148 height 7
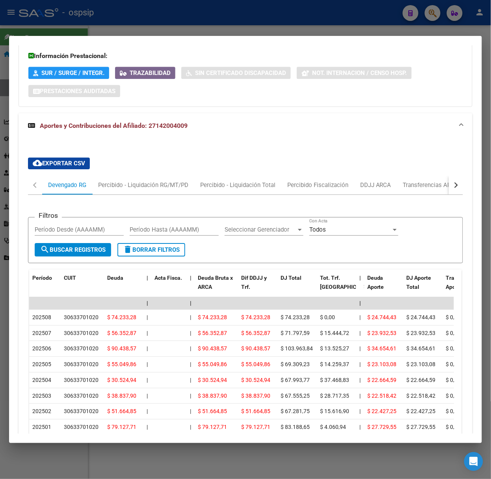
scroll to position [634, 0]
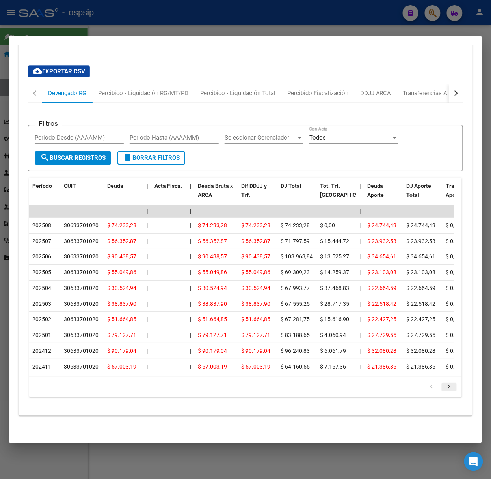
click at [444, 384] on icon "go to next page" at bounding box center [449, 387] width 10 height 9
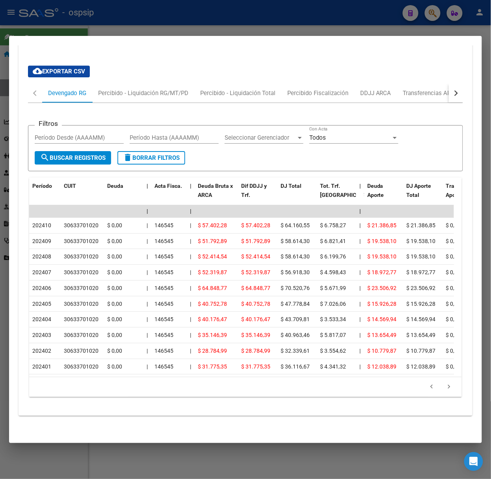
click at [182, 22] on div at bounding box center [245, 239] width 491 height 479
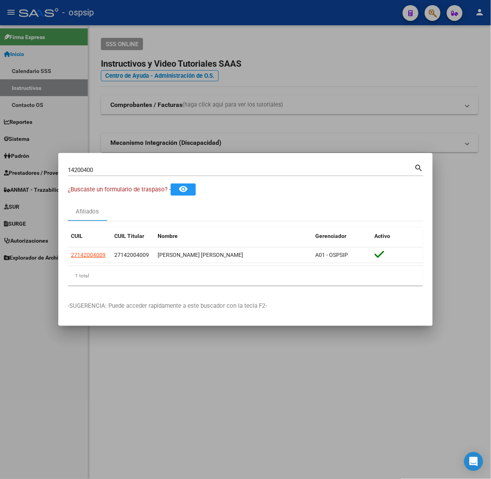
click at [145, 168] on input "14200400" at bounding box center [241, 169] width 347 height 7
type input "59562071"
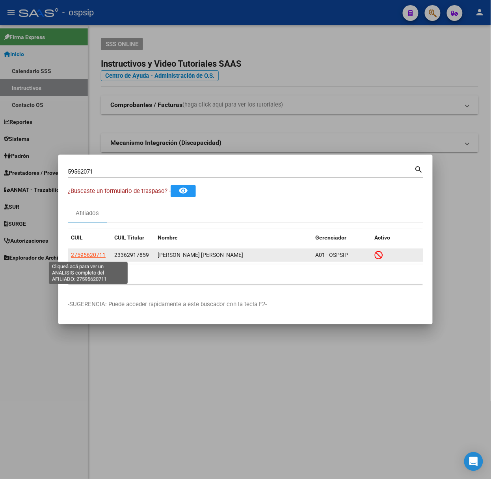
click at [105, 256] on span "27595620711" at bounding box center [88, 255] width 35 height 6
type textarea "27595620711"
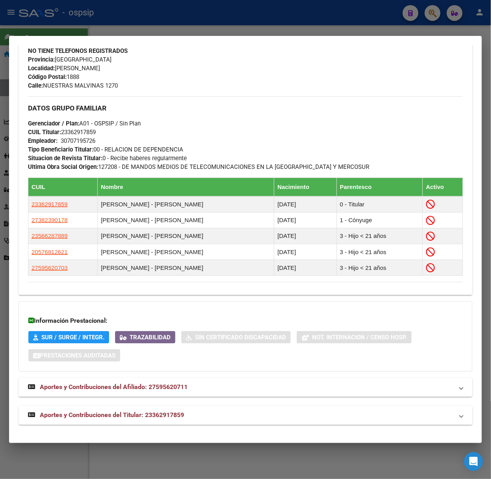
click at [209, 415] on mat-panel-title "Aportes y Contribuciones del Titular: 23362917859" at bounding box center [241, 415] width 426 height 9
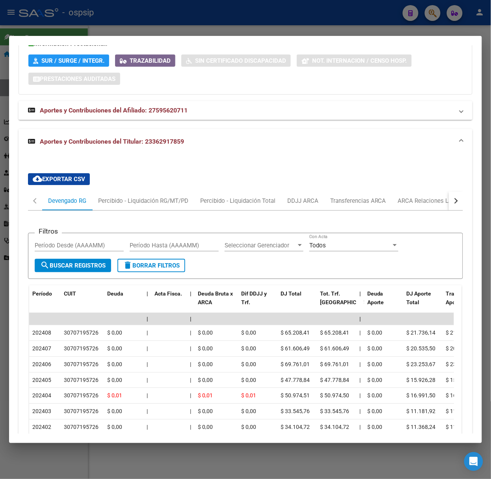
scroll to position [754, 0]
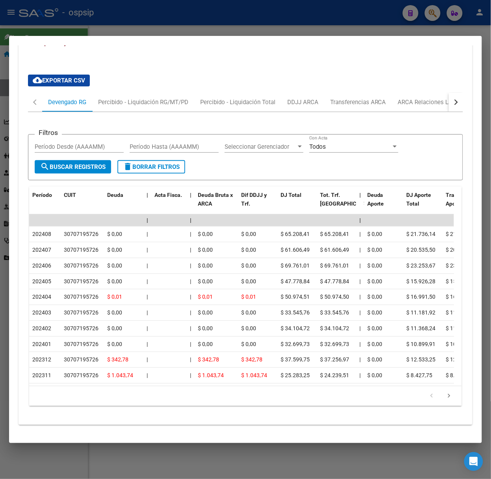
click at [69, 26] on div at bounding box center [245, 239] width 491 height 479
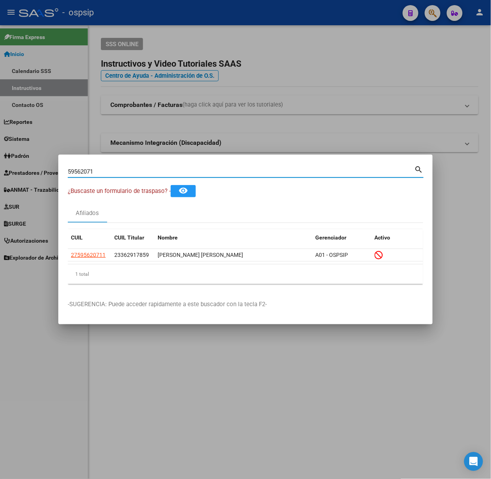
click at [136, 170] on input "59562071" at bounding box center [241, 171] width 347 height 7
type input "53064476"
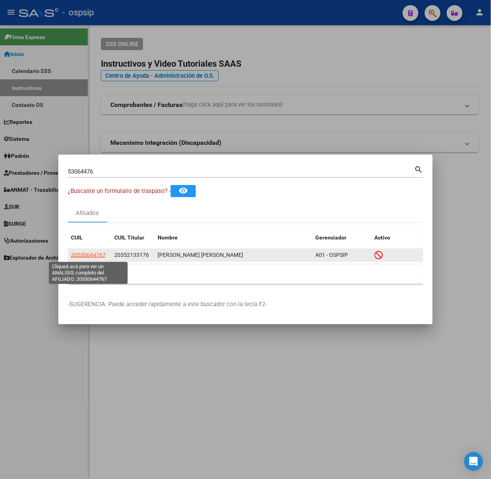
click at [93, 258] on span "20530644767" at bounding box center [88, 255] width 35 height 6
type textarea "20530644767"
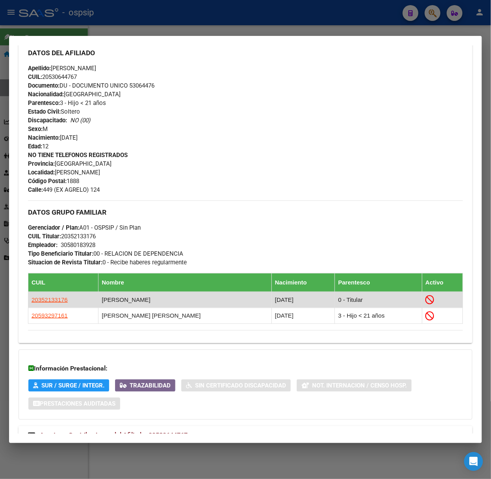
scroll to position [312, 0]
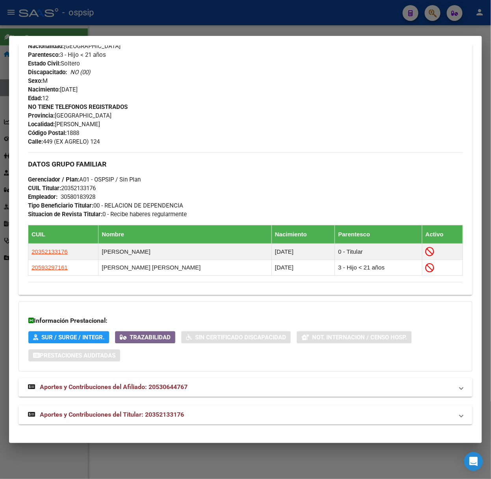
click at [184, 413] on span "Aportes y Contribuciones del Titular: 20352133176" at bounding box center [112, 414] width 144 height 7
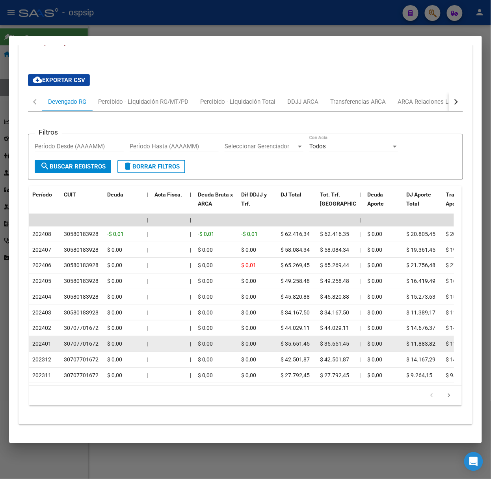
scroll to position [697, 0]
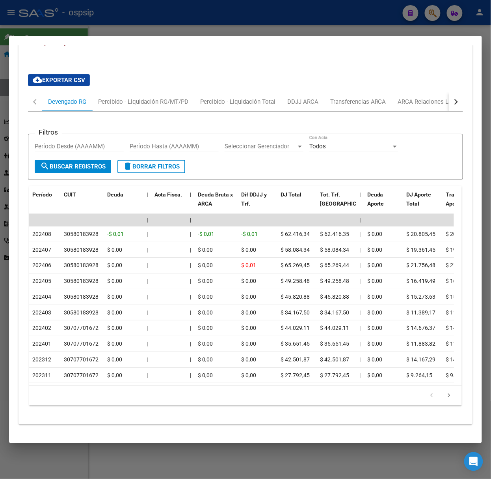
click at [90, 23] on div at bounding box center [245, 239] width 491 height 479
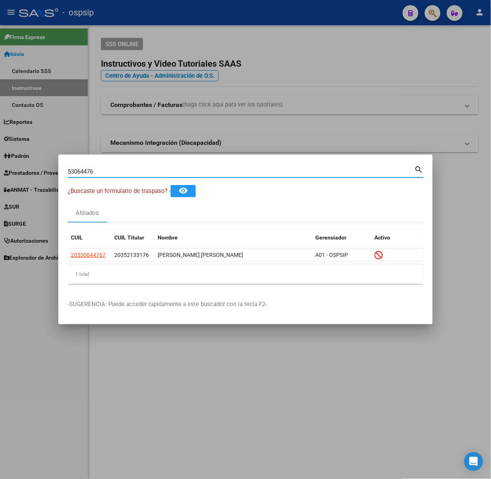
click at [125, 171] on input "53064476" at bounding box center [241, 171] width 347 height 7
type input "48935536"
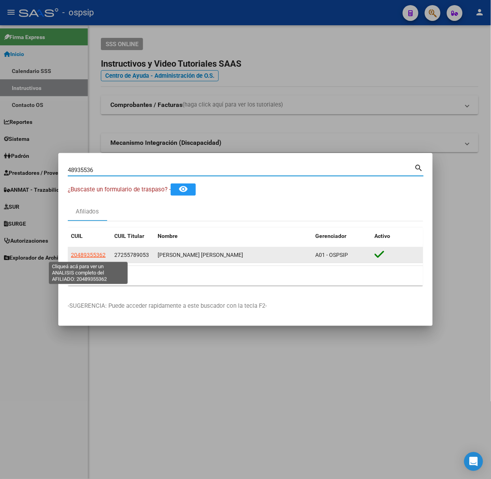
click at [100, 252] on span "20489355362" at bounding box center [88, 255] width 35 height 6
type textarea "20489355362"
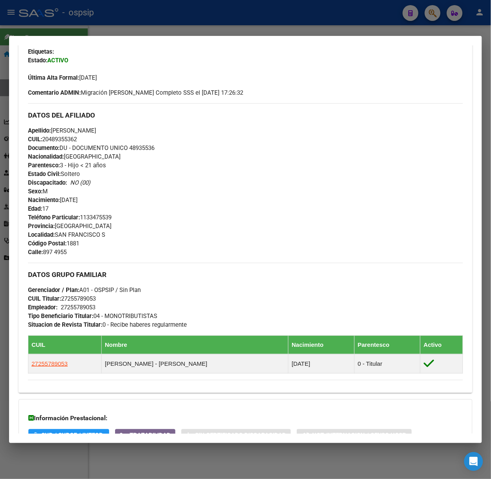
scroll to position [289, 0]
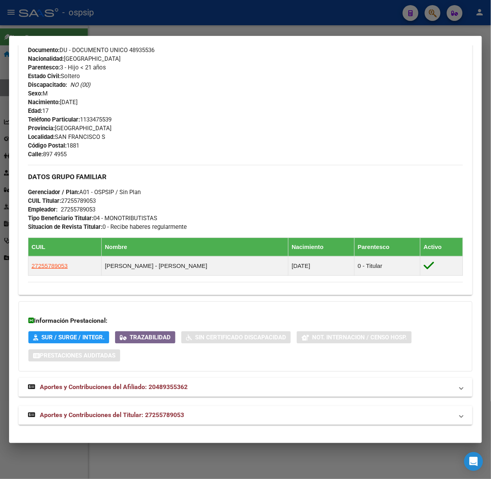
click at [215, 404] on div "DATOS [PERSON_NAME] ÁGIL: [PERSON_NAME] [PERSON_NAME] | ACTIVO | FAMILIAR DE: 2…" at bounding box center [246, 104] width 454 height 639
click at [226, 411] on mat-panel-title "Aportes y Contribuciones del Titular: 27255789053" at bounding box center [241, 415] width 426 height 9
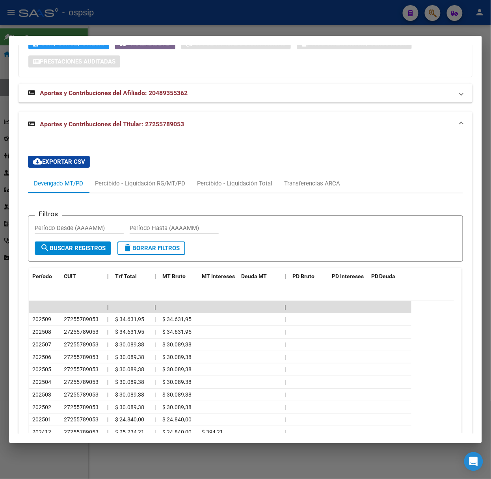
scroll to position [639, 0]
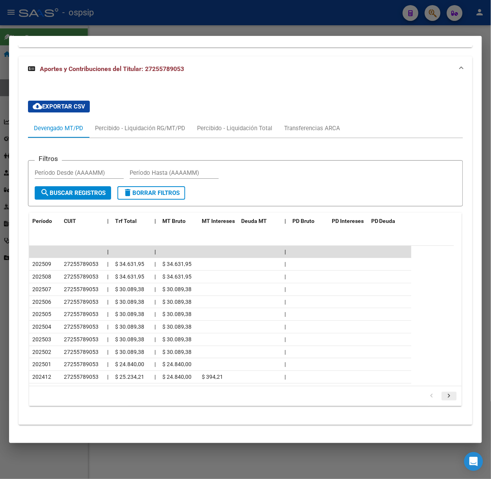
click at [444, 399] on icon "go to next page" at bounding box center [449, 396] width 10 height 9
click at [215, 28] on div at bounding box center [245, 239] width 491 height 479
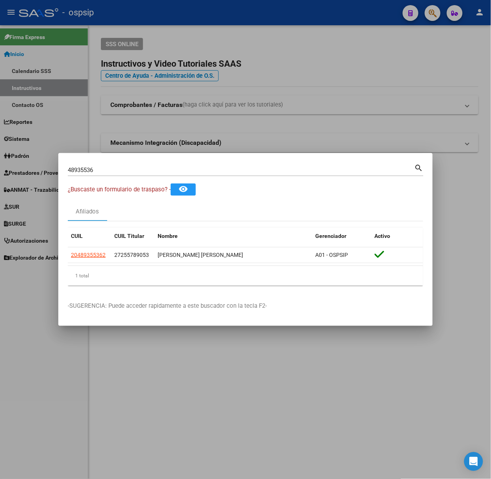
click at [129, 166] on input "48935536" at bounding box center [241, 169] width 347 height 7
type input "53300109"
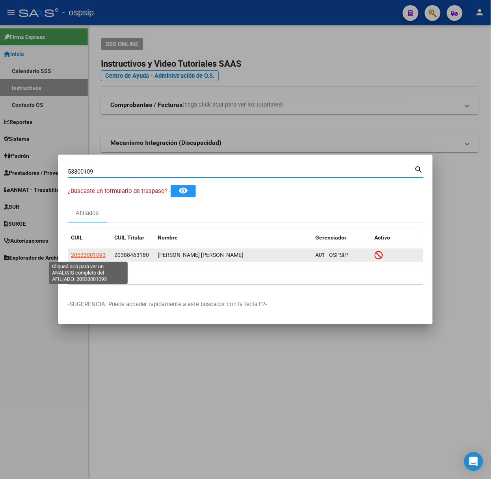
click at [84, 252] on span "20533001093" at bounding box center [88, 255] width 35 height 6
type textarea "20533001093"
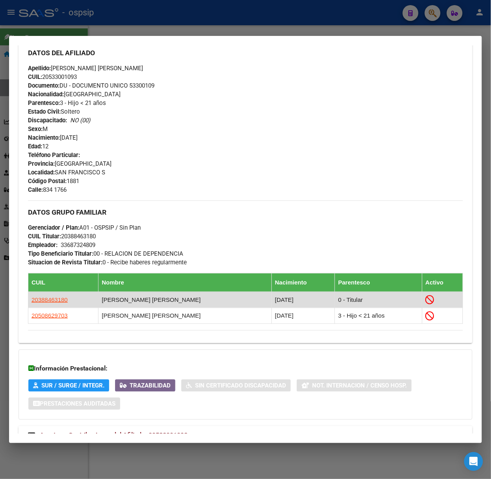
scroll to position [310, 0]
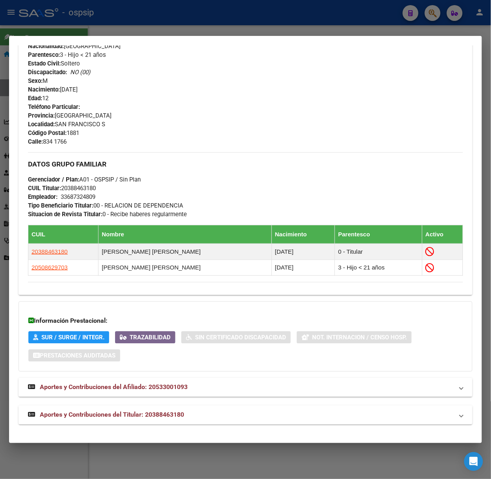
click at [150, 422] on mat-expansion-panel-header "Aportes y Contribuciones del Titular: 20388463180" at bounding box center [246, 414] width 454 height 19
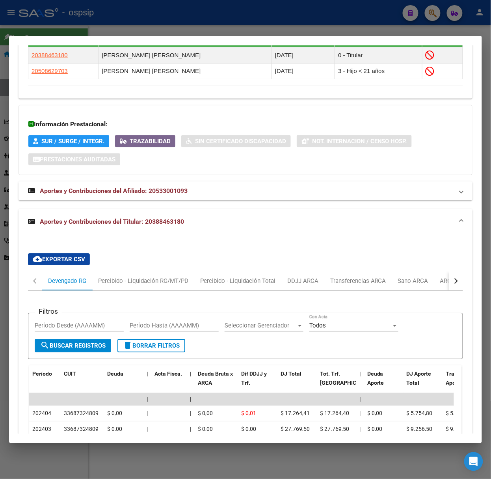
scroll to position [558, 0]
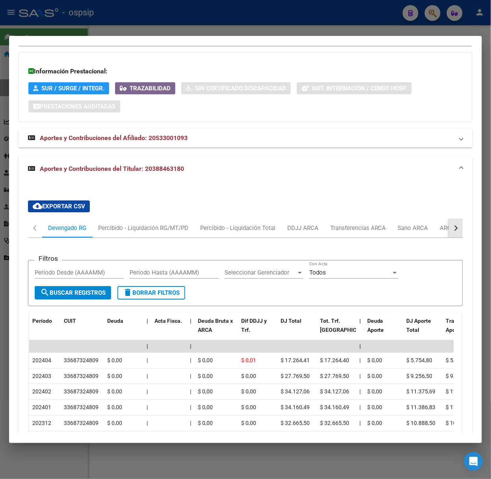
click at [449, 232] on button "button" at bounding box center [456, 227] width 14 height 19
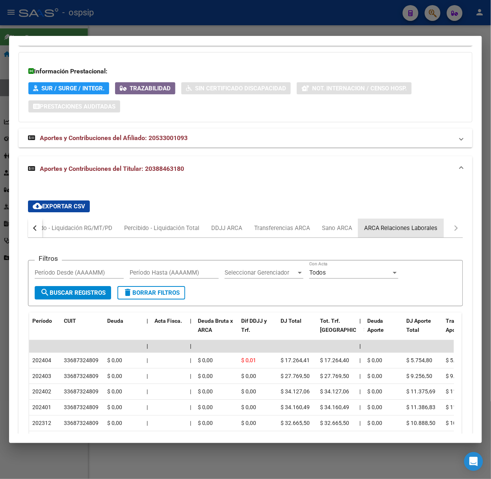
click at [417, 224] on div "ARCA Relaciones Laborales" at bounding box center [401, 227] width 86 height 19
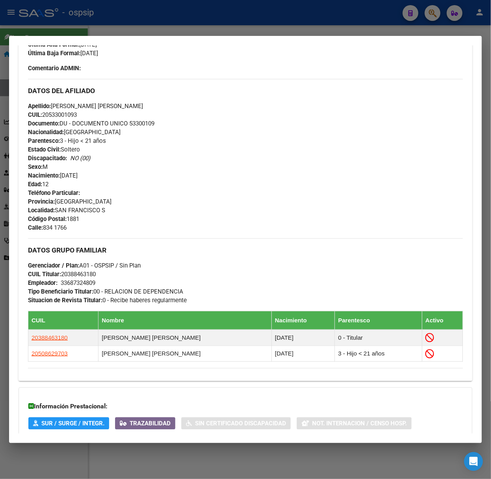
scroll to position [1, 0]
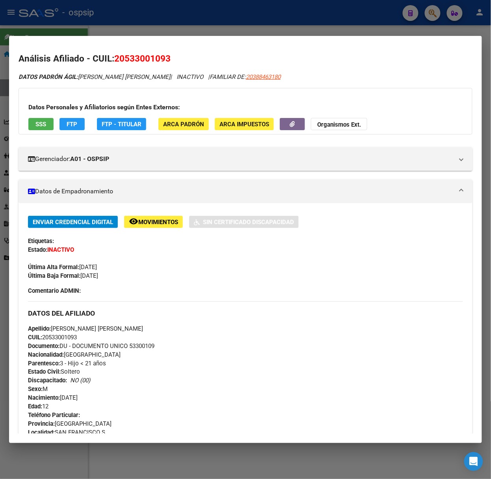
click at [58, 130] on div "Datos Personales y Afiliatorios según Entes Externos: SSS FTP FTP - Titular ARC…" at bounding box center [246, 111] width 454 height 47
click at [49, 124] on button "SSS" at bounding box center [40, 124] width 25 height 12
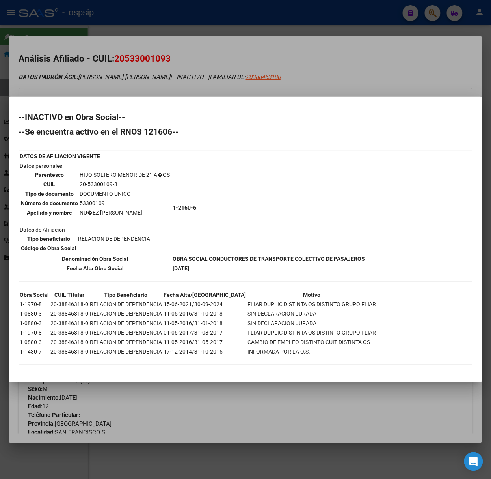
click at [120, 88] on div at bounding box center [245, 239] width 491 height 479
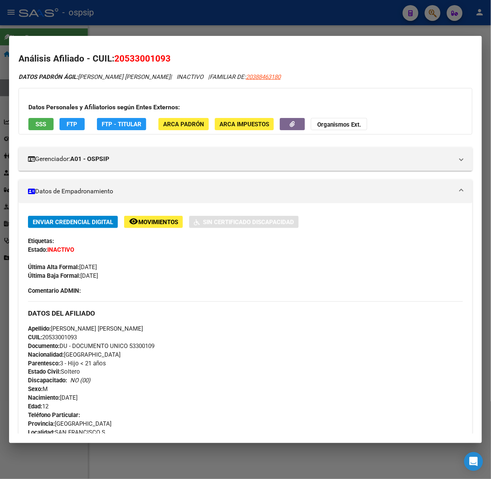
click at [165, 18] on div at bounding box center [245, 239] width 491 height 479
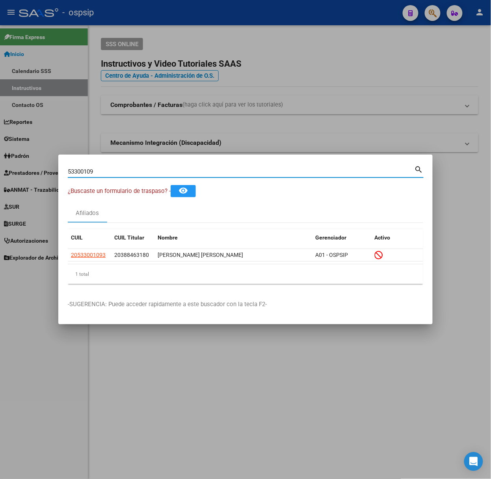
click at [146, 170] on input "53300109" at bounding box center [241, 171] width 347 height 7
type input "53441989"
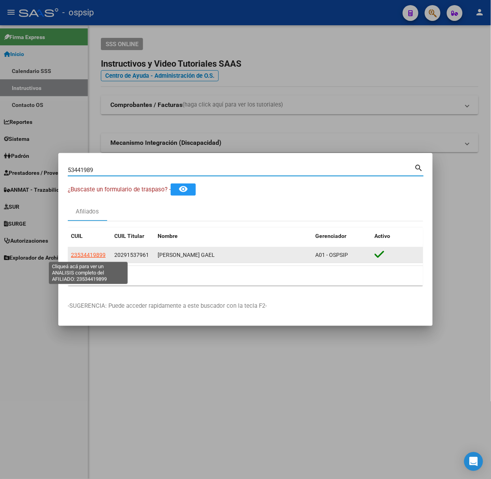
click at [87, 253] on span "23534419899" at bounding box center [88, 255] width 35 height 6
type textarea "23534419899"
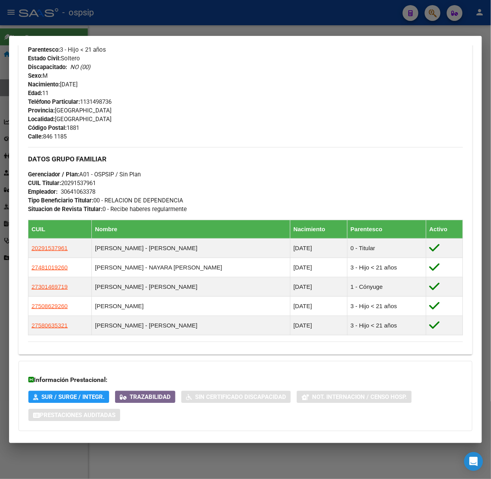
scroll to position [351, 0]
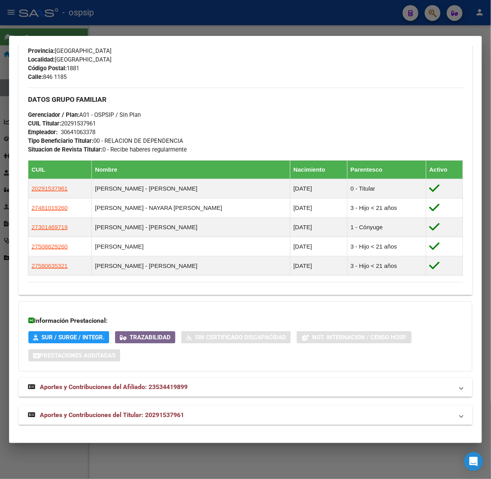
click at [176, 409] on mat-expansion-panel-header "Aportes y Contribuciones del Titular: 20291537961" at bounding box center [246, 415] width 454 height 19
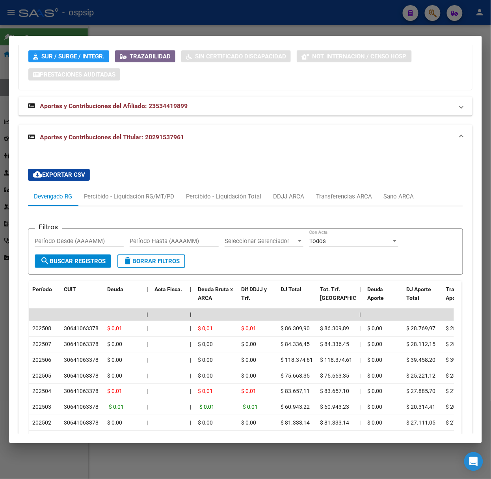
scroll to position [735, 0]
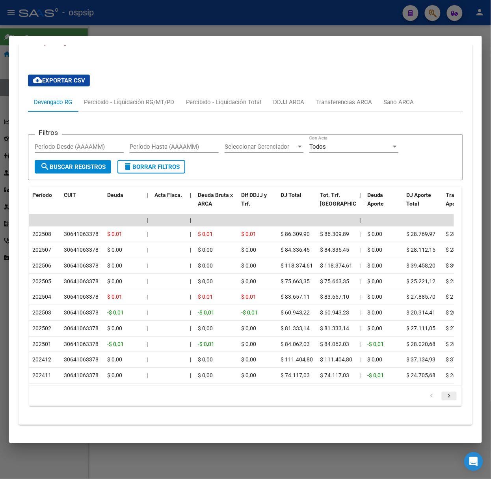
click at [444, 392] on icon "go to next page" at bounding box center [449, 396] width 10 height 9
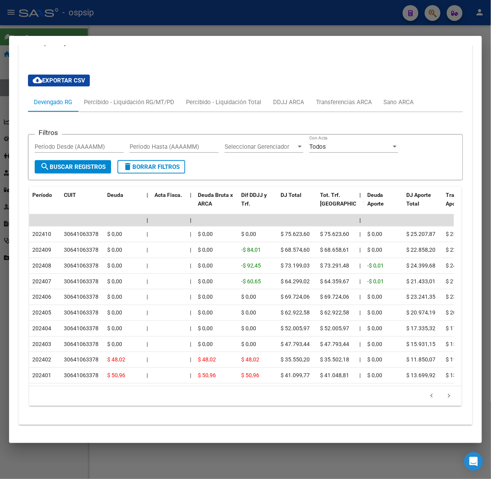
click at [185, 21] on div at bounding box center [245, 239] width 491 height 479
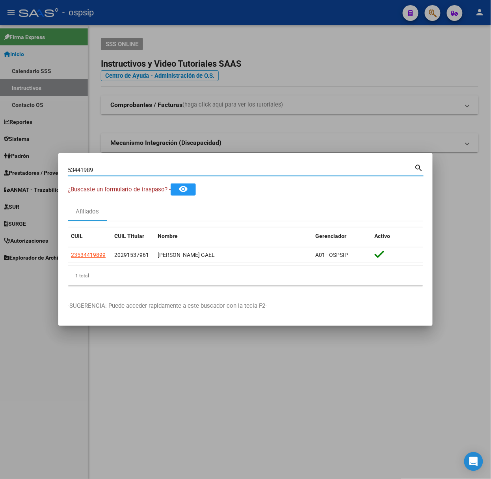
click at [142, 169] on input "53441989" at bounding box center [241, 169] width 347 height 7
type input "18574195"
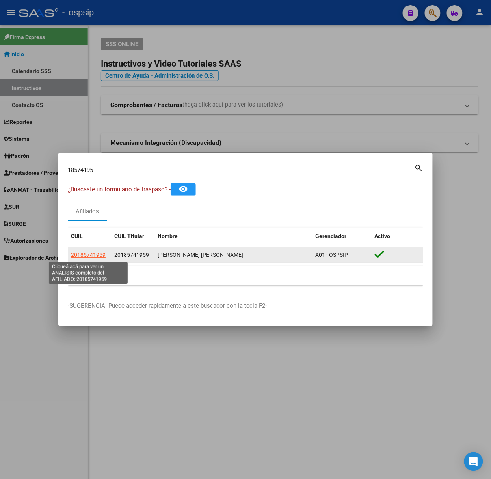
click at [98, 255] on span "20185741959" at bounding box center [88, 255] width 35 height 6
type textarea "20185741959"
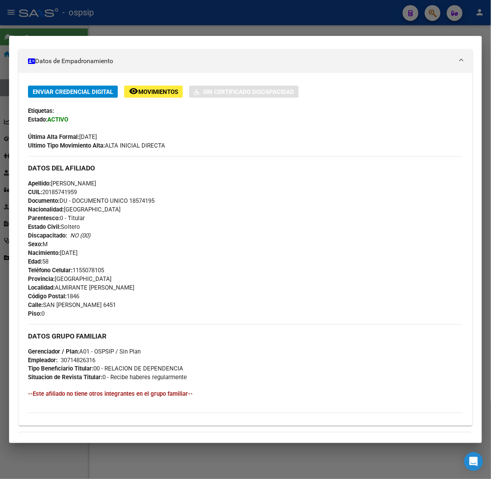
scroll to position [243, 0]
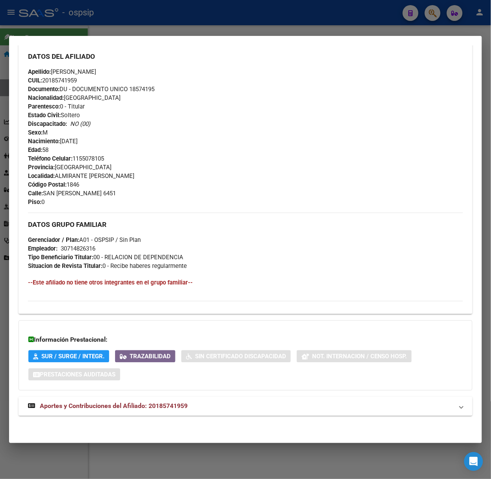
click at [170, 398] on mat-expansion-panel-header "Aportes y Contribuciones del Afiliado: 20185741959" at bounding box center [246, 406] width 454 height 19
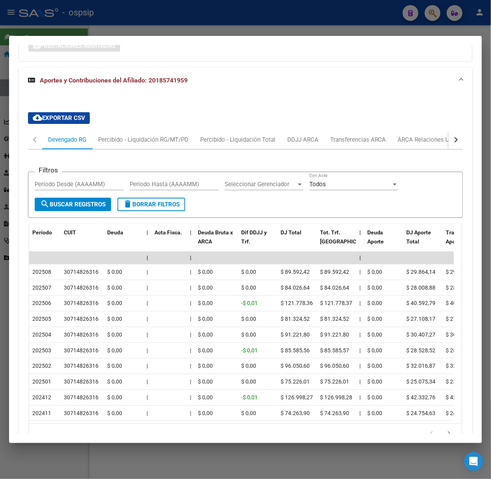
scroll to position [628, 0]
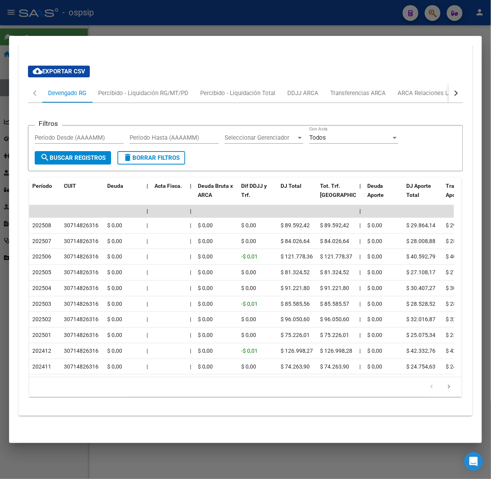
click at [444, 382] on li at bounding box center [449, 386] width 17 height 13
click at [446, 384] on icon "go to next page" at bounding box center [449, 387] width 10 height 9
click at [230, 13] on div at bounding box center [245, 239] width 491 height 479
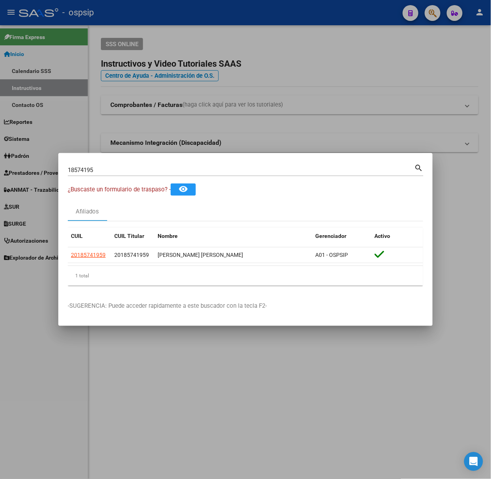
click at [215, 165] on div "18574195 Buscar (apellido, dni, cuil, [PERSON_NAME], cuit, obra social)" at bounding box center [241, 170] width 347 height 12
click at [222, 169] on input "18574195" at bounding box center [241, 169] width 347 height 7
type input "16824698"
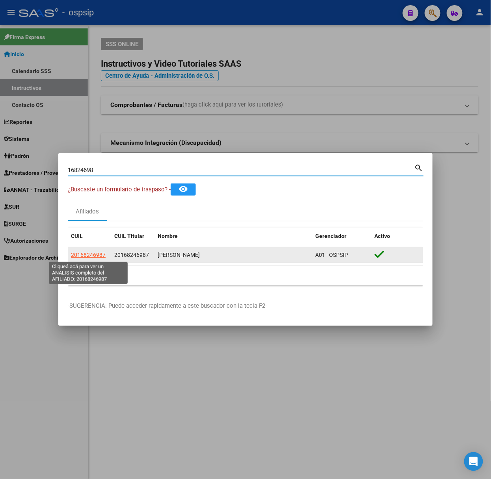
click at [84, 256] on span "20168246987" at bounding box center [88, 255] width 35 height 6
type textarea "20168246987"
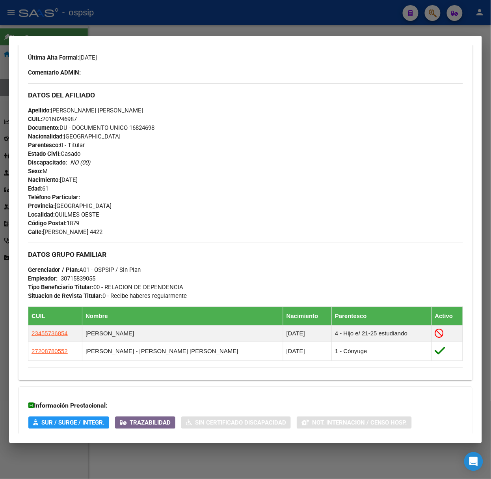
scroll to position [277, 0]
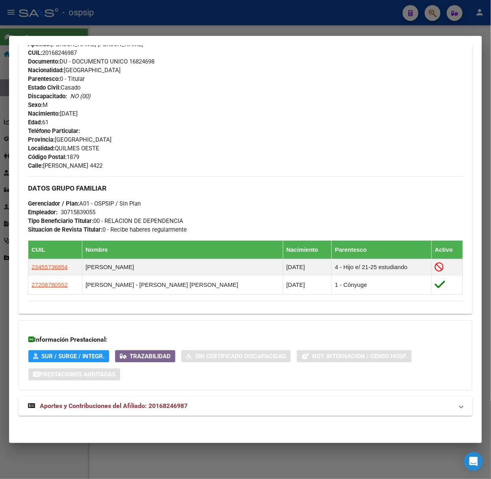
click at [308, 413] on mat-expansion-panel-header "Aportes y Contribuciones del Afiliado: 20168246987" at bounding box center [246, 406] width 454 height 19
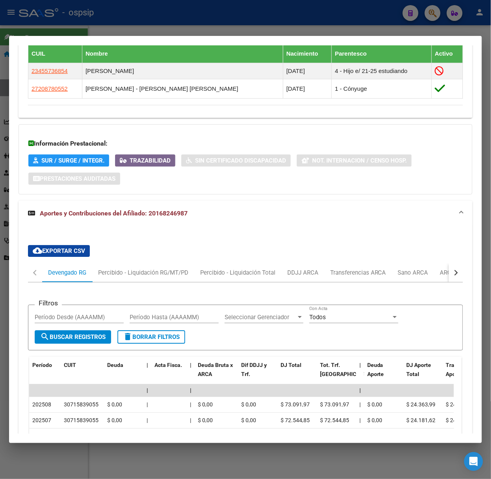
scroll to position [662, 0]
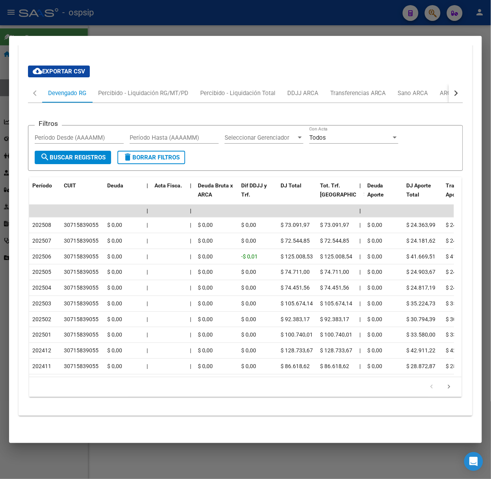
click at [453, 394] on div "179,769,313,486,231,570,000,000,000,000,000,000,000,000,000,000,000,000,000,000…" at bounding box center [245, 387] width 433 height 20
click at [452, 390] on div "179,769,313,486,231,570,000,000,000,000,000,000,000,000,000,000,000,000,000,000…" at bounding box center [245, 387] width 433 height 20
click at [446, 386] on icon "go to next page" at bounding box center [449, 387] width 10 height 9
click at [445, 385] on icon "go to next page" at bounding box center [449, 387] width 10 height 9
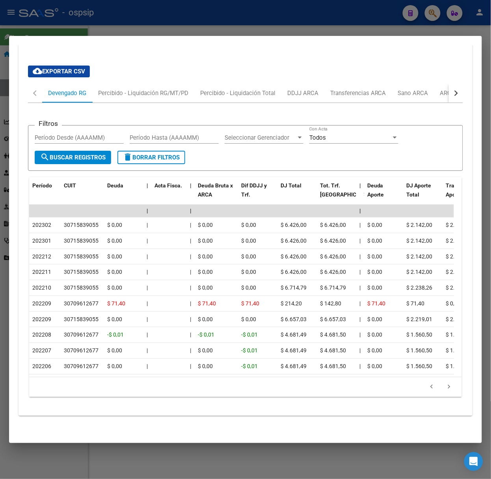
click at [226, 40] on mat-dialog-container "Análisis Afiliado - CUIL: 20168246987 DATOS [PERSON_NAME] ÁGIL: [PERSON_NAME] |…" at bounding box center [245, 239] width 473 height 407
click at [225, 32] on div at bounding box center [245, 239] width 491 height 479
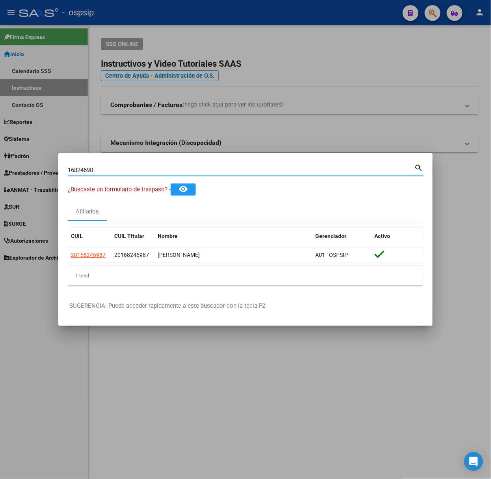
click at [161, 171] on input "16824698" at bounding box center [241, 169] width 347 height 7
type input "17026746"
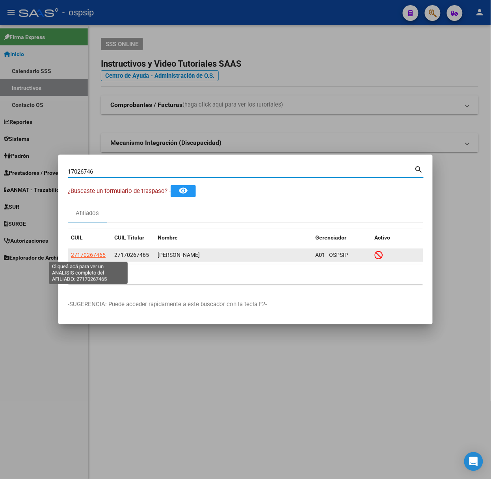
click at [99, 255] on span "27170267465" at bounding box center [88, 255] width 35 height 6
copy span "6"
type textarea "27170267465"
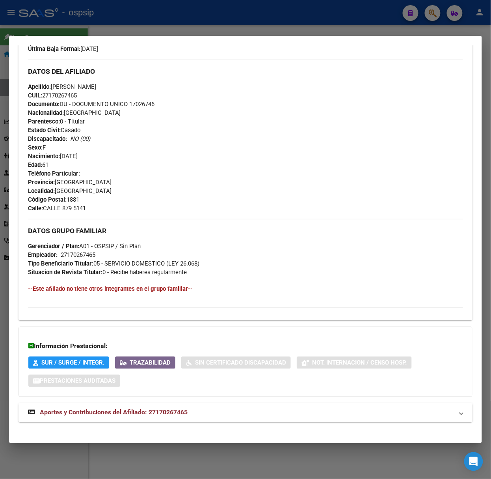
scroll to position [234, 0]
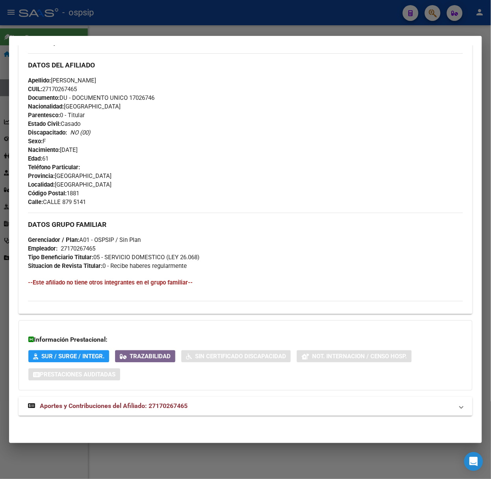
click at [196, 420] on div "DATOS [PERSON_NAME] ÁGIL: [PERSON_NAME] | INACTIVO | AFILIADO TITULAR Datos Per…" at bounding box center [246, 131] width 454 height 585
drag, startPoint x: 193, startPoint y: 412, endPoint x: 189, endPoint y: 403, distance: 10.4
click at [192, 412] on mat-expansion-panel-header "Aportes y Contribuciones del Afiliado: 27170267465" at bounding box center [246, 406] width 454 height 19
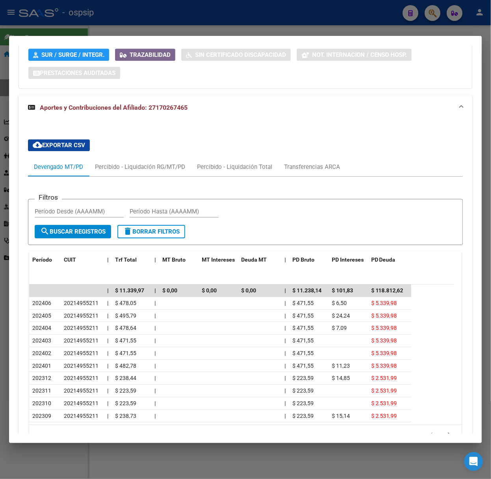
scroll to position [585, 0]
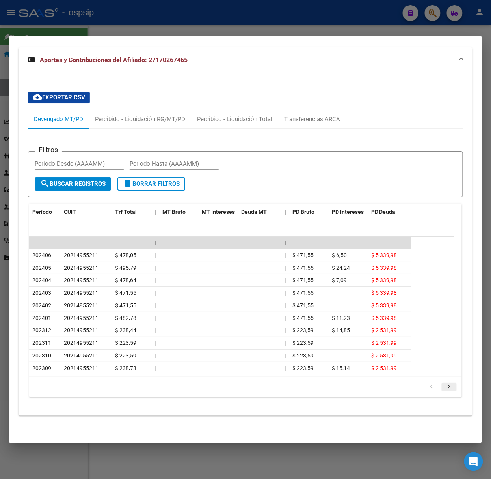
click at [447, 385] on link "go to next page" at bounding box center [449, 387] width 15 height 9
click at [259, 31] on div at bounding box center [245, 239] width 491 height 479
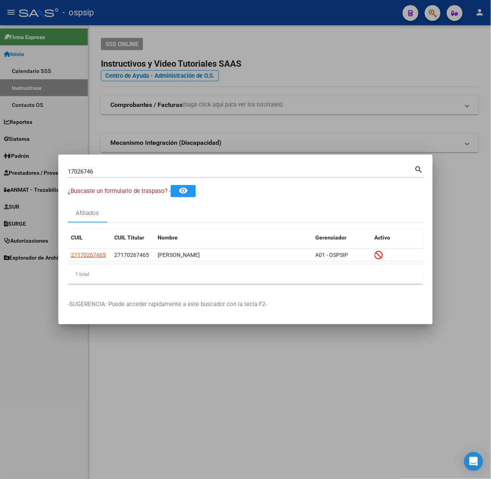
click at [208, 171] on input "17026746" at bounding box center [241, 171] width 347 height 7
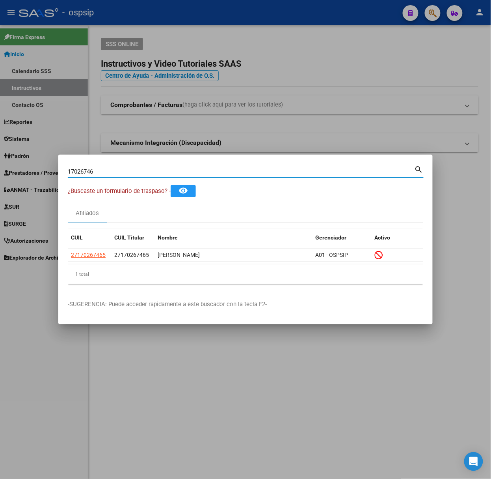
click at [208, 171] on input "17026746" at bounding box center [241, 171] width 347 height 7
type input "36068090"
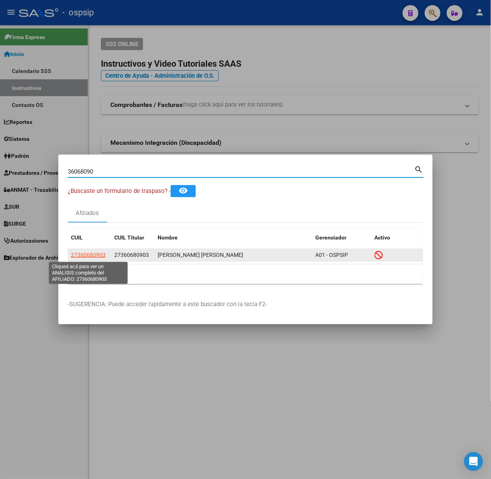
click at [98, 256] on span "27360680903" at bounding box center [88, 255] width 35 height 6
type textarea "27360680903"
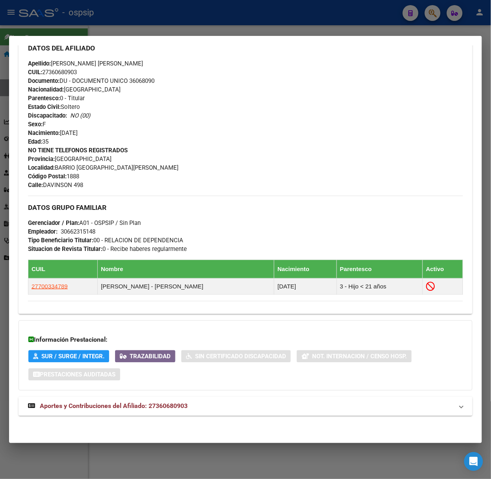
click at [210, 408] on mat-panel-title "Aportes y Contribuciones del Afiliado: 27360680903" at bounding box center [241, 405] width 426 height 9
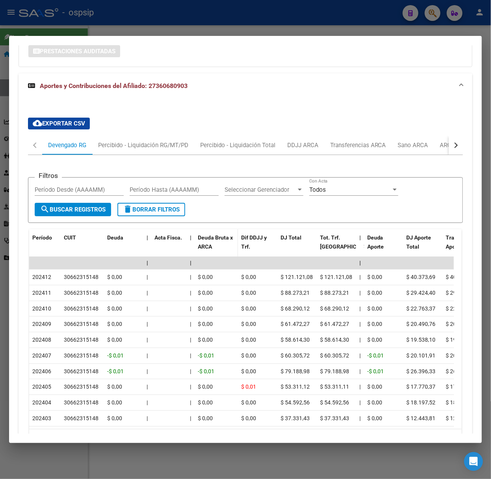
scroll to position [645, 0]
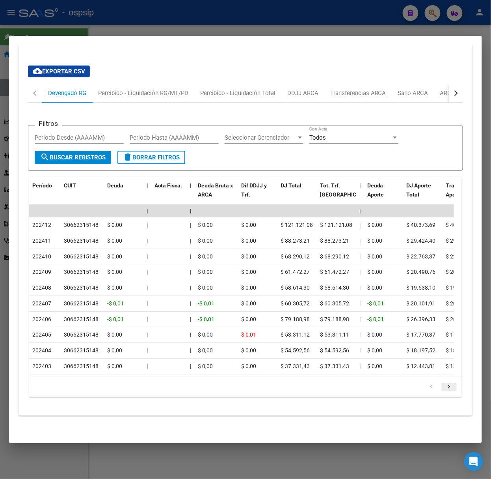
click at [444, 383] on icon "go to next page" at bounding box center [449, 387] width 10 height 9
click at [246, 10] on div at bounding box center [245, 239] width 491 height 479
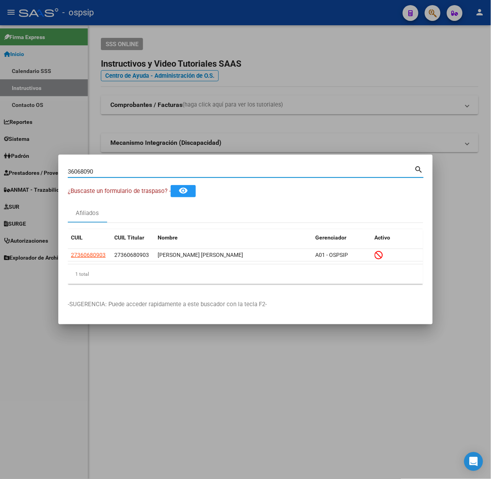
click at [203, 168] on input "36068090" at bounding box center [241, 171] width 347 height 7
type input "37710200"
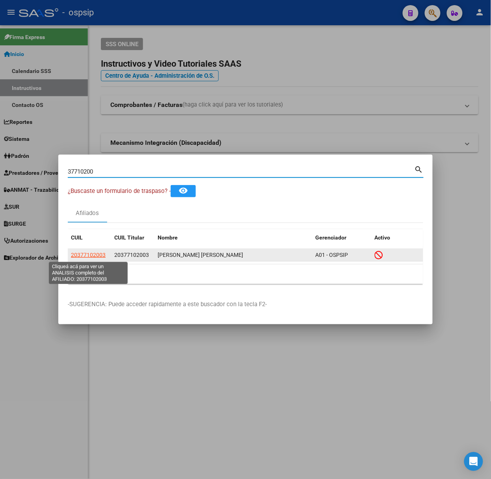
click at [95, 254] on span "20377102003" at bounding box center [88, 255] width 35 height 6
copy span "2"
type textarea "20377102003"
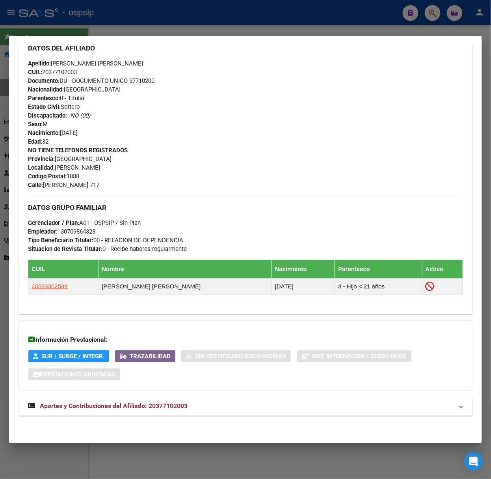
click at [193, 405] on mat-panel-title "Aportes y Contribuciones del Afiliado: 20377102003" at bounding box center [241, 405] width 426 height 9
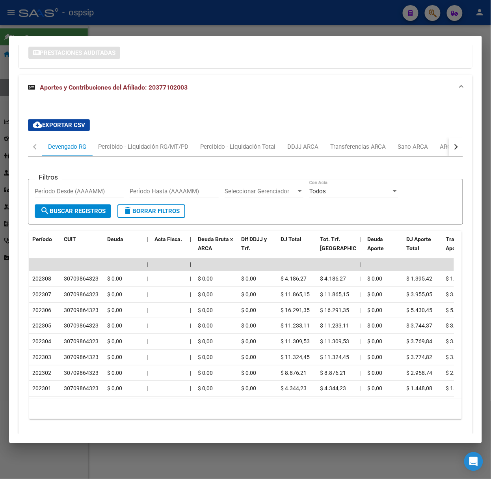
scroll to position [605, 0]
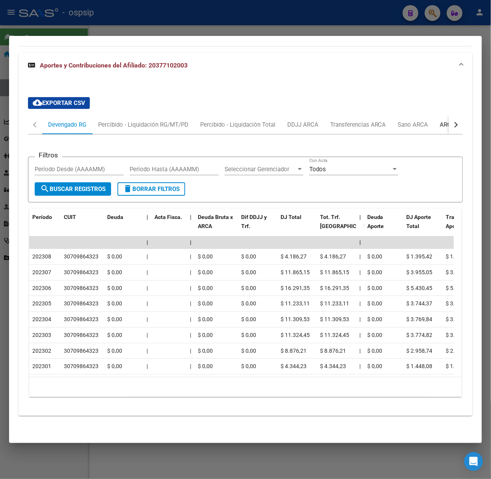
click at [441, 120] on div "ARCA Relaciones Laborales" at bounding box center [478, 124] width 74 height 9
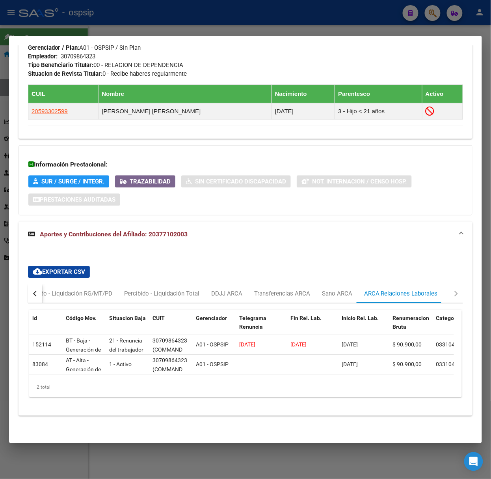
scroll to position [15, 0]
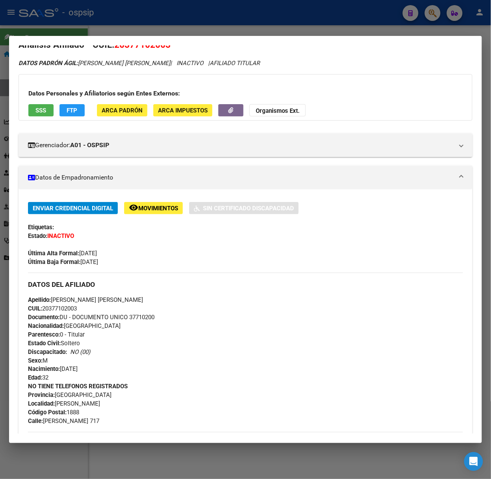
click at [45, 105] on button "SSS" at bounding box center [40, 110] width 25 height 12
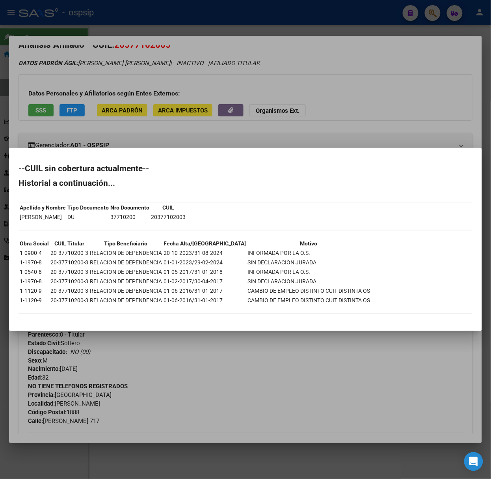
click at [78, 128] on div at bounding box center [245, 239] width 491 height 479
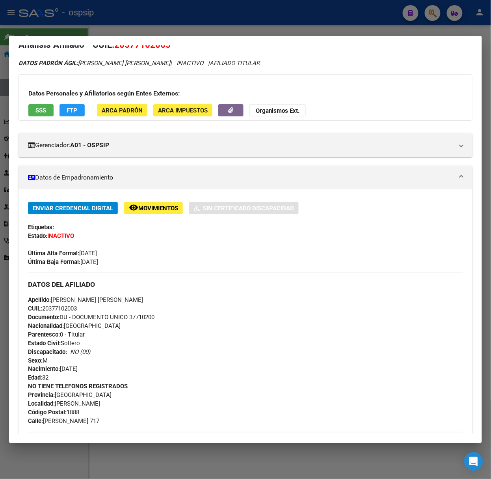
click at [95, 37] on mat-dialog-container "Análisis Afiliado - CUIL: 20377102003 DATOS [PERSON_NAME] ÁGIL: [PERSON_NAME] […" at bounding box center [245, 239] width 473 height 407
click at [100, 22] on div at bounding box center [245, 239] width 491 height 479
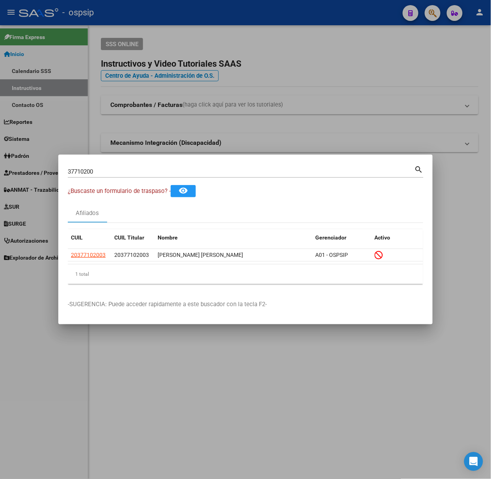
click at [127, 174] on input "37710200" at bounding box center [241, 171] width 347 height 7
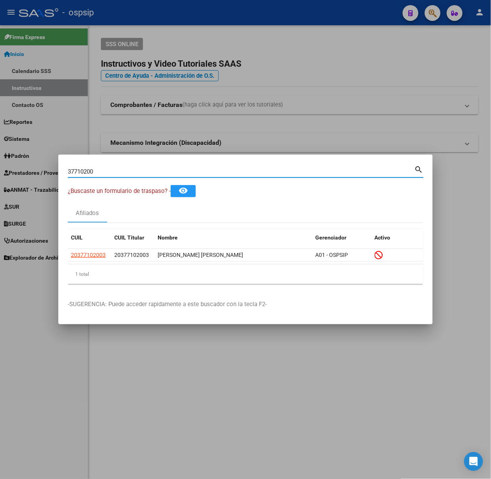
click at [127, 174] on input "37710200" at bounding box center [241, 171] width 347 height 7
type input "23935165"
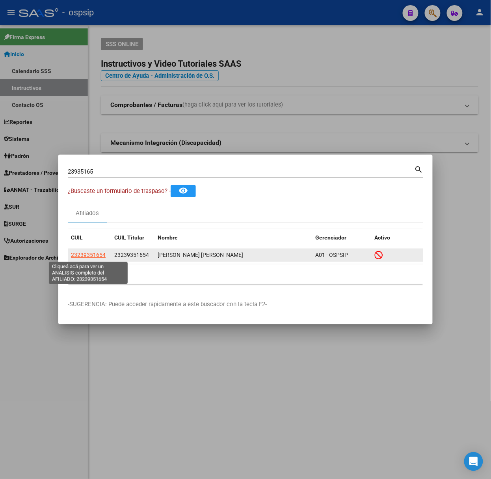
click at [84, 252] on span "23239351654" at bounding box center [88, 255] width 35 height 6
type textarea "23239351654"
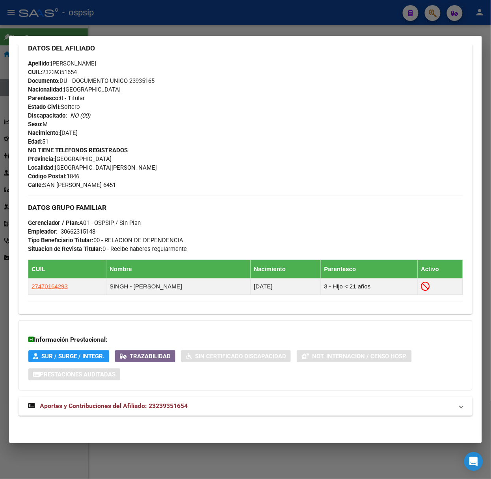
click at [177, 412] on mat-expansion-panel-header "Aportes y Contribuciones del Afiliado: 23239351654" at bounding box center [246, 406] width 454 height 19
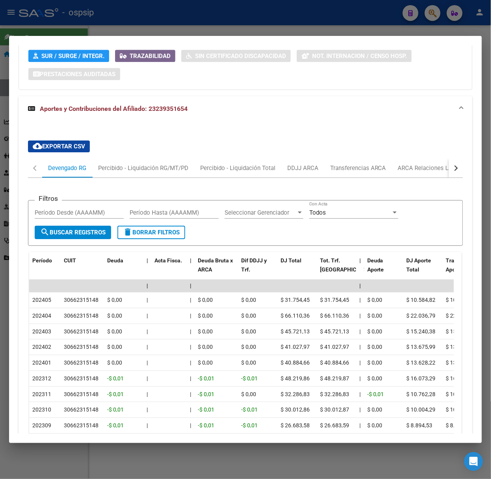
scroll to position [652, 0]
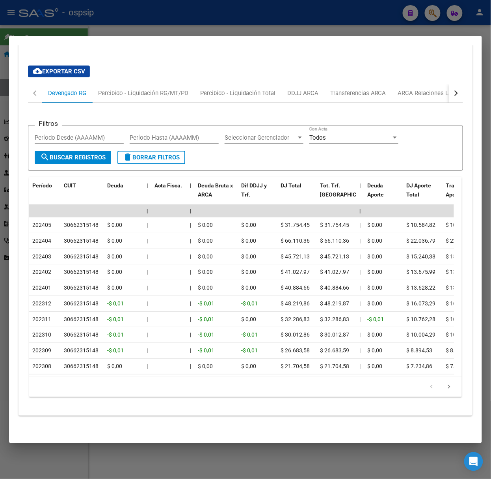
click at [208, 8] on div at bounding box center [245, 239] width 491 height 479
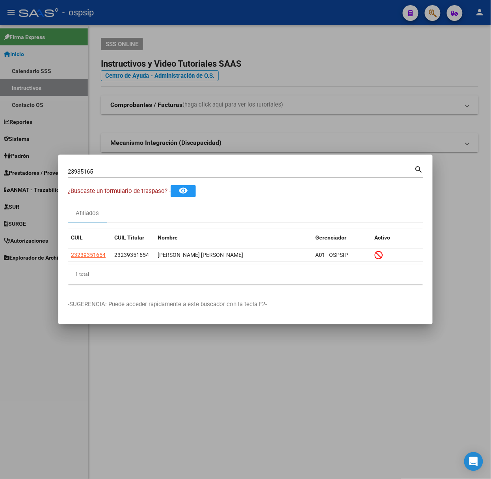
click at [181, 166] on div "23935165 Buscar (apellido, dni, [PERSON_NAME], [PERSON_NAME], cuit, obra social)" at bounding box center [241, 172] width 347 height 12
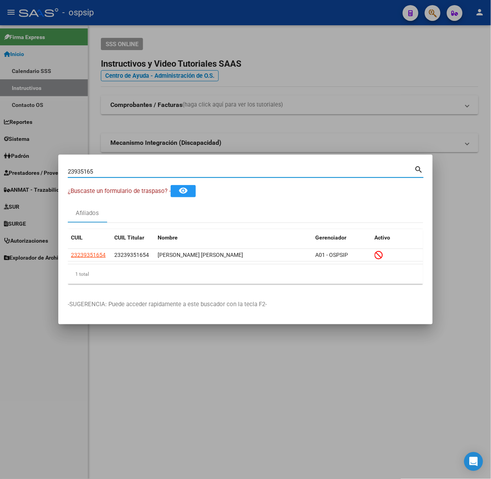
click at [181, 166] on div "23935165 Buscar (apellido, dni, [PERSON_NAME], [PERSON_NAME], cuit, obra social)" at bounding box center [241, 172] width 347 height 12
click at [181, 172] on input "23935165" at bounding box center [241, 171] width 347 height 7
type input "30146971"
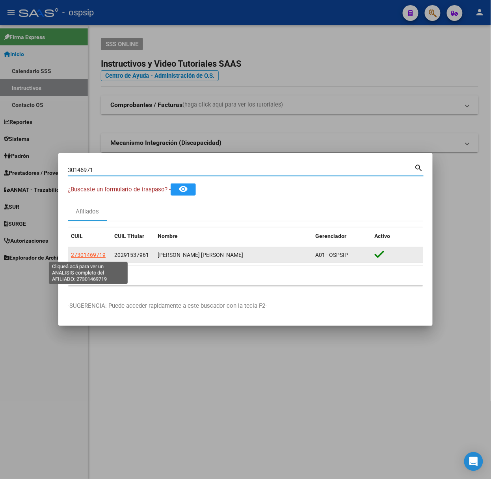
click at [100, 257] on span "27301469719" at bounding box center [88, 255] width 35 height 6
type textarea "27301469719"
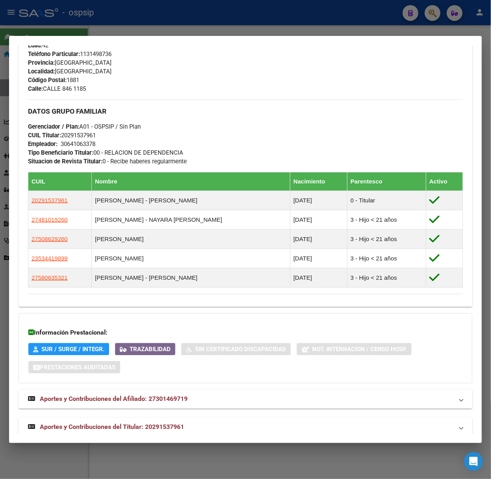
scroll to position [351, 0]
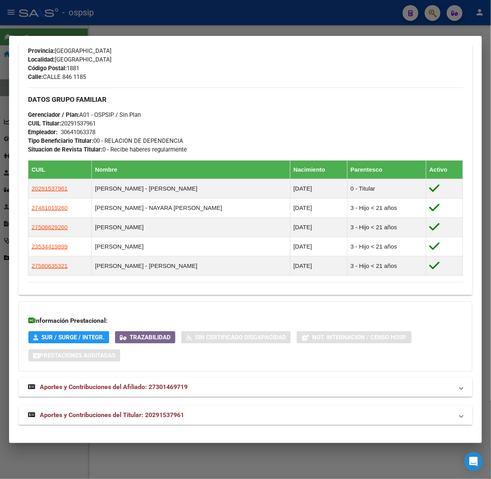
click at [210, 415] on mat-panel-title "Aportes y Contribuciones del Titular: 20291537961" at bounding box center [241, 415] width 426 height 9
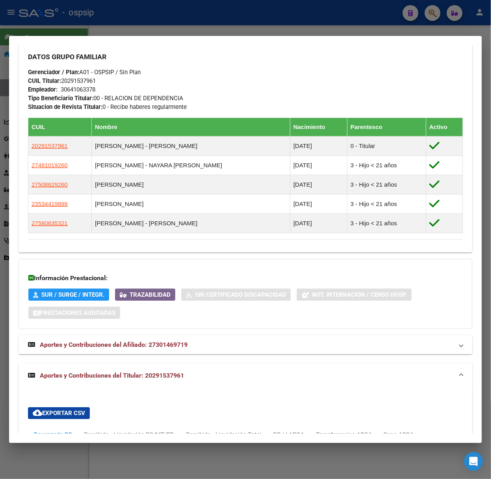
scroll to position [735, 0]
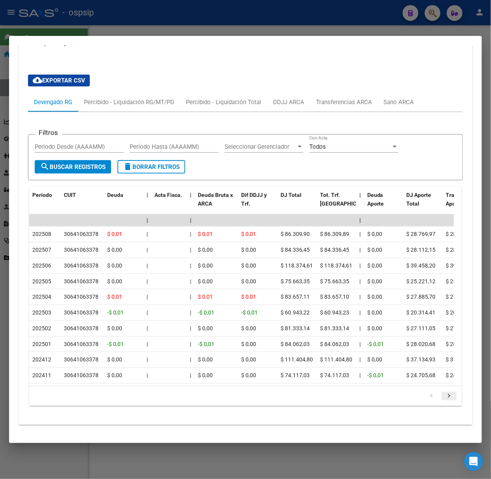
click at [448, 395] on link "go to next page" at bounding box center [449, 396] width 15 height 9
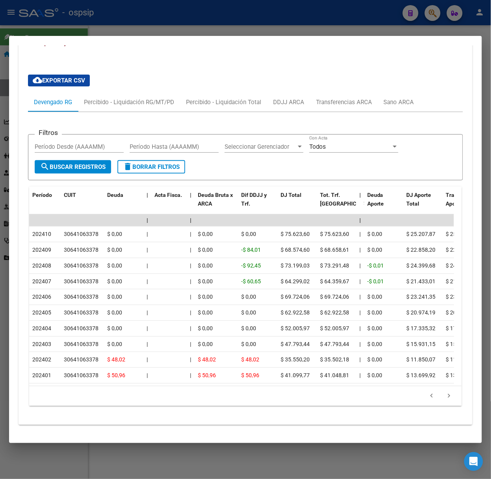
click at [187, 16] on div at bounding box center [245, 239] width 491 height 479
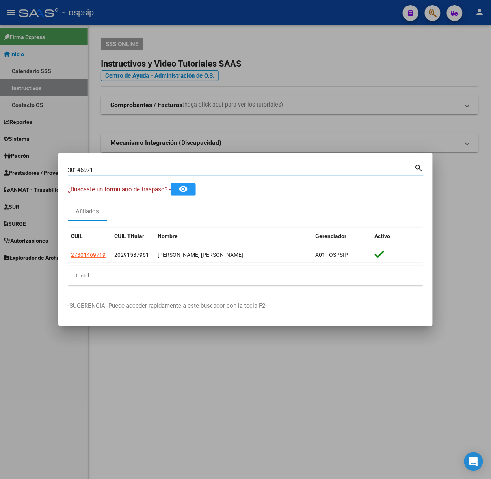
click at [194, 172] on input "30146971" at bounding box center [241, 169] width 347 height 7
type input "54673777"
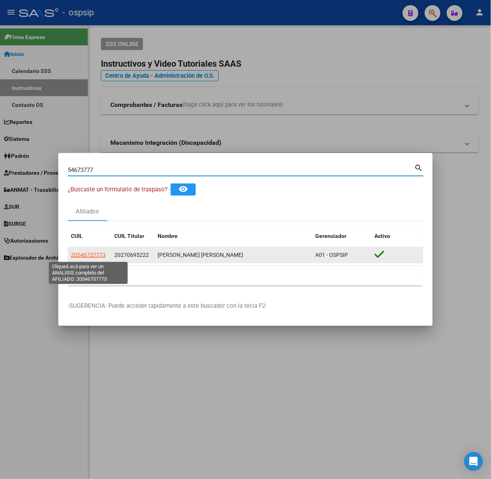
click at [84, 252] on span "20546737773" at bounding box center [88, 255] width 35 height 6
type textarea "20546737773"
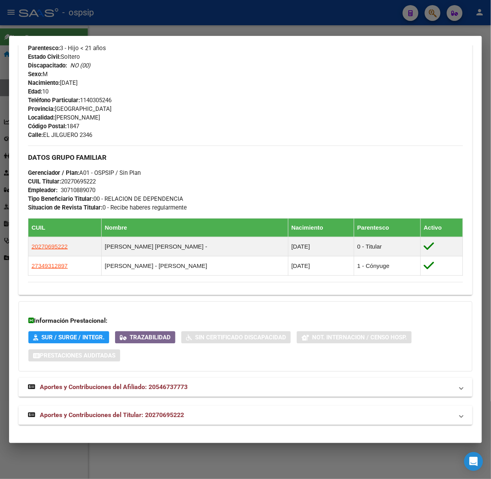
drag, startPoint x: 172, startPoint y: 419, endPoint x: 171, endPoint y: 412, distance: 7.3
click at [172, 420] on mat-expansion-panel-header "Aportes y Contribuciones del Titular: 20270695222" at bounding box center [246, 415] width 454 height 19
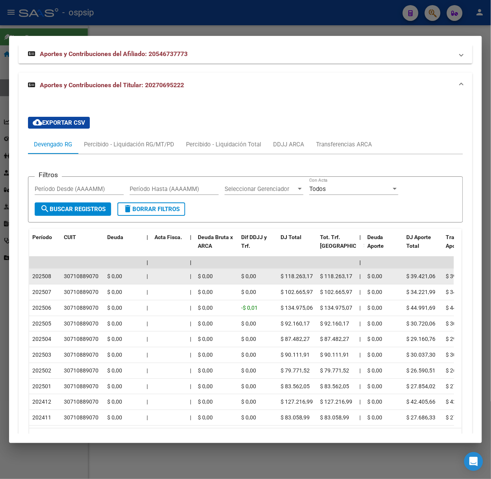
scroll to position [710, 0]
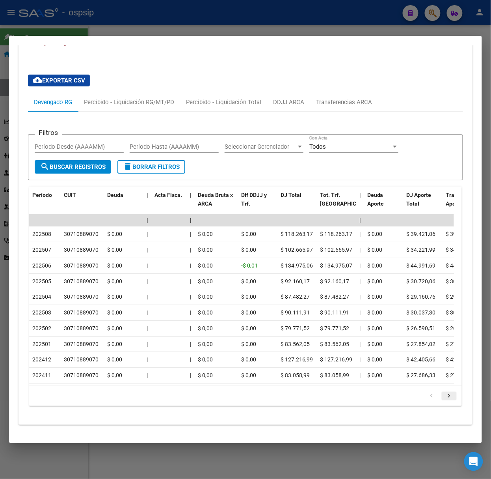
click at [442, 398] on link "go to next page" at bounding box center [449, 396] width 15 height 9
drag, startPoint x: 315, startPoint y: 28, endPoint x: 312, endPoint y: 37, distance: 8.9
click at [315, 28] on div at bounding box center [245, 239] width 491 height 479
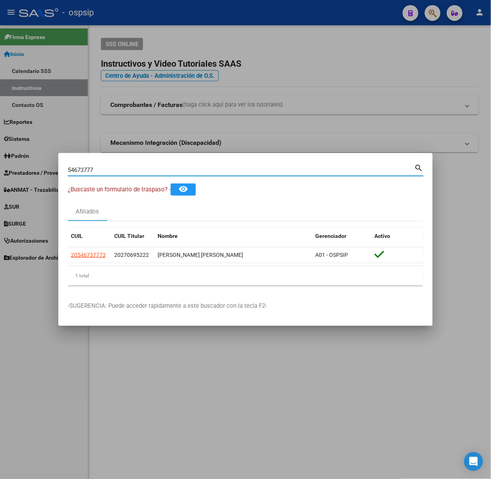
click at [199, 168] on input "54673777" at bounding box center [241, 169] width 347 height 7
type input "23444536"
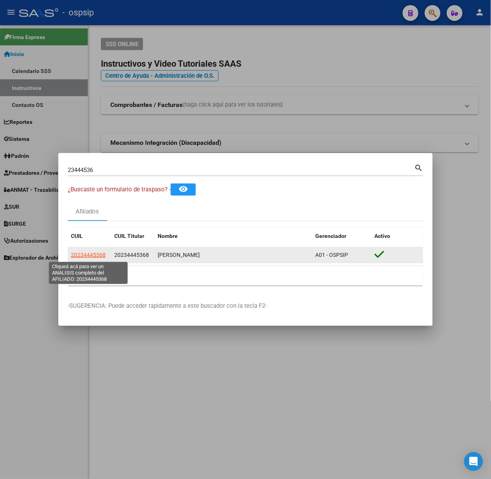
click at [90, 254] on span "20234445368" at bounding box center [88, 255] width 35 height 6
type textarea "20234445368"
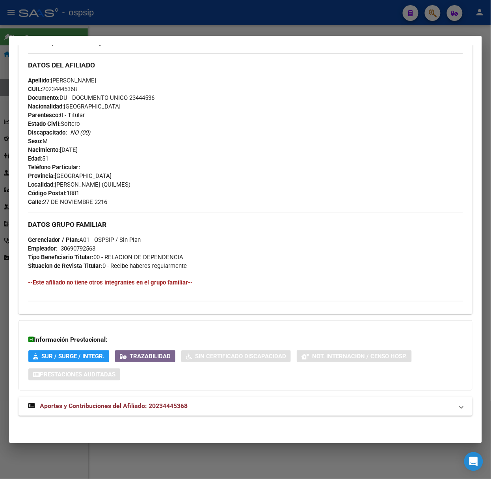
click at [202, 415] on mat-expansion-panel-header "Aportes y Contribuciones del Afiliado: 20234445368" at bounding box center [246, 406] width 454 height 19
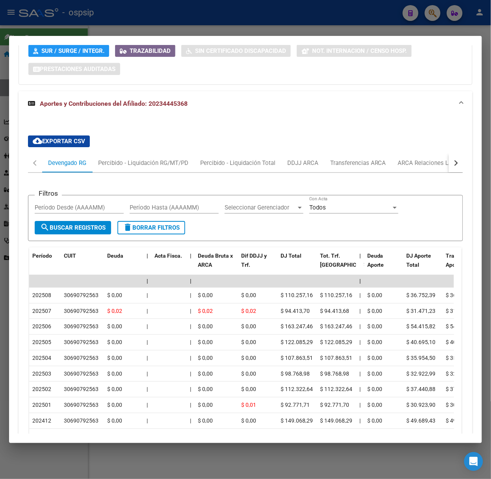
scroll to position [628, 0]
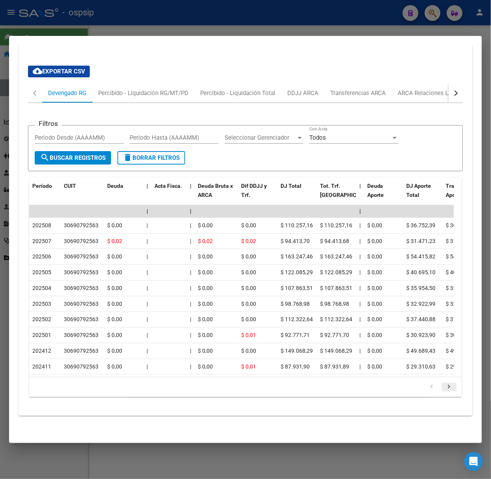
click at [444, 388] on icon "go to next page" at bounding box center [449, 387] width 10 height 9
click at [97, 21] on div at bounding box center [245, 239] width 491 height 479
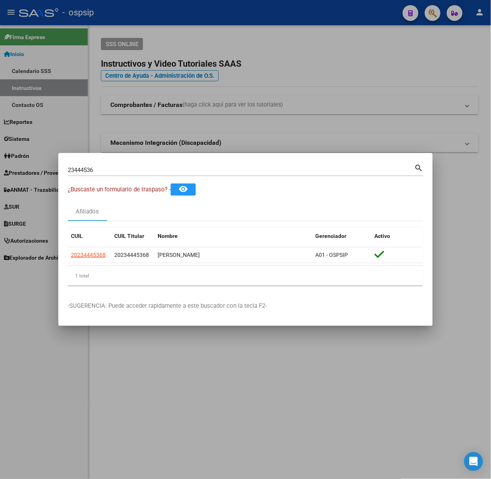
click at [128, 169] on input "23444536" at bounding box center [241, 169] width 347 height 7
click at [127, 169] on input "23444536" at bounding box center [241, 169] width 347 height 7
type input "28950330"
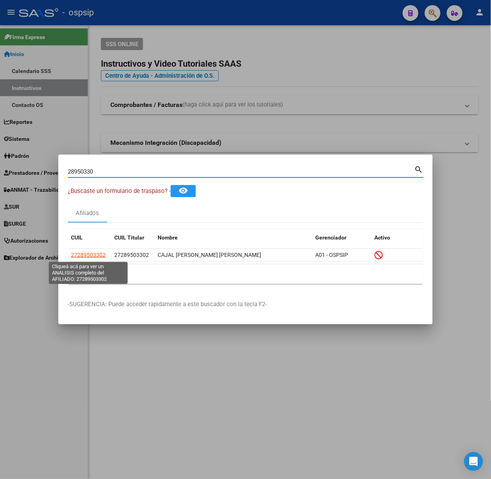
click at [84, 255] on span "27289503302" at bounding box center [88, 255] width 35 height 6
type textarea "27289503302"
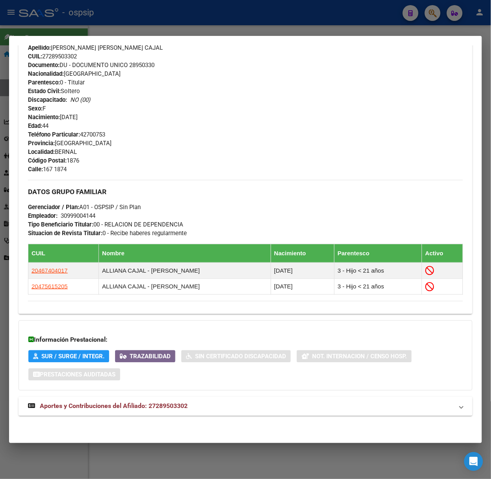
click at [174, 407] on span "Aportes y Contribuciones del Afiliado: 27289503302" at bounding box center [114, 405] width 148 height 7
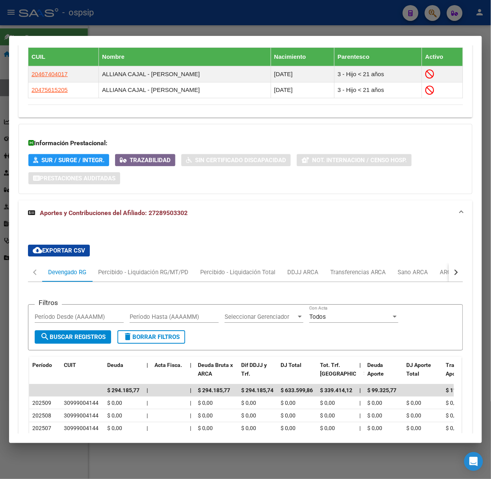
scroll to position [636, 0]
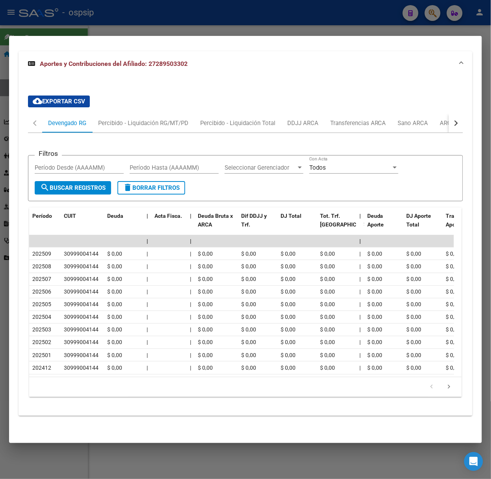
drag, startPoint x: 447, startPoint y: 393, endPoint x: 444, endPoint y: 390, distance: 4.5
click at [447, 392] on li at bounding box center [449, 386] width 17 height 13
click at [444, 390] on icon "go to next page" at bounding box center [449, 387] width 10 height 9
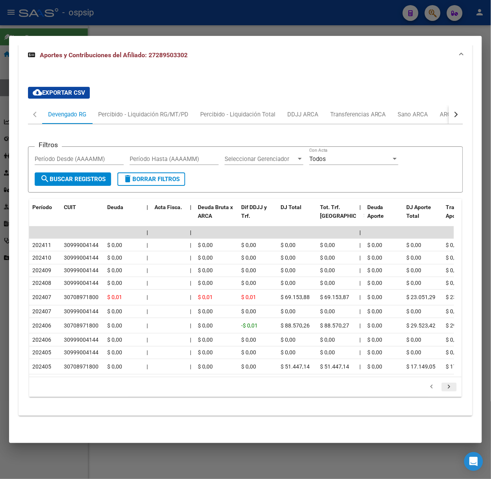
click at [446, 392] on icon "go to next page" at bounding box center [449, 387] width 10 height 9
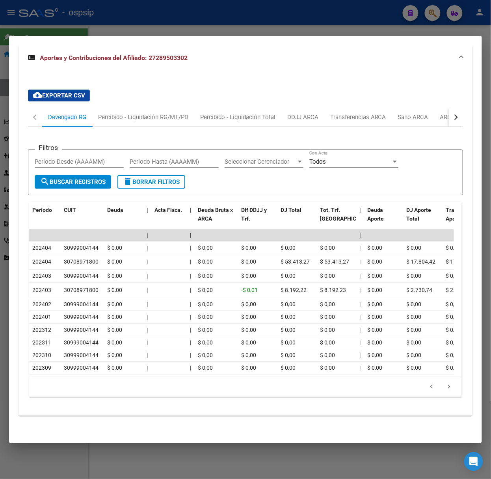
click at [81, 10] on div at bounding box center [245, 239] width 491 height 479
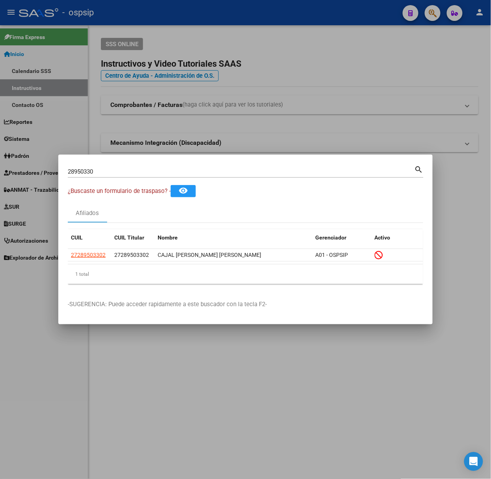
click at [113, 169] on input "28950330" at bounding box center [241, 171] width 347 height 7
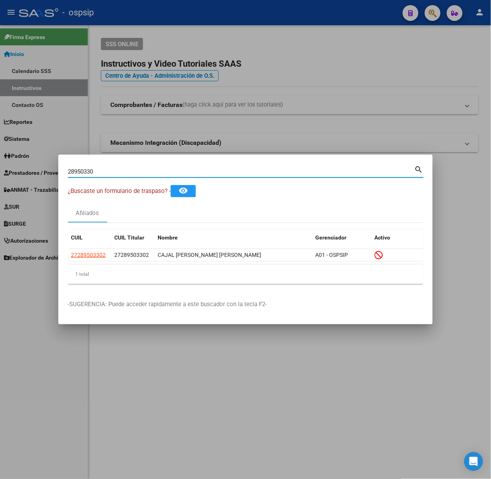
click at [113, 169] on input "28950330" at bounding box center [241, 171] width 347 height 7
type input "55877543"
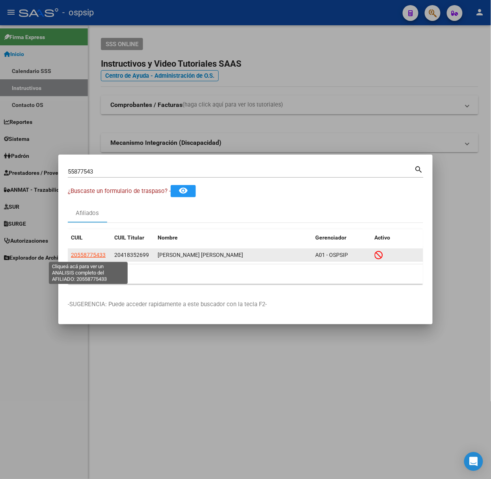
click at [93, 256] on span "20558775433" at bounding box center [88, 255] width 35 height 6
type textarea "20558775433"
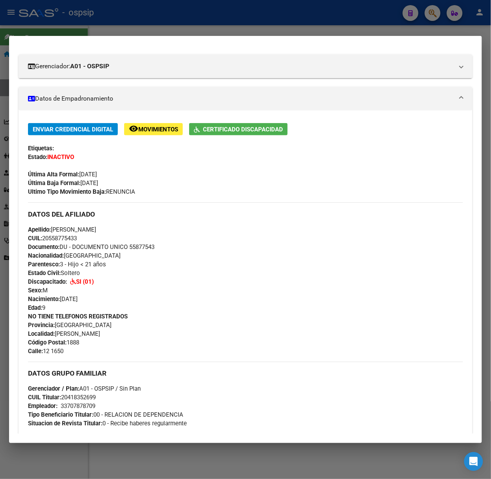
scroll to position [289, 0]
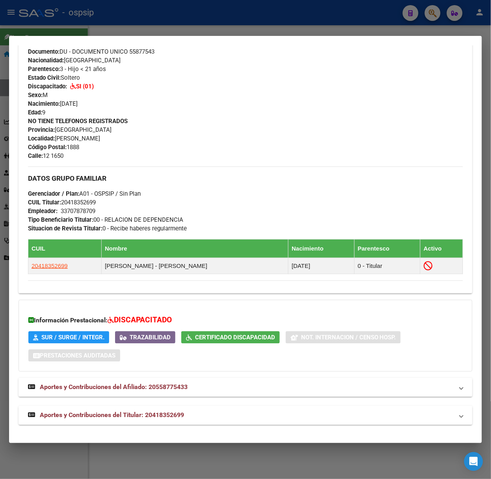
click at [218, 409] on mat-expansion-panel-header "Aportes y Contribuciones del Titular: 20418352699" at bounding box center [246, 415] width 454 height 19
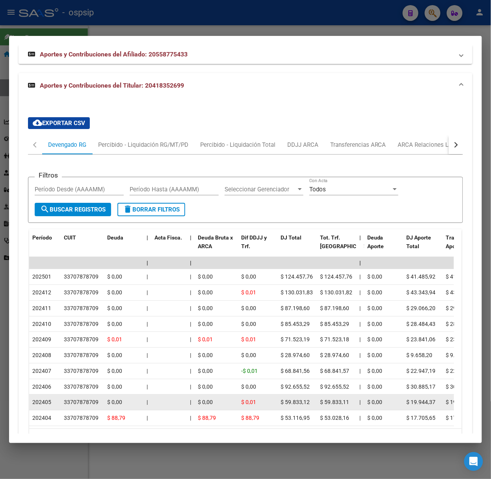
scroll to position [674, 0]
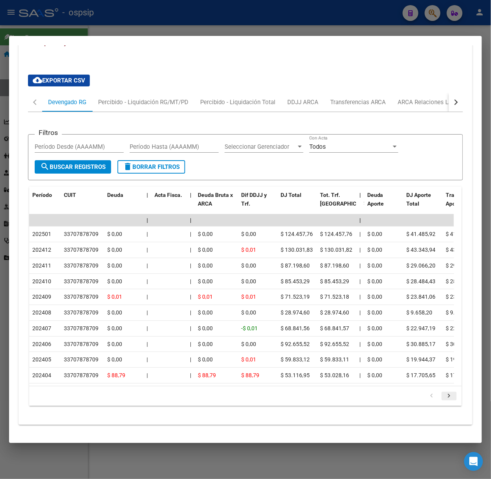
click at [444, 396] on icon "go to next page" at bounding box center [449, 396] width 10 height 9
click at [140, 15] on div at bounding box center [245, 239] width 491 height 479
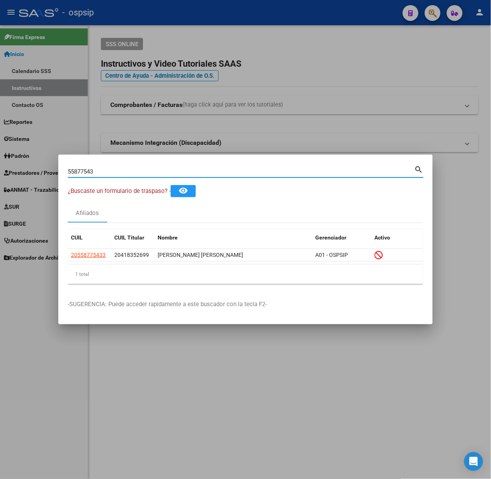
click at [144, 172] on input "55877543" at bounding box center [241, 171] width 347 height 7
type input "57027434"
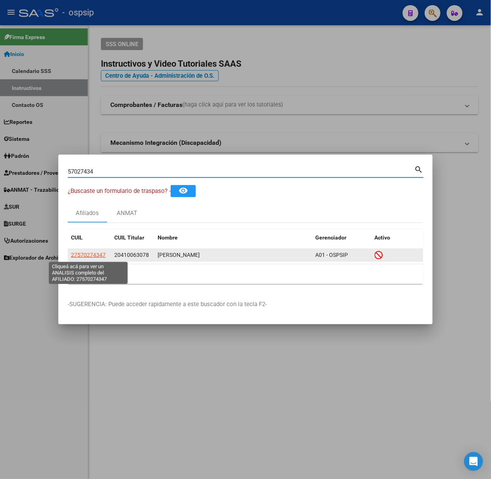
click at [86, 258] on span "27570274347" at bounding box center [88, 255] width 35 height 6
type textarea "27570274347"
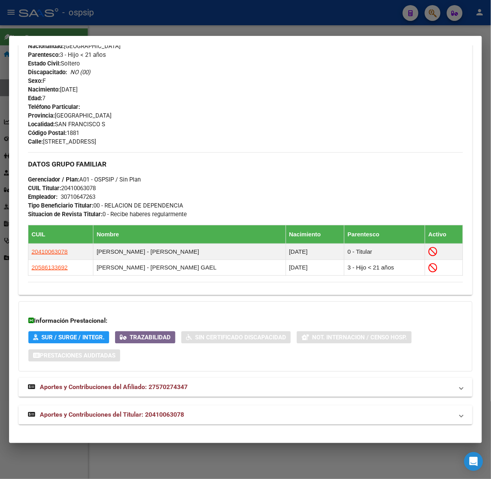
click at [163, 423] on mat-expansion-panel-header "Aportes y Contribuciones del Titular: 20410063078" at bounding box center [246, 414] width 454 height 19
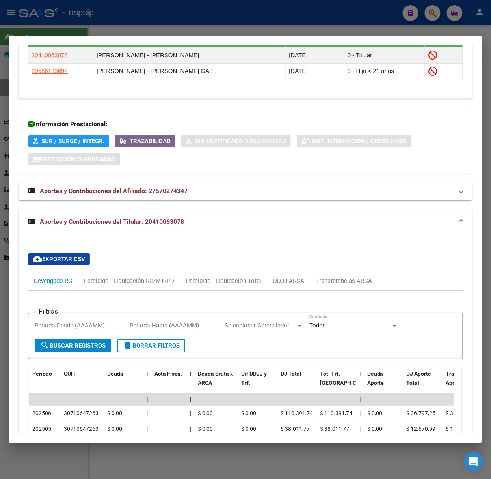
scroll to position [712, 0]
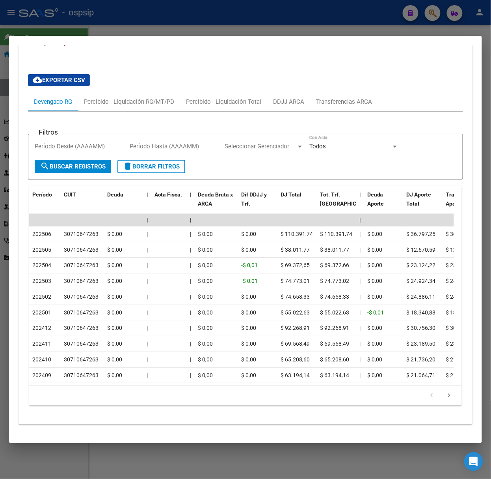
click at [444, 396] on icon "go to next page" at bounding box center [449, 396] width 10 height 9
click at [221, 32] on div at bounding box center [245, 239] width 491 height 479
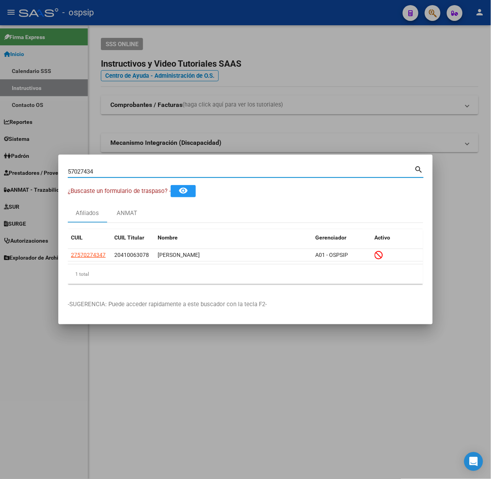
click at [187, 171] on input "57027434" at bounding box center [241, 171] width 347 height 7
type input "46904203"
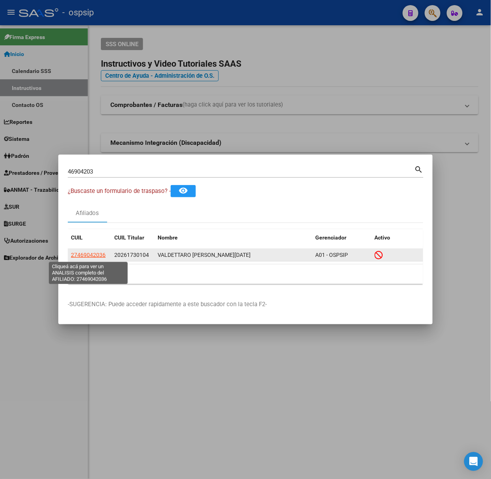
click at [95, 258] on span "27469042036" at bounding box center [88, 255] width 35 height 6
type textarea "27469042036"
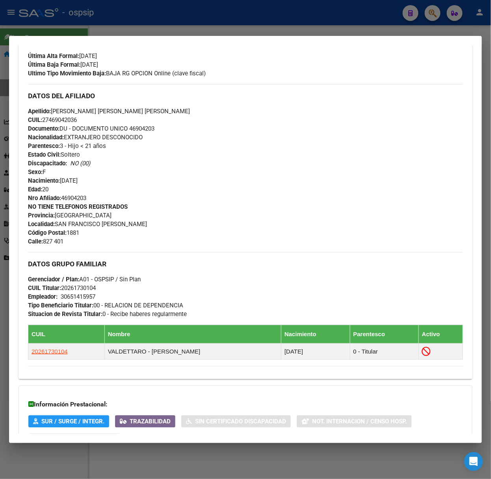
scroll to position [297, 0]
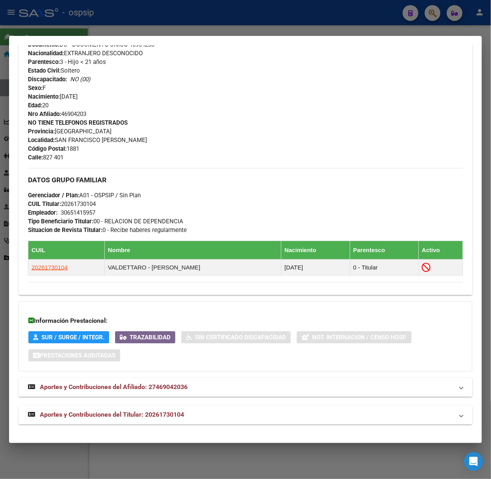
click at [181, 413] on span "Aportes y Contribuciones del Titular: 20261730104" at bounding box center [112, 414] width 144 height 7
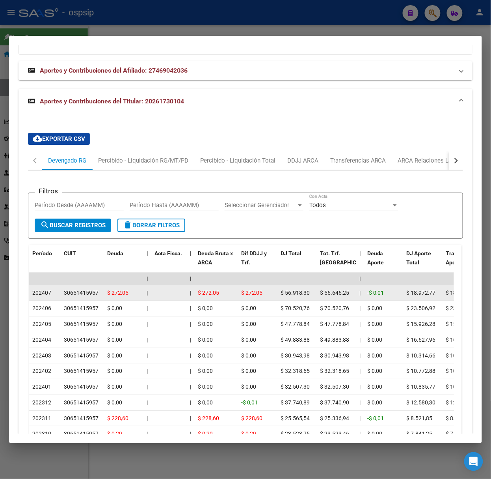
scroll to position [681, 0]
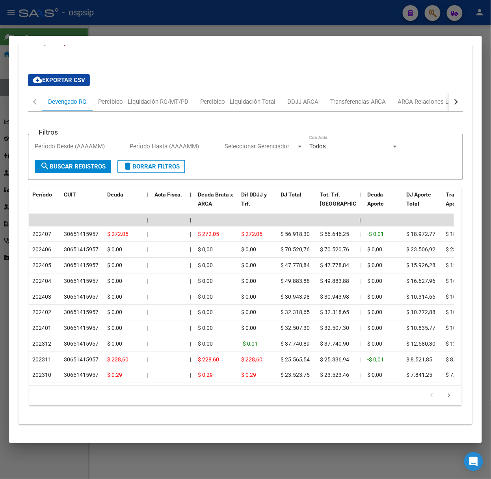
click at [59, 21] on div at bounding box center [245, 239] width 491 height 479
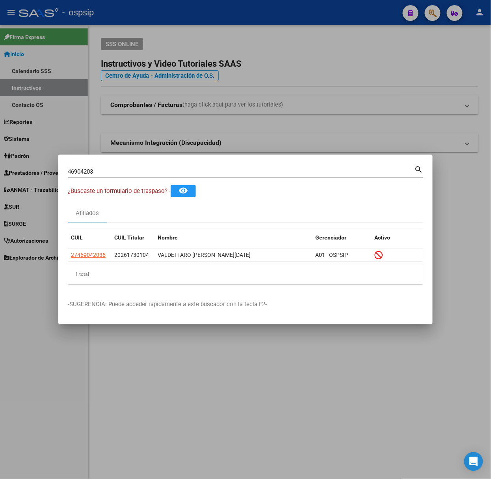
click at [103, 181] on div "46904203 Buscar (apellido, dni, [PERSON_NAME], nro traspaso, cuit, obra social)…" at bounding box center [246, 174] width 356 height 21
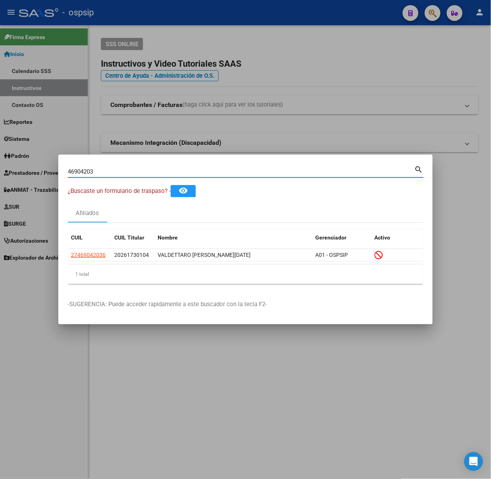
click at [97, 169] on input "46904203" at bounding box center [241, 171] width 347 height 7
type input "44965037"
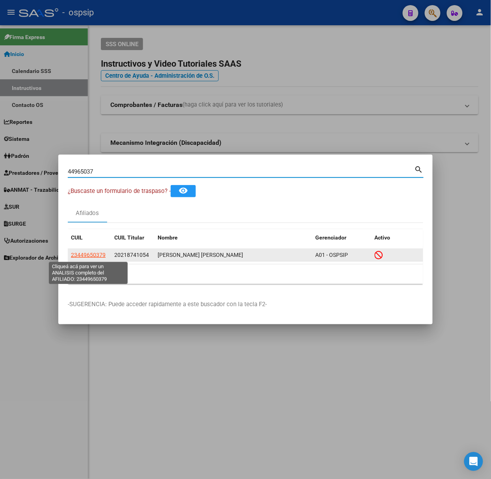
click at [95, 252] on span "23449650379" at bounding box center [88, 255] width 35 height 6
type textarea "23449650379"
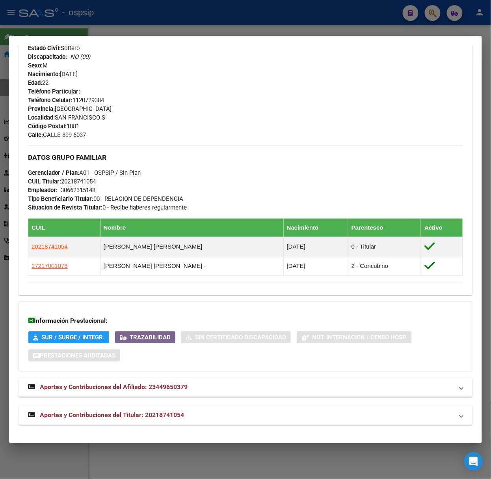
click at [192, 411] on mat-panel-title "Aportes y Contribuciones del Titular: 20218741054" at bounding box center [241, 415] width 426 height 9
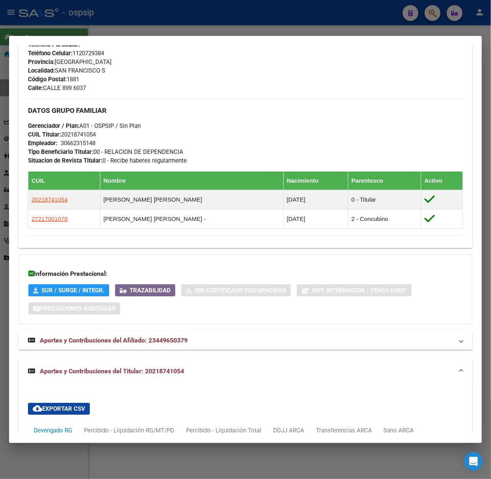
scroll to position [719, 0]
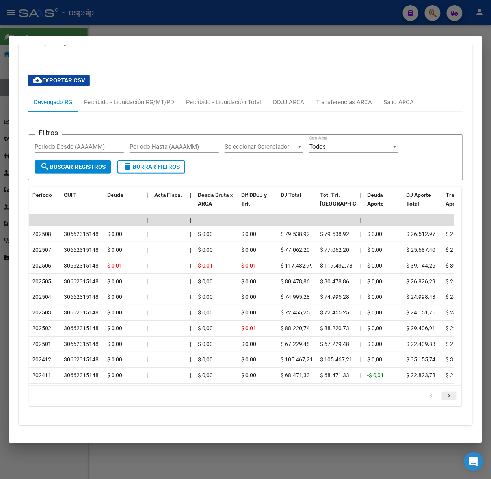
click at [446, 396] on icon "go to next page" at bounding box center [449, 396] width 10 height 9
click at [177, 13] on div at bounding box center [245, 239] width 491 height 479
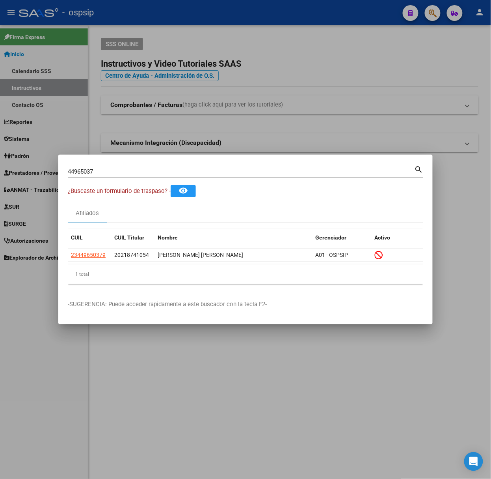
click at [114, 171] on input "44965037" at bounding box center [241, 171] width 347 height 7
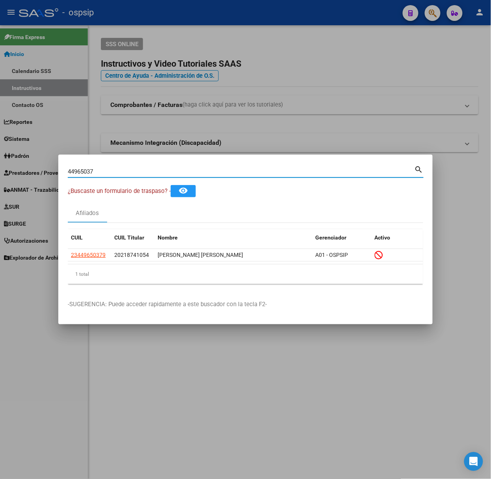
click at [114, 171] on input "44965037" at bounding box center [241, 171] width 347 height 7
type input "45227218"
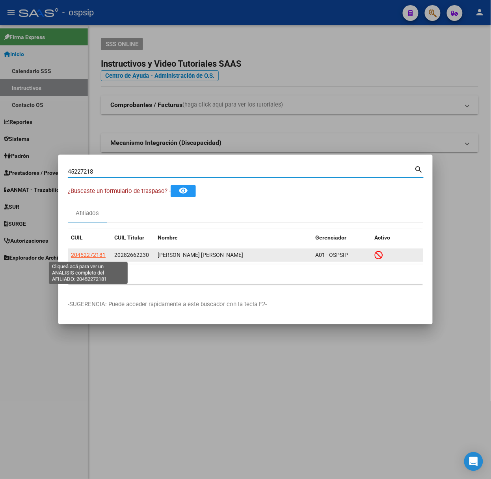
click at [91, 256] on span "20452272181" at bounding box center [88, 255] width 35 height 6
type textarea "20452272181"
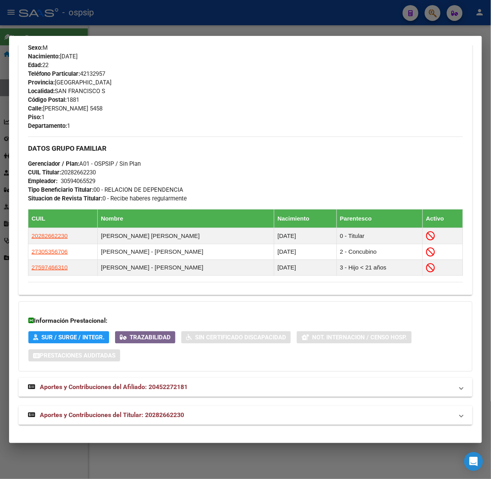
drag, startPoint x: 156, startPoint y: 413, endPoint x: 150, endPoint y: 334, distance: 79.1
click at [156, 413] on span "Aportes y Contribuciones del Titular: 20282662230" at bounding box center [112, 414] width 144 height 7
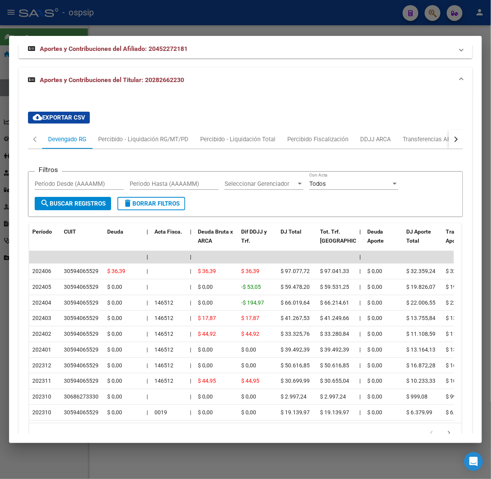
scroll to position [722, 0]
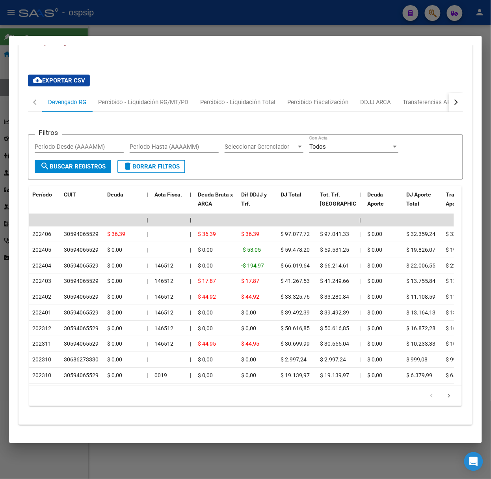
click at [224, 28] on div at bounding box center [245, 239] width 491 height 479
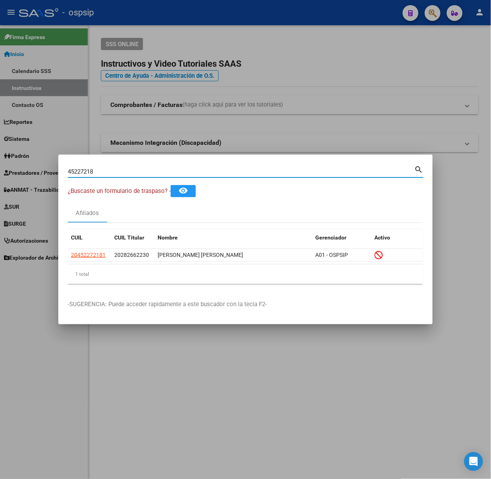
click at [183, 170] on input "45227218" at bounding box center [241, 171] width 347 height 7
type input "58070830"
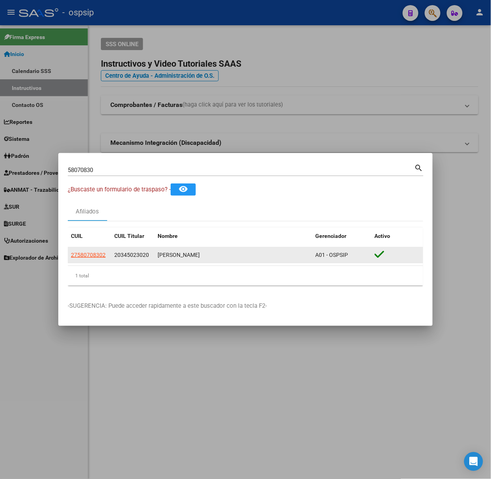
click at [95, 259] on app-link-go-to "27580708302" at bounding box center [88, 254] width 35 height 9
click at [95, 256] on span "27580708302" at bounding box center [88, 255] width 35 height 6
type textarea "27580708302"
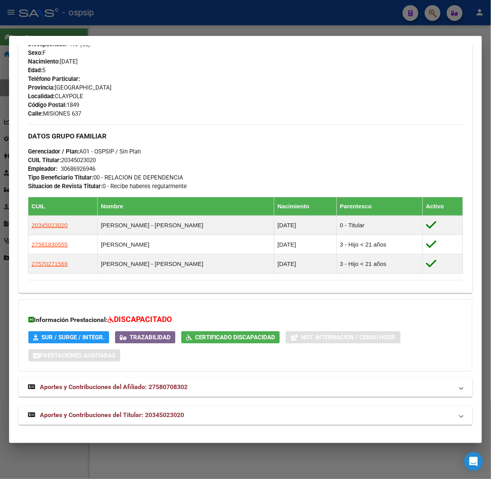
click at [241, 401] on div "DATOS [PERSON_NAME] ÁGIL: [PERSON_NAME] | ACTIVO | FAMILIAR DE: 20345023020 Dat…" at bounding box center [246, 85] width 454 height 680
click at [248, 407] on mat-expansion-panel-header "Aportes y Contribuciones del Titular: 20345023020" at bounding box center [246, 415] width 454 height 19
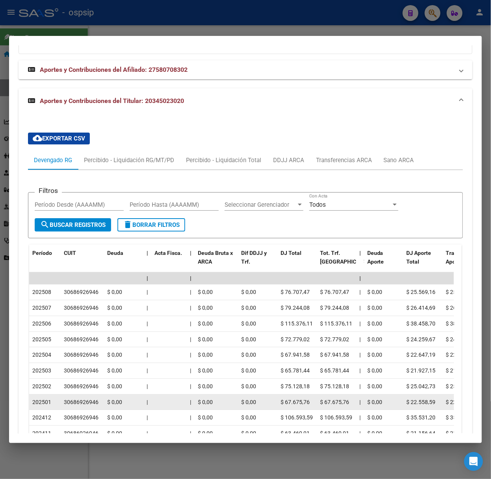
scroll to position [714, 0]
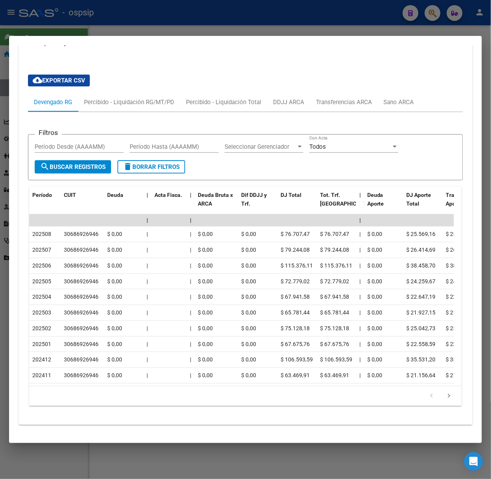
drag, startPoint x: 452, startPoint y: 400, endPoint x: 444, endPoint y: 394, distance: 9.6
click at [448, 397] on div "179,769,313,486,231,570,000,000,000,000,000,000,000,000,000,000,000,000,000,000…" at bounding box center [245, 396] width 433 height 20
click at [444, 392] on icon "go to next page" at bounding box center [449, 396] width 10 height 9
click at [181, 21] on div at bounding box center [245, 239] width 491 height 479
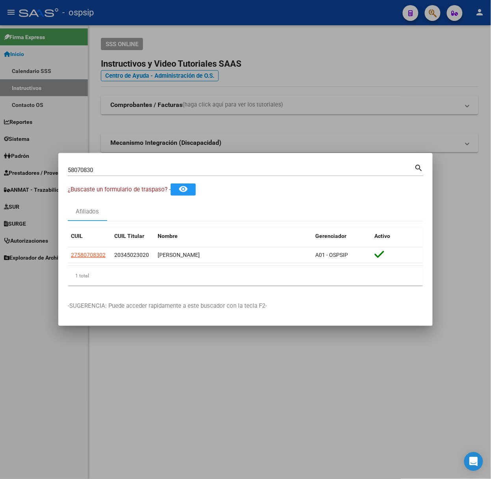
click at [201, 169] on input "58070830" at bounding box center [241, 169] width 347 height 7
type input "25318234"
click at [92, 259] on app-link-go-to "27253182348" at bounding box center [88, 254] width 35 height 9
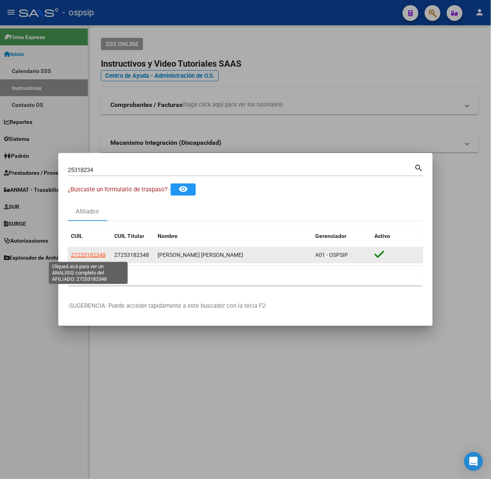
click at [91, 254] on span "27253182348" at bounding box center [88, 255] width 35 height 6
type textarea "27253182348"
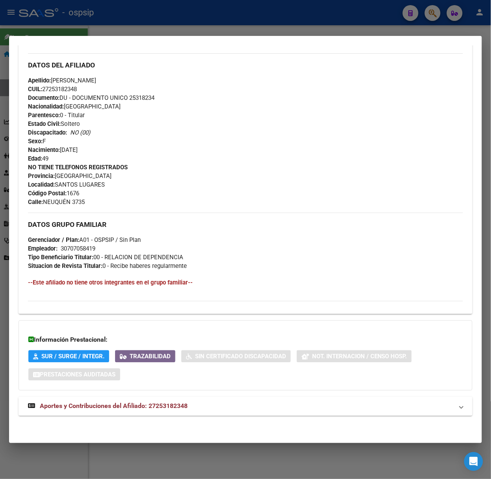
click at [196, 408] on mat-panel-title "Aportes y Contribuciones del Afiliado: 27253182348" at bounding box center [241, 405] width 426 height 9
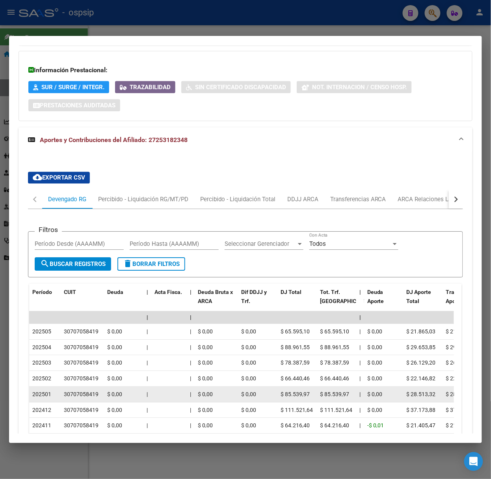
scroll to position [610, 0]
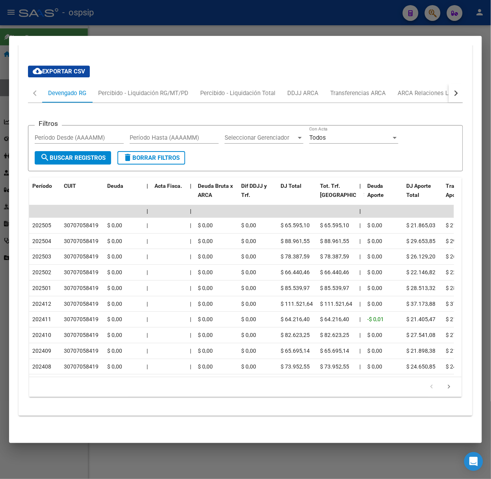
click at [232, 26] on div at bounding box center [245, 239] width 491 height 479
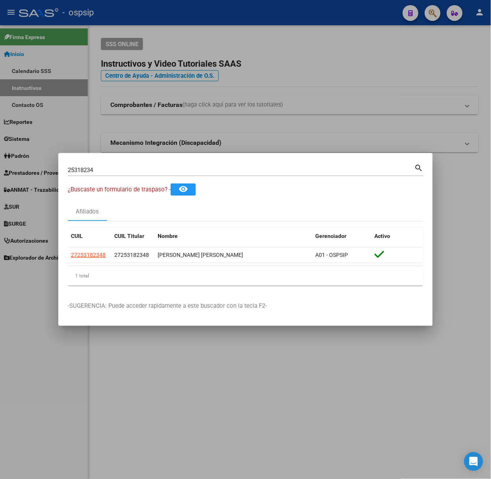
click at [202, 167] on input "25318234" at bounding box center [241, 169] width 347 height 7
type input "42198666"
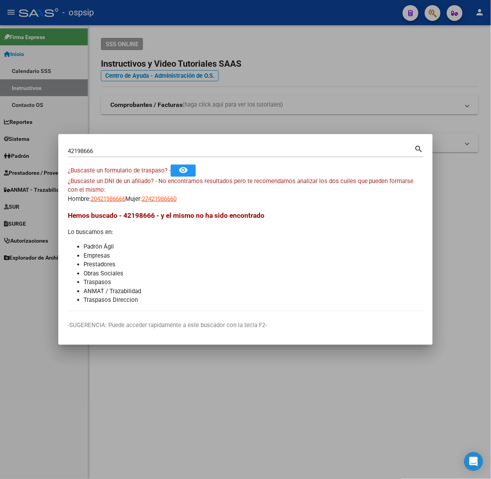
click at [107, 203] on app-link-go-to "20421986666" at bounding box center [108, 198] width 35 height 9
click at [114, 202] on app-link-go-to "20421986666" at bounding box center [108, 198] width 35 height 9
click at [112, 199] on span "20421986666" at bounding box center [108, 198] width 35 height 7
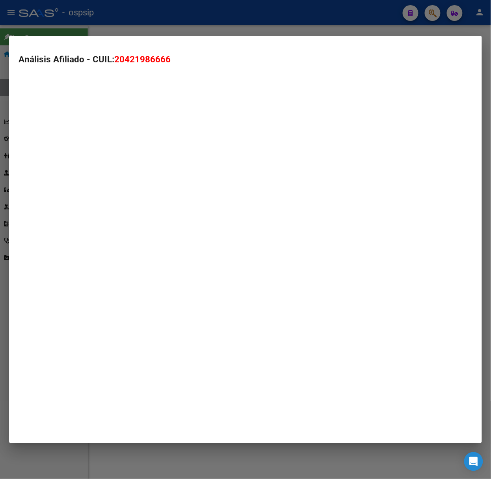
type textarea "20421986666"
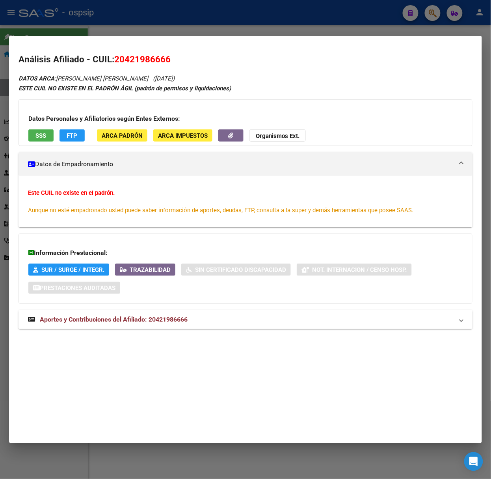
click at [199, 323] on mat-panel-title "Aportes y Contribuciones del Afiliado: 20421986666" at bounding box center [241, 319] width 426 height 9
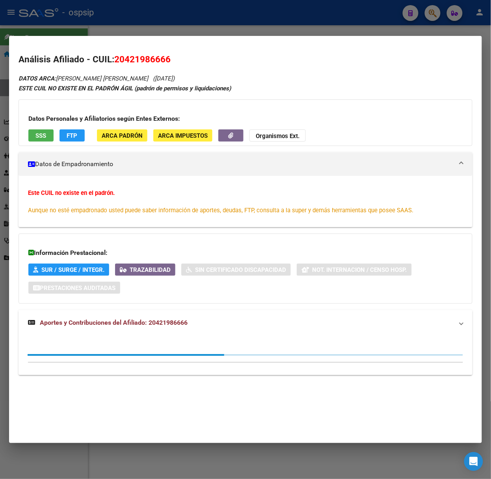
click at [193, 319] on mat-panel-title "Aportes y Contribuciones del Afiliado: 20421986666" at bounding box center [241, 322] width 426 height 9
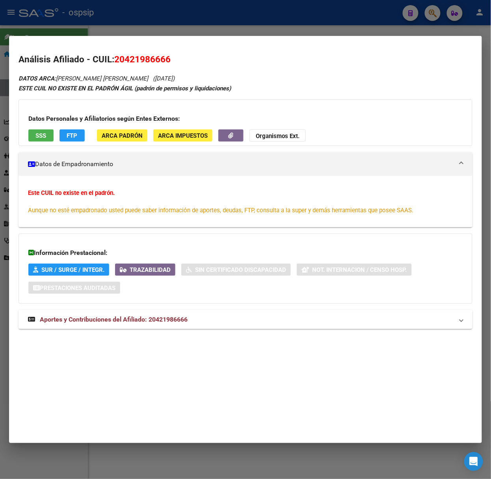
click at [193, 319] on mat-panel-title "Aportes y Contribuciones del Afiliado: 20421986666" at bounding box center [241, 319] width 426 height 9
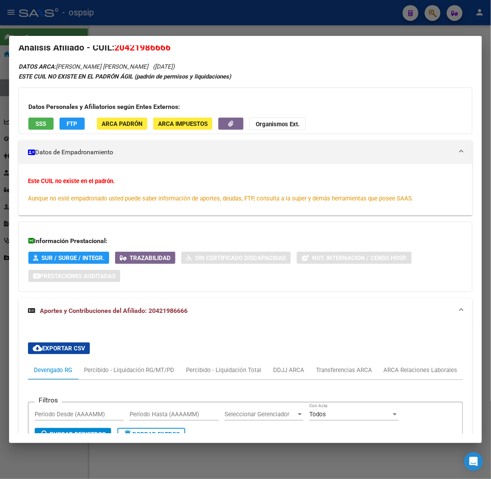
scroll to position [0, 0]
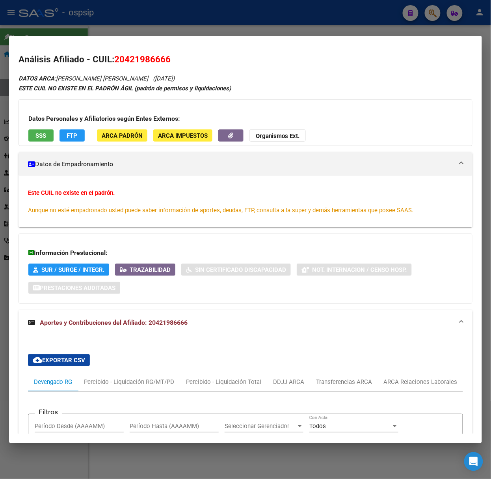
click at [41, 134] on span "SSS" at bounding box center [41, 135] width 11 height 7
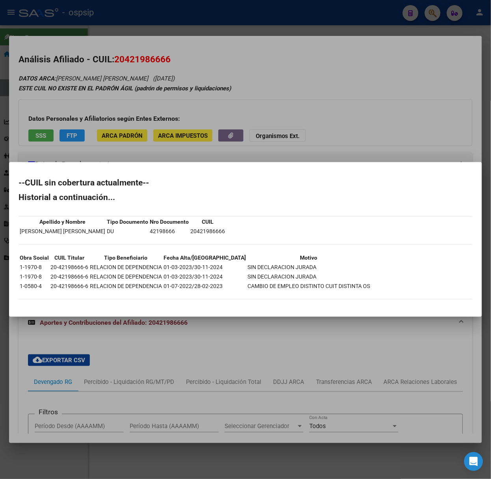
click at [56, 100] on div at bounding box center [245, 239] width 491 height 479
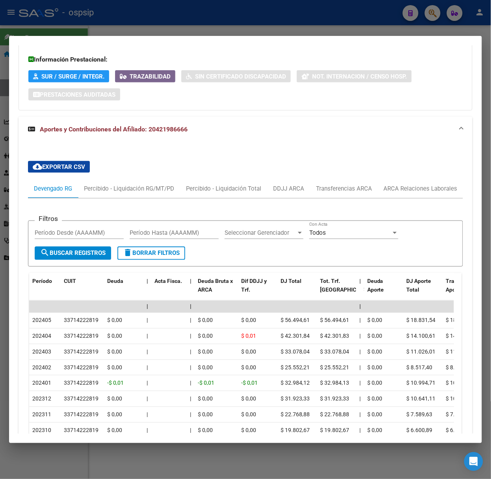
scroll to position [298, 0]
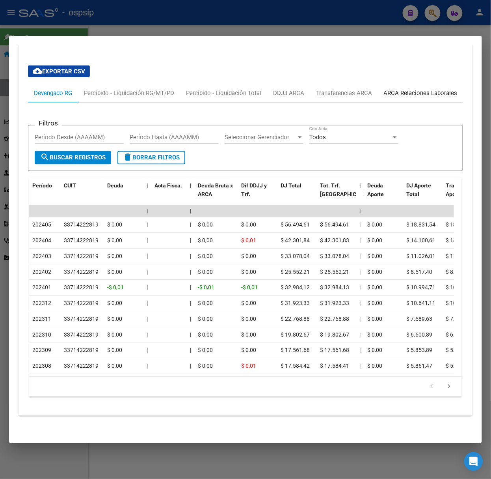
click at [437, 89] on div "ARCA Relaciones Laborales" at bounding box center [421, 93] width 74 height 9
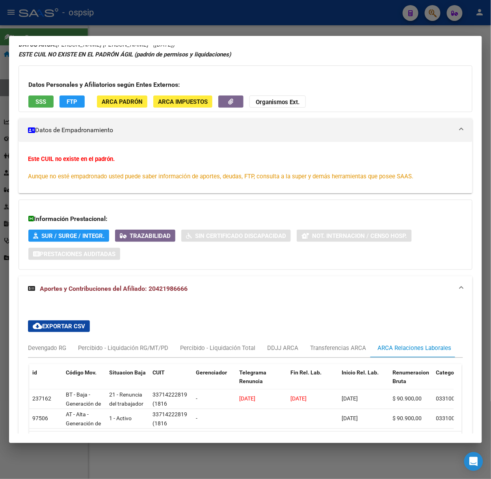
scroll to position [52, 0]
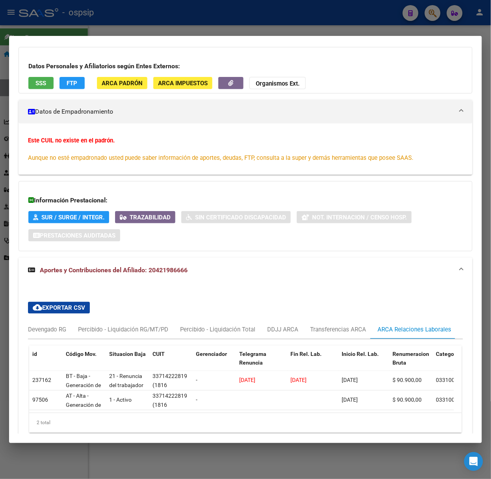
click at [159, 24] on div at bounding box center [245, 239] width 491 height 479
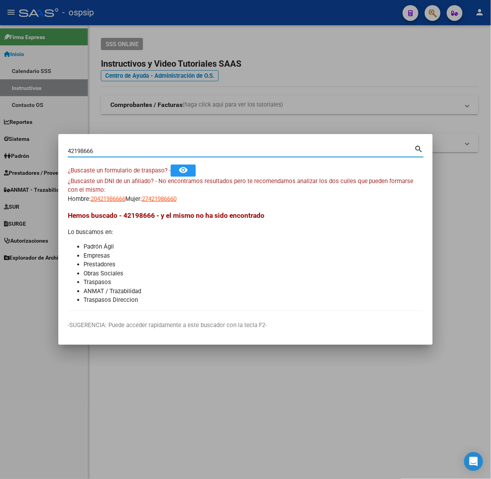
click at [161, 151] on input "42198666" at bounding box center [241, 150] width 347 height 7
type input "42001403"
click at [106, 188] on div "¿Buscaste un DNI de un afiliado? - No encontramos resultados pero te recomendam…" at bounding box center [246, 190] width 356 height 27
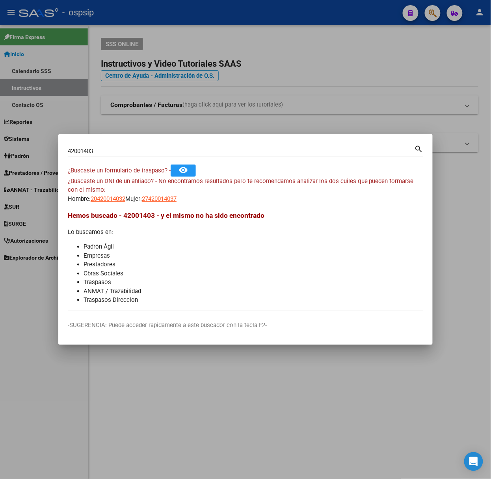
click at [122, 199] on span "20420014032" at bounding box center [108, 198] width 35 height 7
type textarea "20420014032"
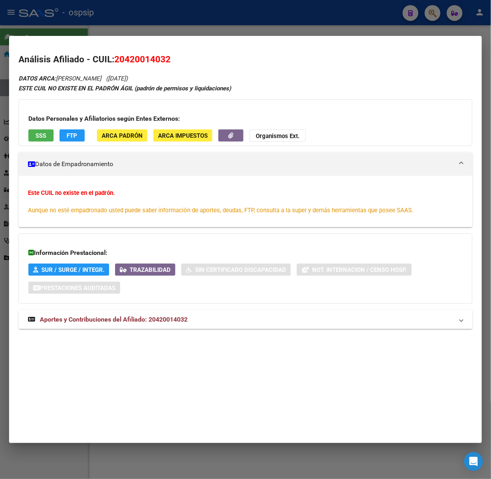
click at [173, 324] on strong "Aportes y Contribuciones del Afiliado: 20420014032" at bounding box center [108, 319] width 160 height 9
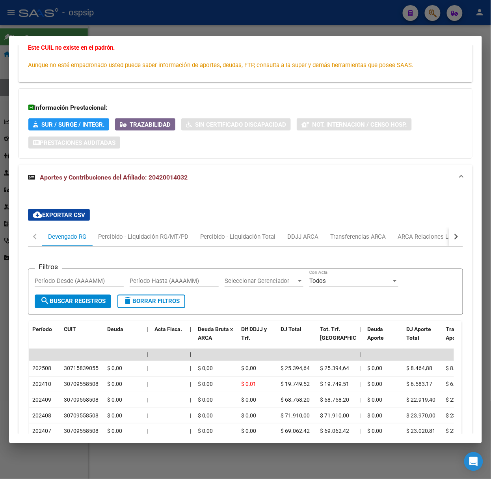
scroll to position [219, 0]
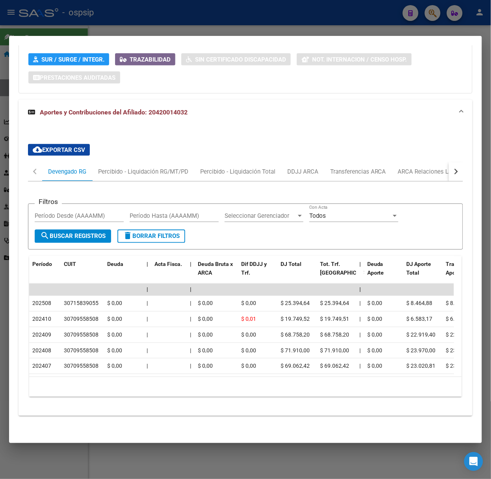
click at [88, 26] on div at bounding box center [245, 239] width 491 height 479
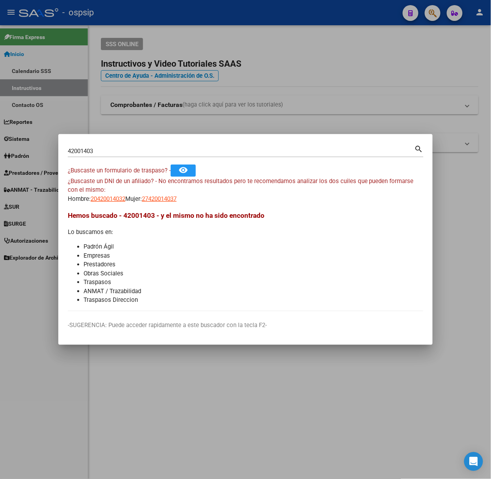
click at [164, 157] on div "42001403 Buscar (apellido, dni, cuil, nro traspaso, cuit, obra social)" at bounding box center [241, 151] width 347 height 12
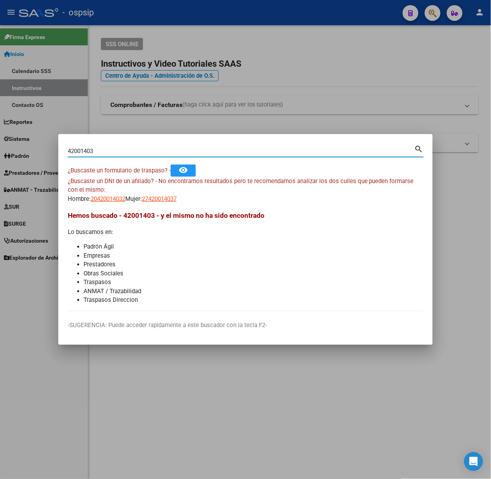
click at [163, 154] on input "42001403" at bounding box center [241, 150] width 347 height 7
type input "23345629"
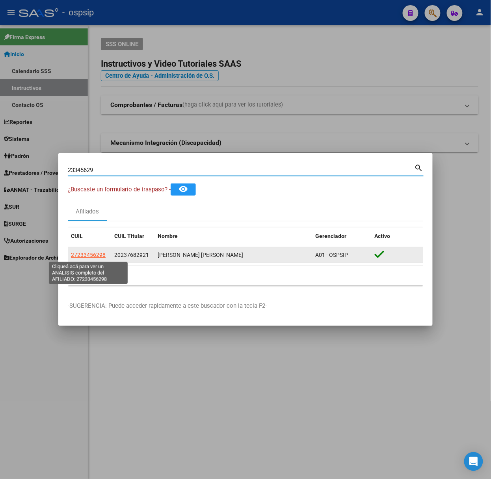
click at [96, 256] on span "27233456298" at bounding box center [88, 255] width 35 height 6
type textarea "27233456298"
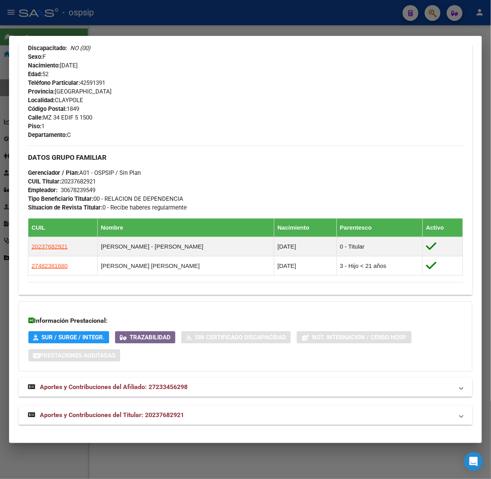
click at [136, 423] on mat-expansion-panel-header "Aportes y Contribuciones del Titular: 20237682921" at bounding box center [246, 415] width 454 height 19
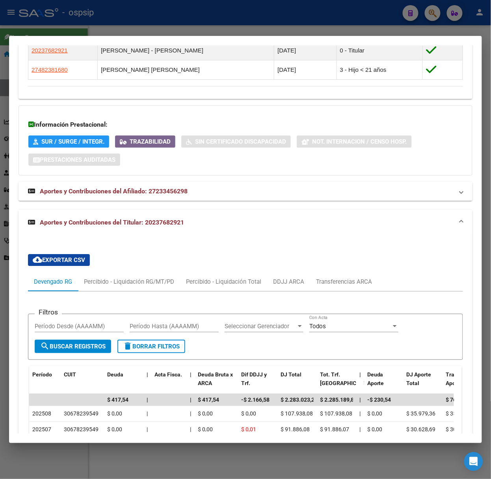
scroll to position [727, 0]
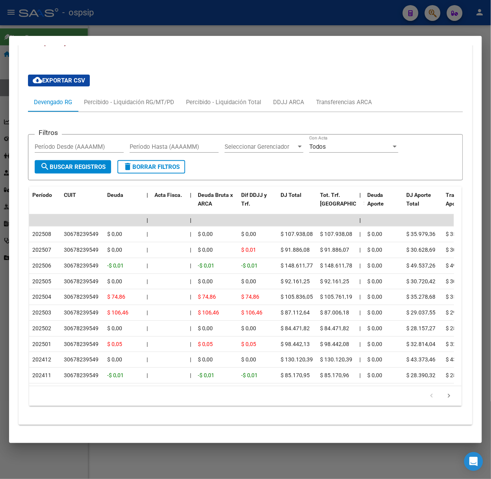
click at [146, 29] on div at bounding box center [245, 239] width 491 height 479
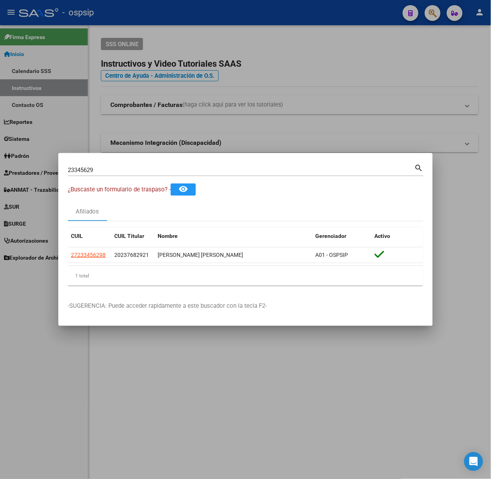
click at [161, 170] on input "23345629" at bounding box center [241, 169] width 347 height 7
type input "55438869"
click at [92, 254] on span "20554388699" at bounding box center [88, 255] width 35 height 6
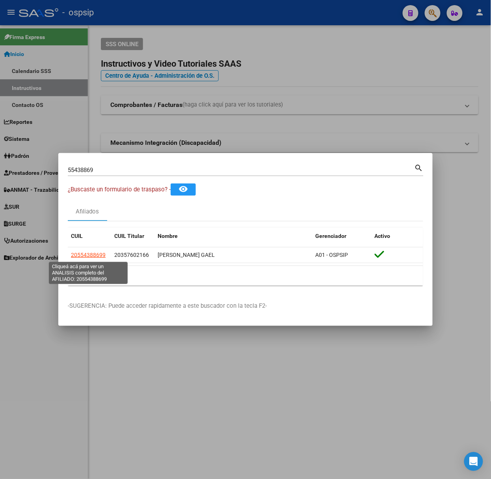
type textarea "20554388699"
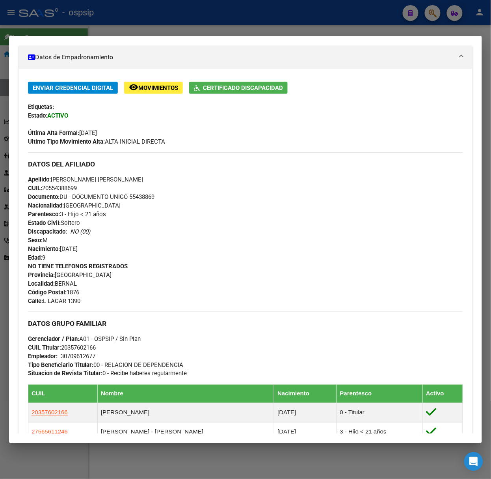
scroll to position [303, 0]
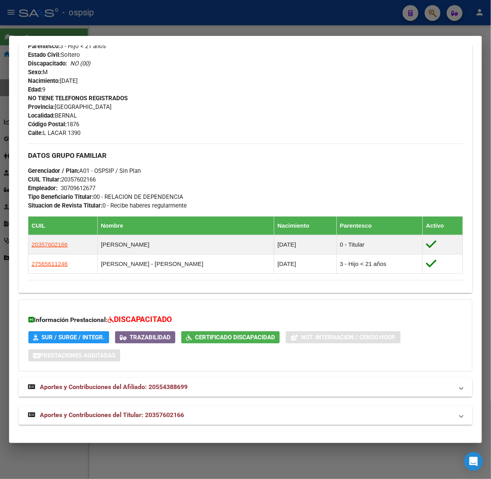
click at [188, 415] on mat-panel-title "Aportes y Contribuciones del Titular: 20357602166" at bounding box center [241, 415] width 426 height 9
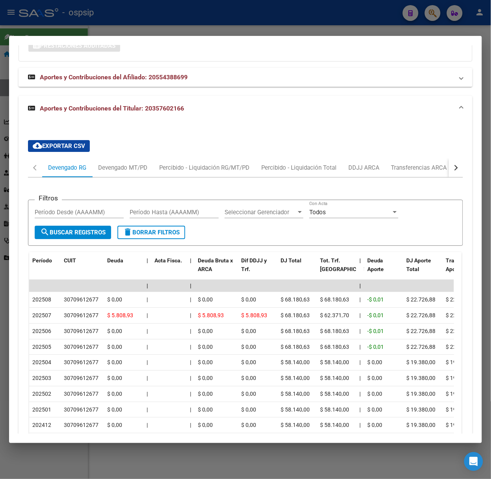
scroll to position [688, 0]
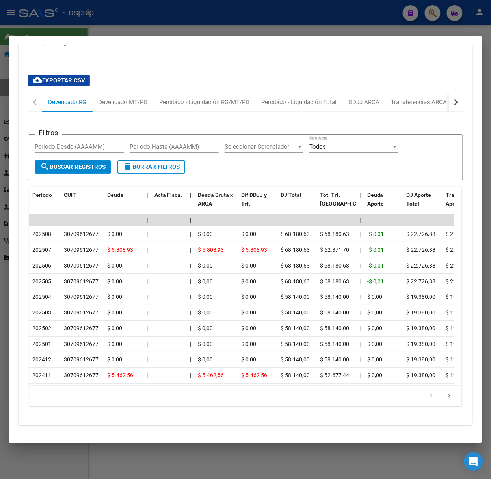
click at [126, 34] on div at bounding box center [245, 239] width 491 height 479
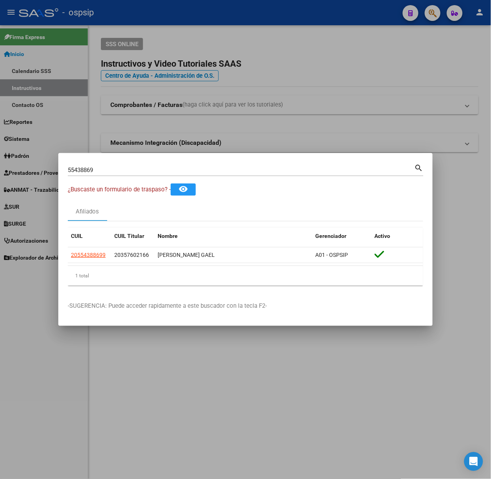
click at [138, 162] on div "55438869 Buscar (apellido, dni, [PERSON_NAME], [PERSON_NAME], cuit, obra social…" at bounding box center [246, 168] width 356 height 13
click at [142, 166] on input "55438869" at bounding box center [241, 169] width 347 height 7
type input "39983179"
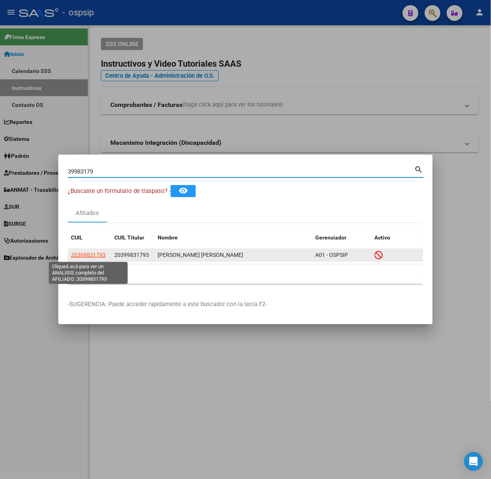
click at [85, 255] on span "20399831793" at bounding box center [88, 255] width 35 height 6
type textarea "20399831793"
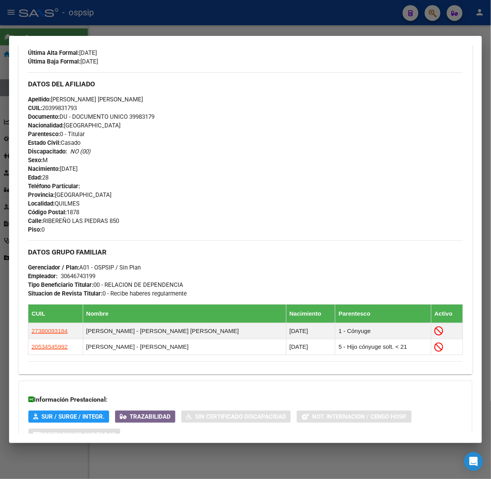
scroll to position [276, 0]
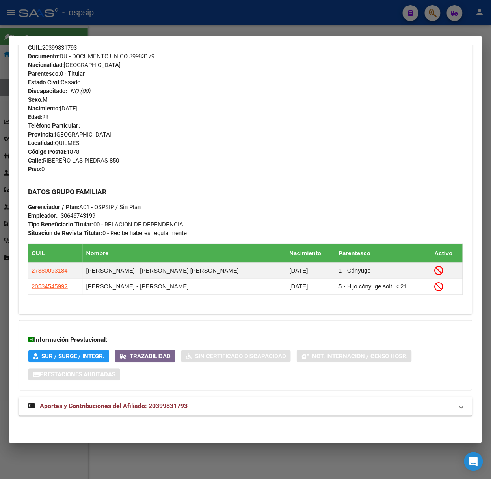
click at [153, 412] on mat-expansion-panel-header "Aportes y Contribuciones del Afiliado: 20399831793" at bounding box center [246, 406] width 454 height 19
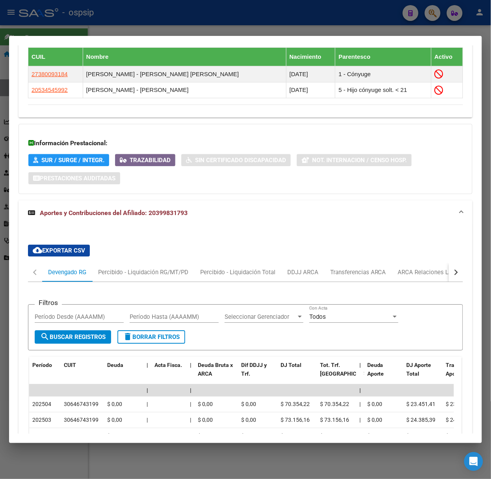
scroll to position [661, 0]
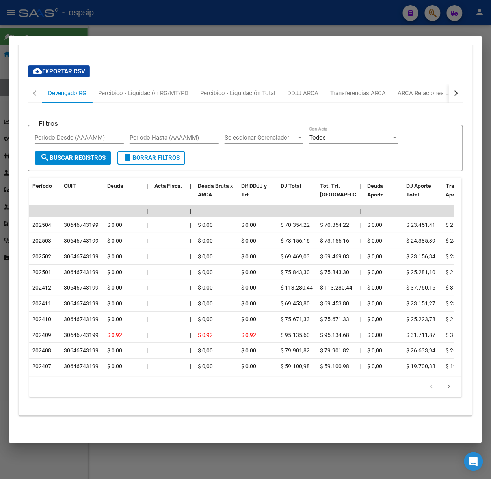
click at [139, 6] on div at bounding box center [245, 239] width 491 height 479
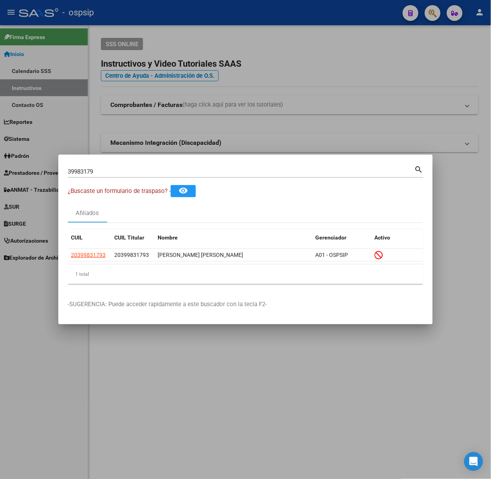
click at [137, 180] on div "39983179 Buscar (apellido, dni, [PERSON_NAME], nro traspaso, cuit, obra social)…" at bounding box center [246, 174] width 356 height 21
click at [127, 171] on input "39983179" at bounding box center [241, 171] width 347 height 7
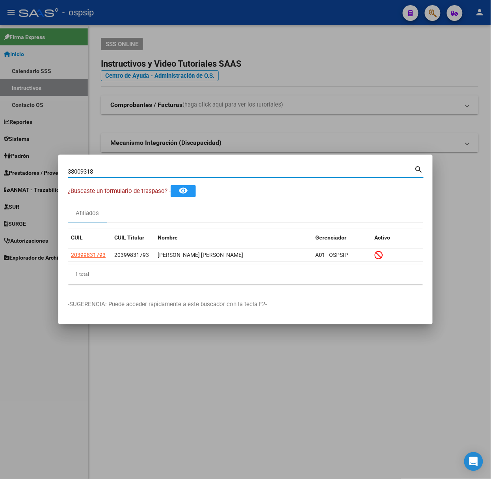
type input "38009318"
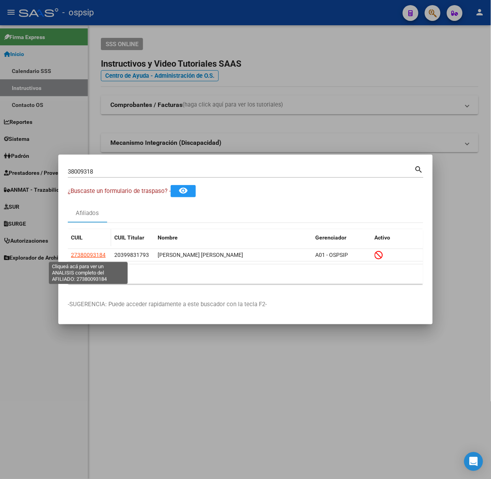
click at [89, 253] on span "27380093184" at bounding box center [88, 255] width 35 height 6
type textarea "27380093184"
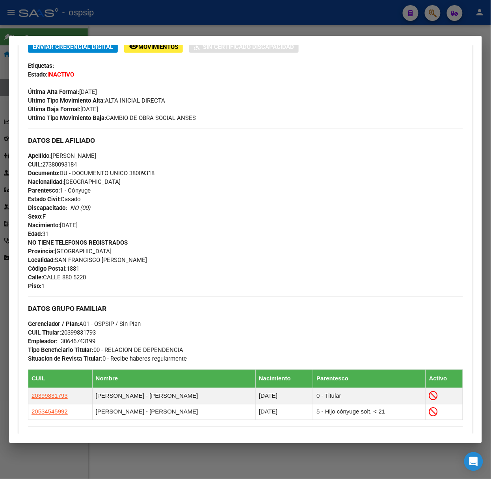
scroll to position [321, 0]
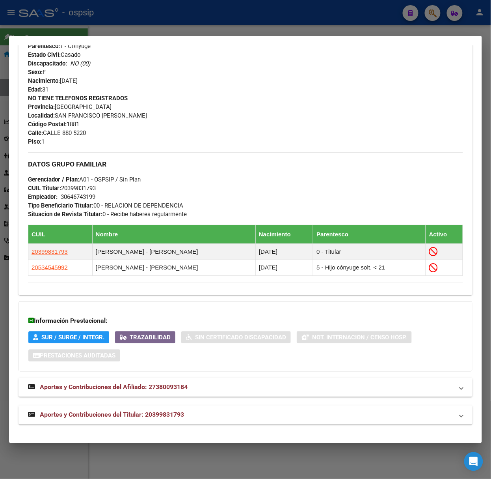
click at [192, 409] on mat-expansion-panel-header "Aportes y Contribuciones del Titular: 20399831793" at bounding box center [246, 414] width 454 height 19
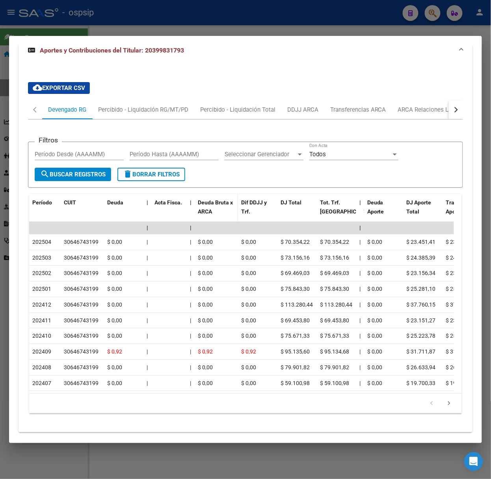
scroll to position [706, 0]
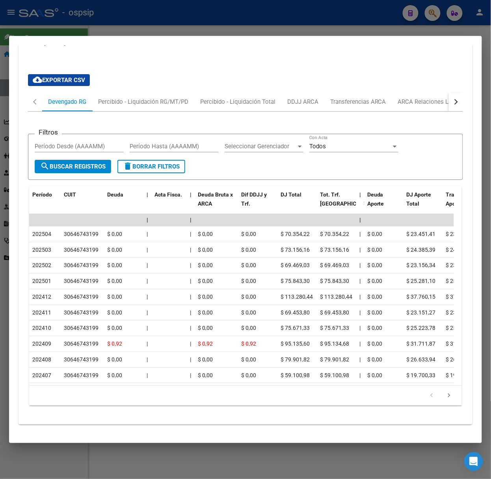
click at [103, 28] on div at bounding box center [245, 239] width 491 height 479
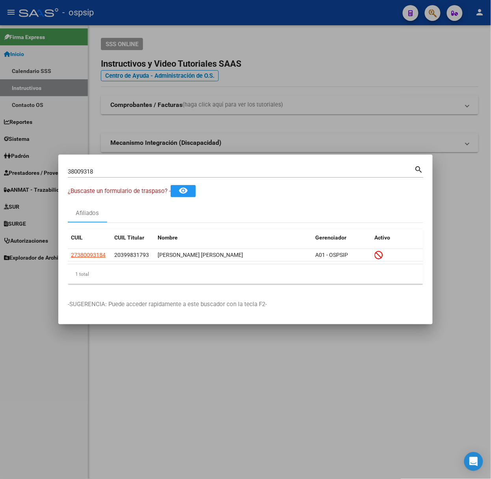
click at [96, 177] on div "38009318 Buscar (apellido, dni, cuil, nro traspaso, cuit, obra social)" at bounding box center [241, 172] width 347 height 12
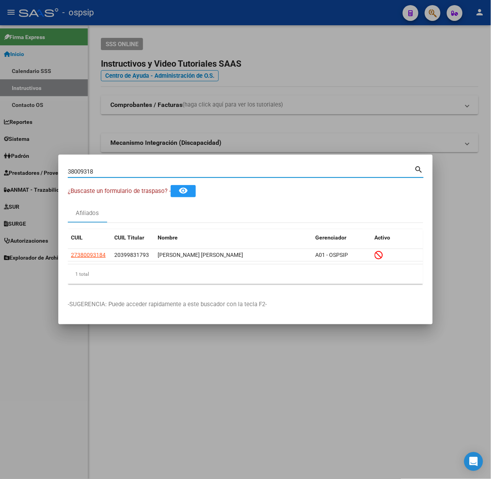
click at [98, 173] on input "38009318" at bounding box center [241, 171] width 347 height 7
type input "34275393"
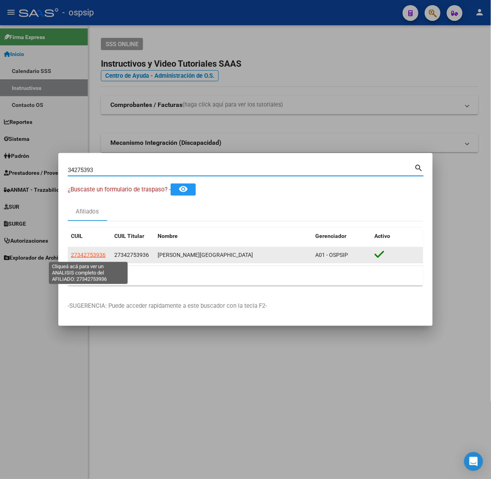
click at [81, 254] on span "27342753936" at bounding box center [88, 255] width 35 height 6
type textarea "27342753936"
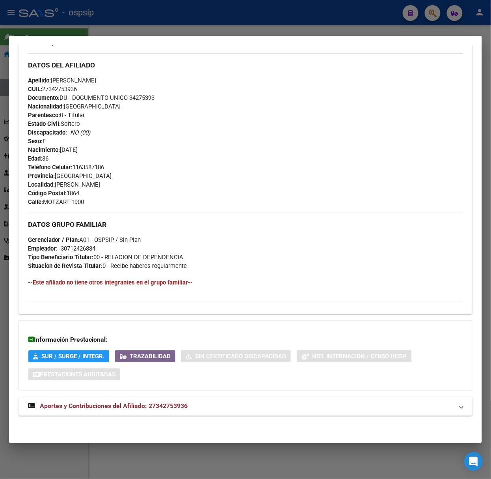
click at [189, 410] on mat-panel-title "Aportes y Contribuciones del Afiliado: 27342753936" at bounding box center [241, 405] width 426 height 9
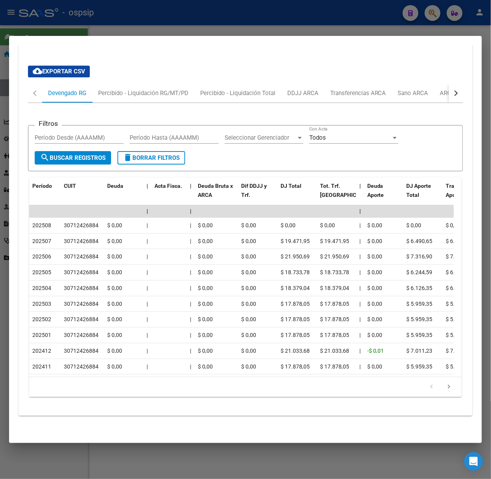
scroll to position [619, 0]
click at [95, 32] on div at bounding box center [245, 239] width 491 height 479
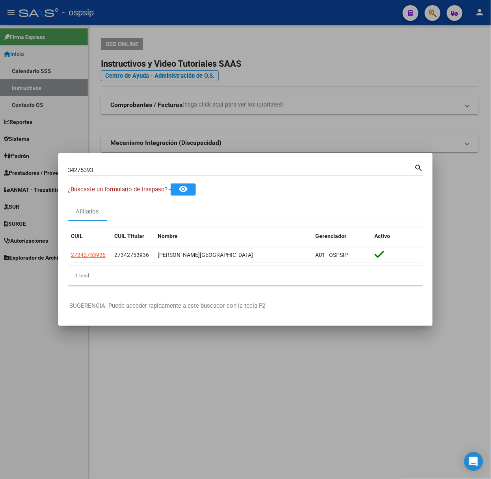
click at [146, 174] on div "34275393 Buscar (apellido, dni, [PERSON_NAME], [PERSON_NAME], cuit, obra social)" at bounding box center [241, 170] width 347 height 12
click at [144, 170] on input "34275393" at bounding box center [241, 169] width 347 height 7
type input "53454599"
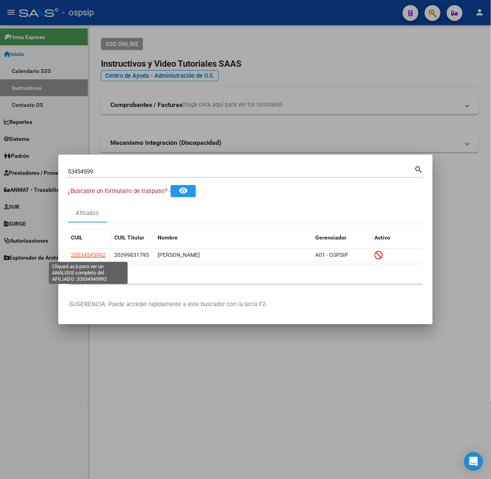
click at [97, 258] on span "20534545992" at bounding box center [88, 255] width 35 height 6
type textarea "20534545992"
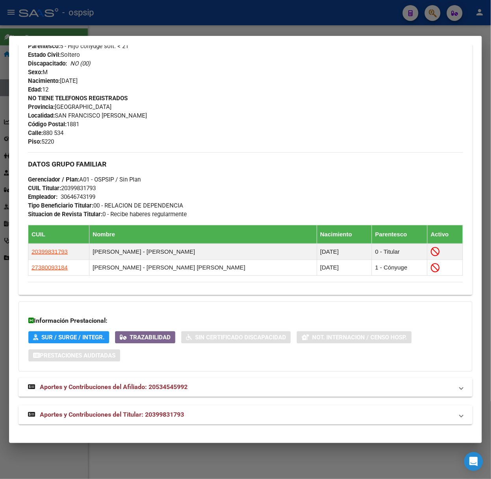
click at [211, 409] on mat-expansion-panel-header "Aportes y Contribuciones del Titular: 20399831793" at bounding box center [246, 414] width 454 height 19
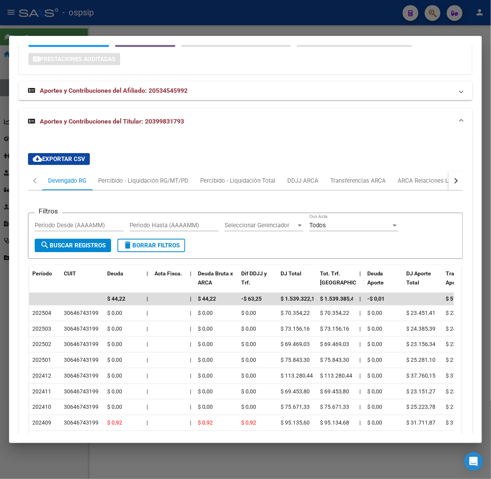
scroll to position [674, 0]
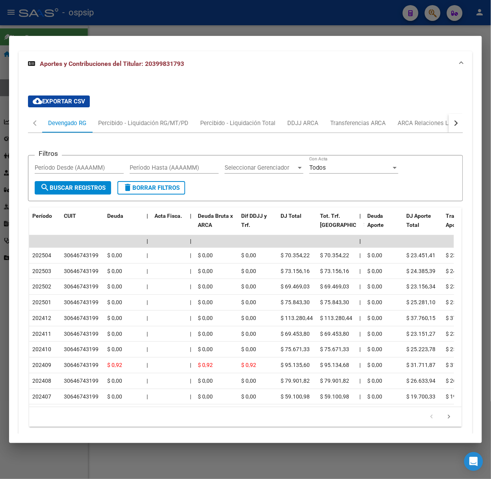
click at [131, 26] on div at bounding box center [245, 239] width 491 height 479
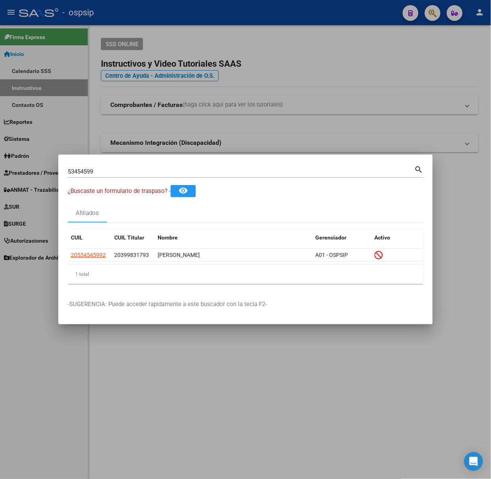
click at [179, 173] on input "53454599" at bounding box center [241, 171] width 347 height 7
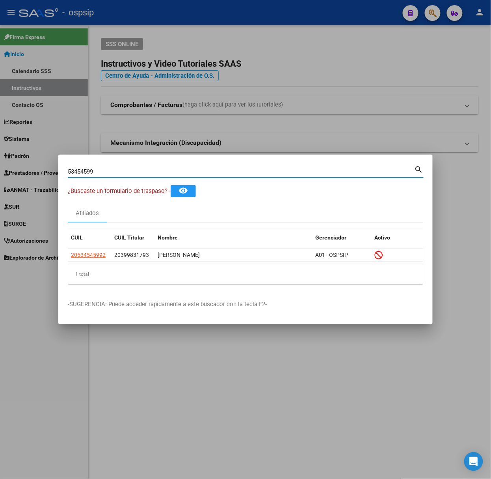
click at [179, 173] on input "53454599" at bounding box center [241, 171] width 347 height 7
type input "39375634"
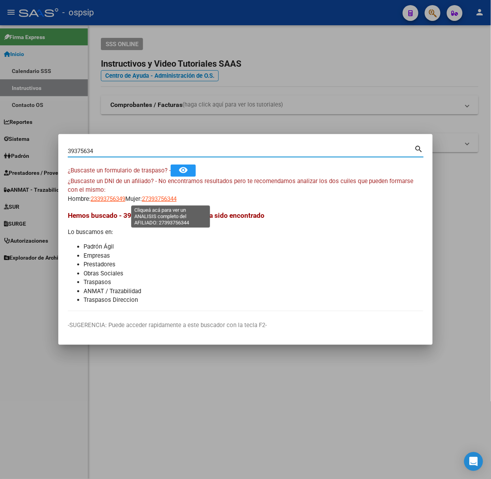
click at [155, 199] on span "27393756344" at bounding box center [159, 198] width 35 height 7
type textarea "27393756344"
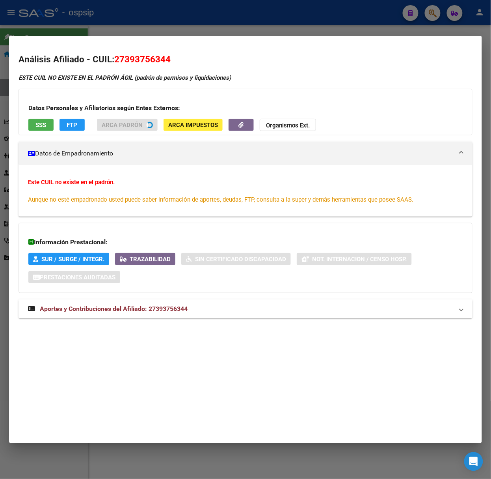
click at [174, 308] on span "Aportes y Contribuciones del Afiliado: 27393756344" at bounding box center [114, 308] width 148 height 7
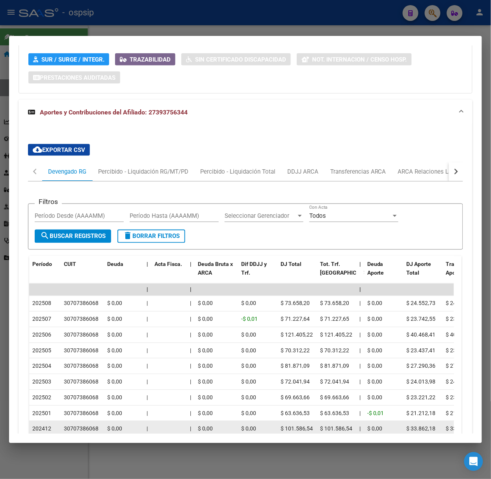
scroll to position [298, 0]
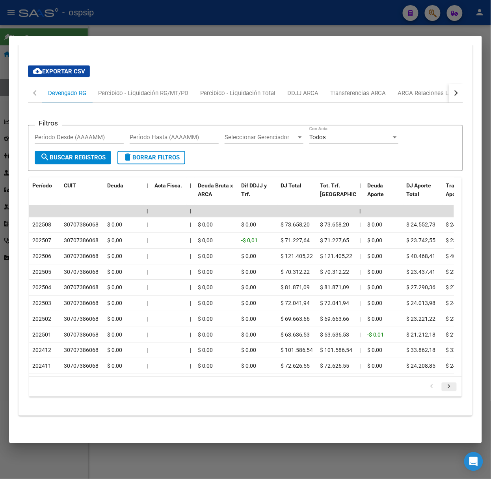
click at [444, 386] on icon "go to next page" at bounding box center [449, 387] width 10 height 9
click at [442, 383] on link "go to next page" at bounding box center [449, 387] width 15 height 9
